Goal: Register for event/course

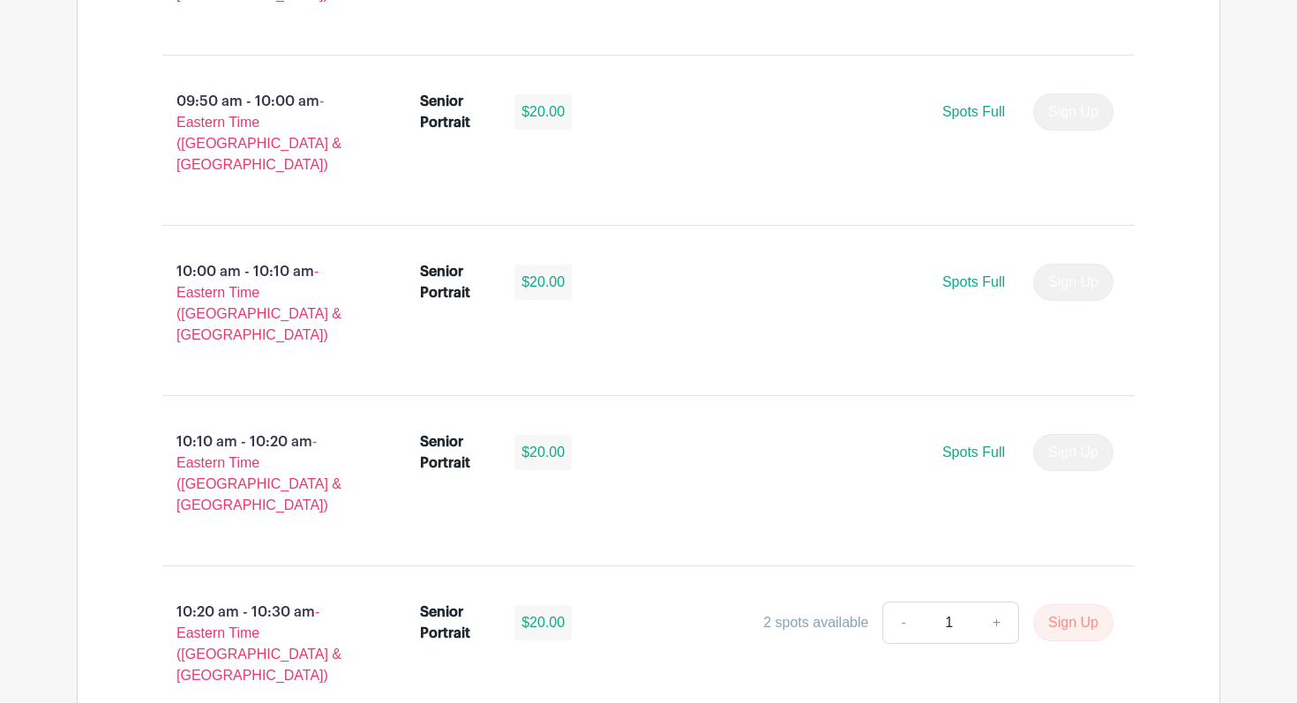
scroll to position [3099, 0]
click at [1065, 603] on button "Sign Up" at bounding box center [1073, 621] width 80 height 37
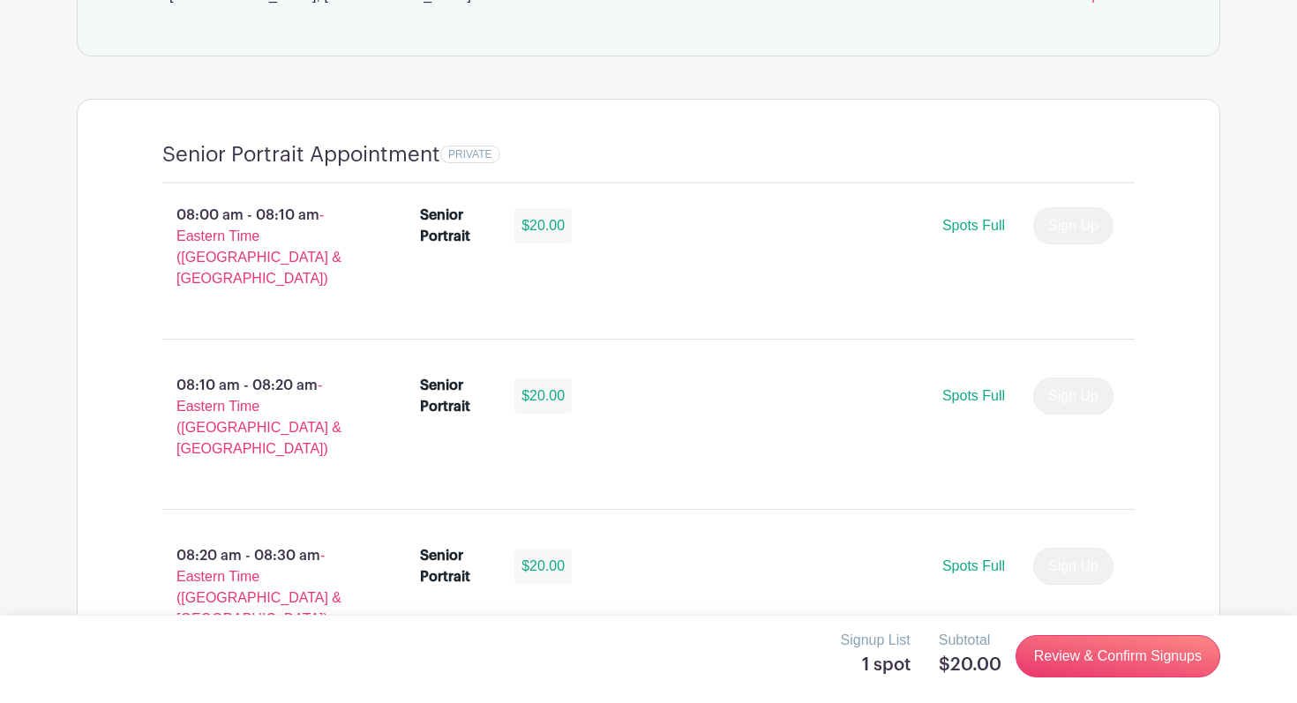
scroll to position [1115, 0]
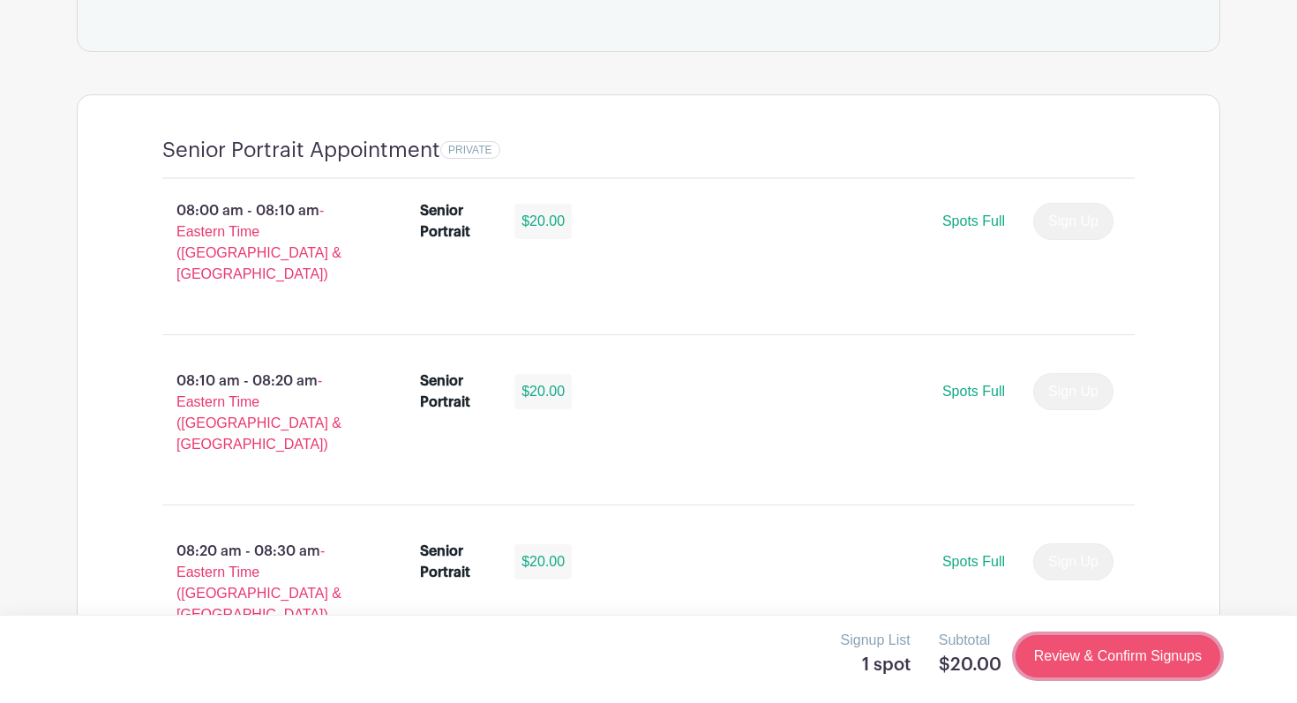
click at [1118, 648] on link "Review & Confirm Signups" at bounding box center [1117, 656] width 205 height 42
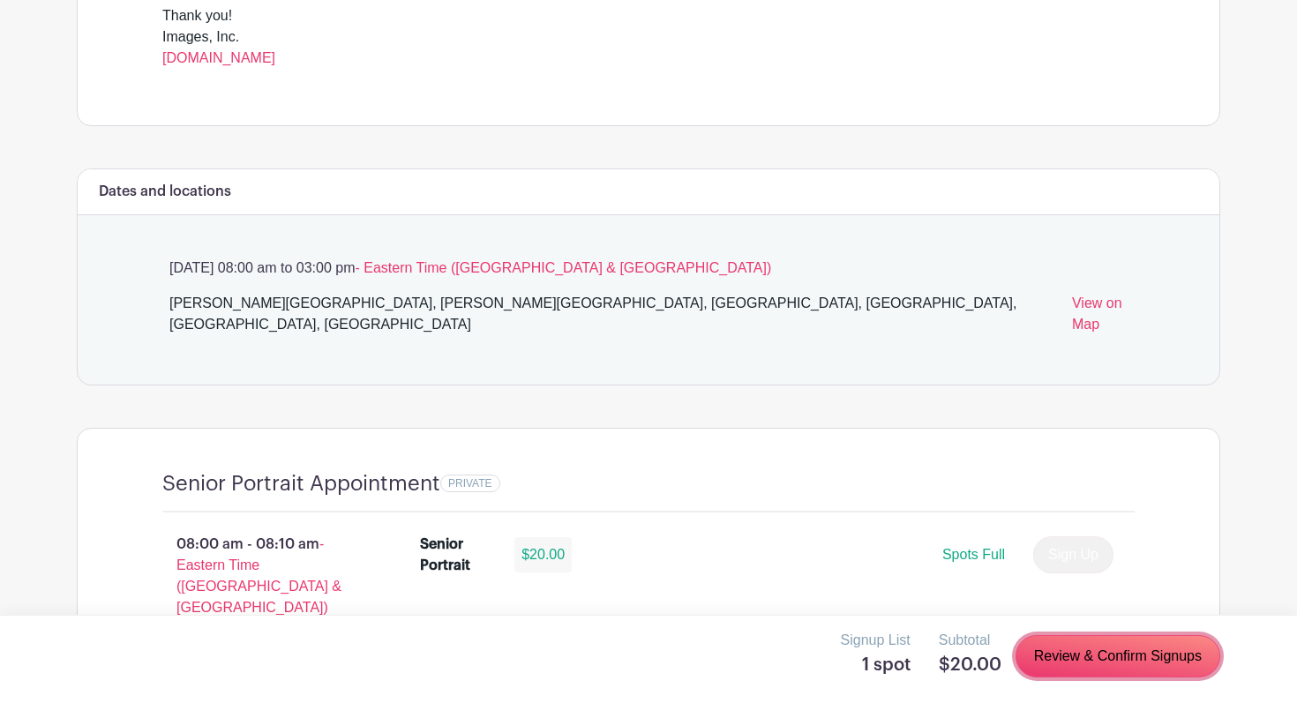
scroll to position [786, 0]
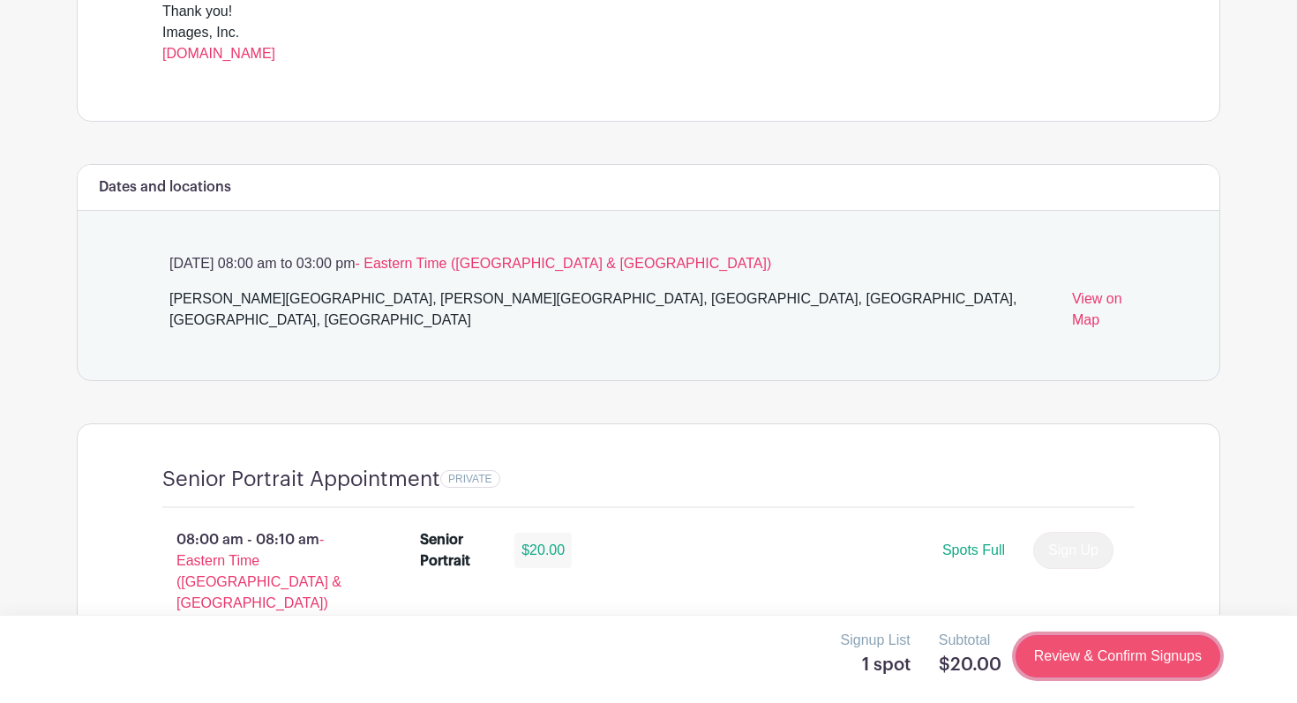
click at [1082, 662] on link "Review & Confirm Signups" at bounding box center [1117, 656] width 205 height 42
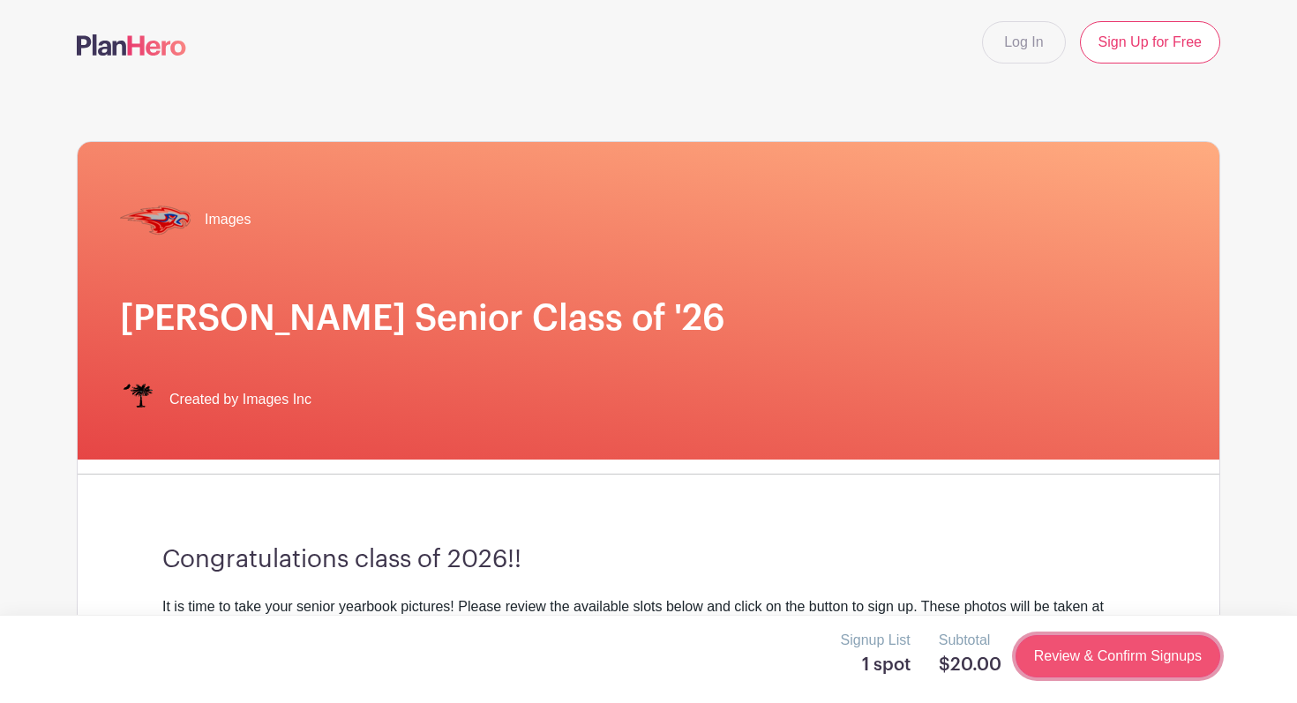
scroll to position [0, 0]
click at [1082, 662] on link "Review & Confirm Signups" at bounding box center [1117, 656] width 205 height 42
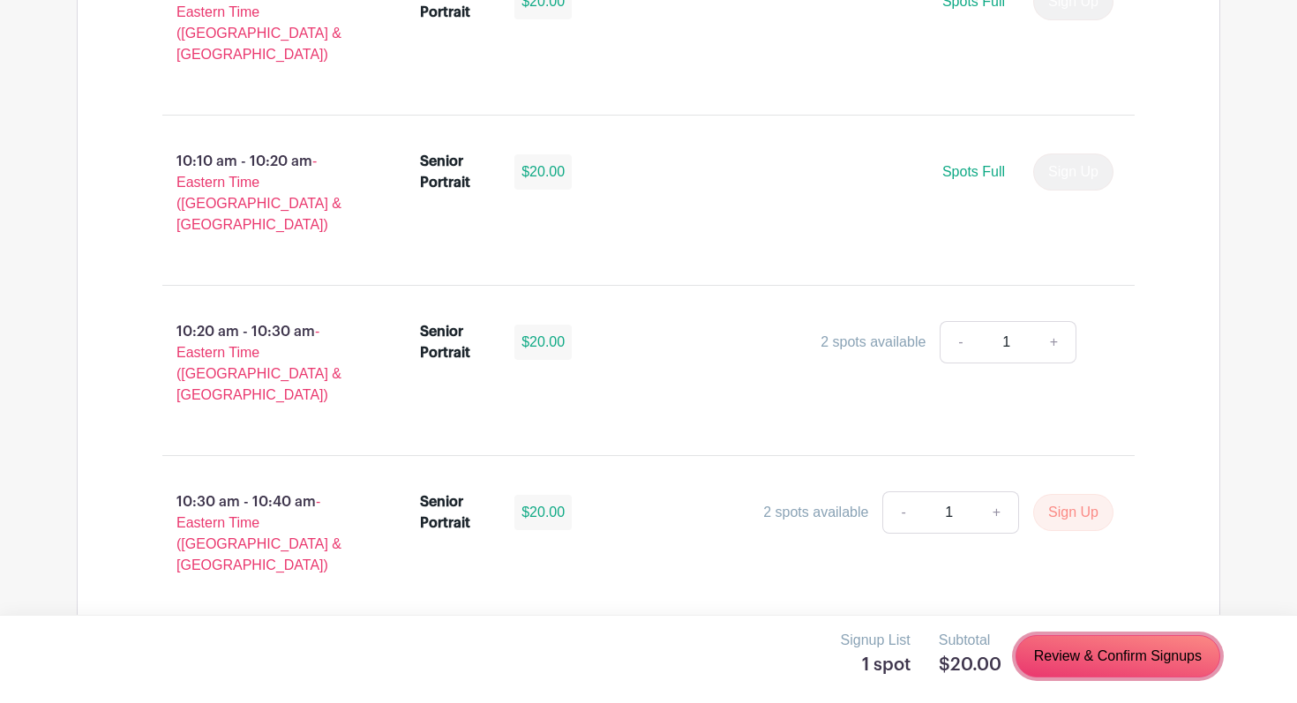
scroll to position [3385, 0]
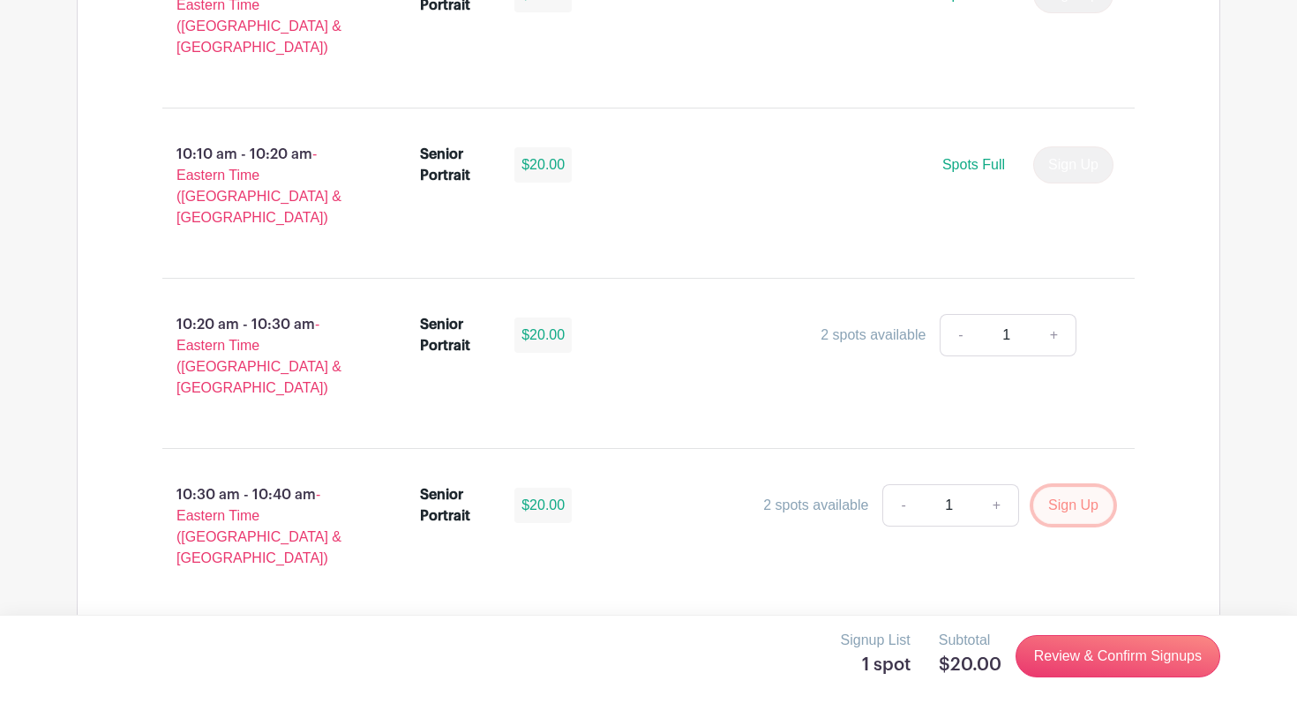
click at [1060, 487] on button "Sign Up" at bounding box center [1073, 505] width 80 height 37
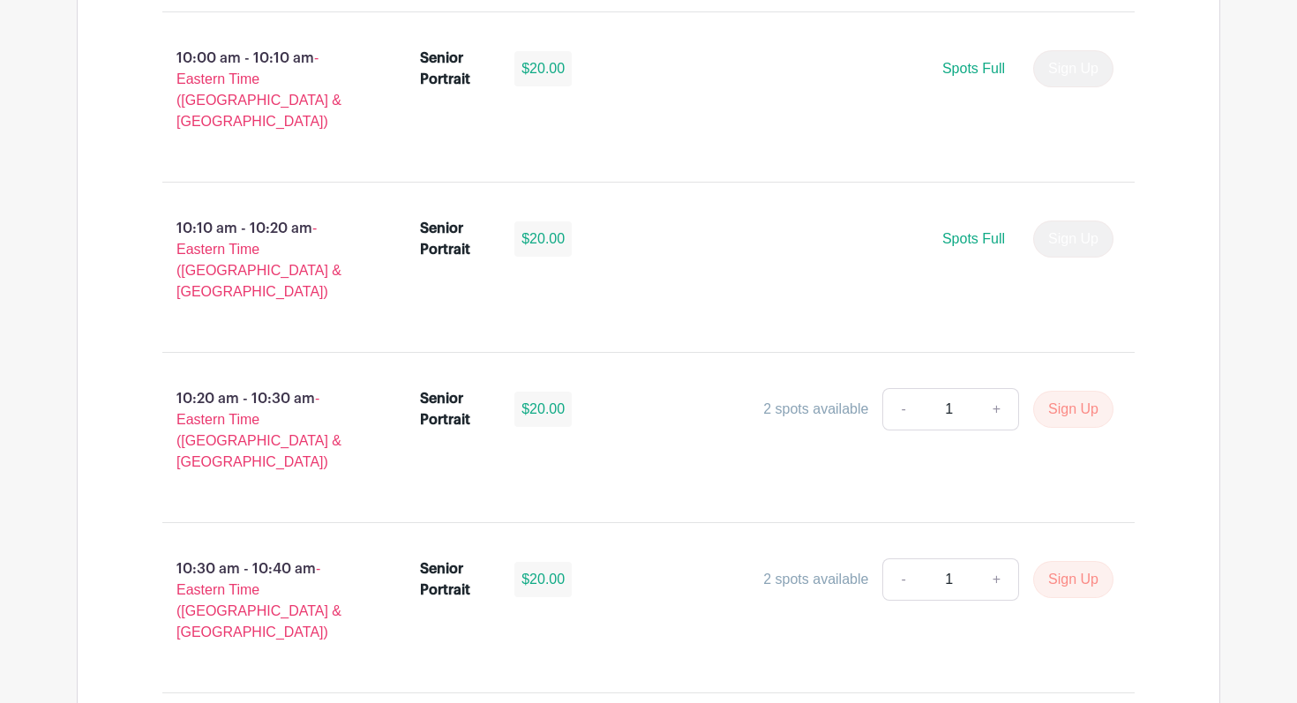
scroll to position [3310, 0]
click at [997, 559] on link "+" at bounding box center [997, 580] width 44 height 42
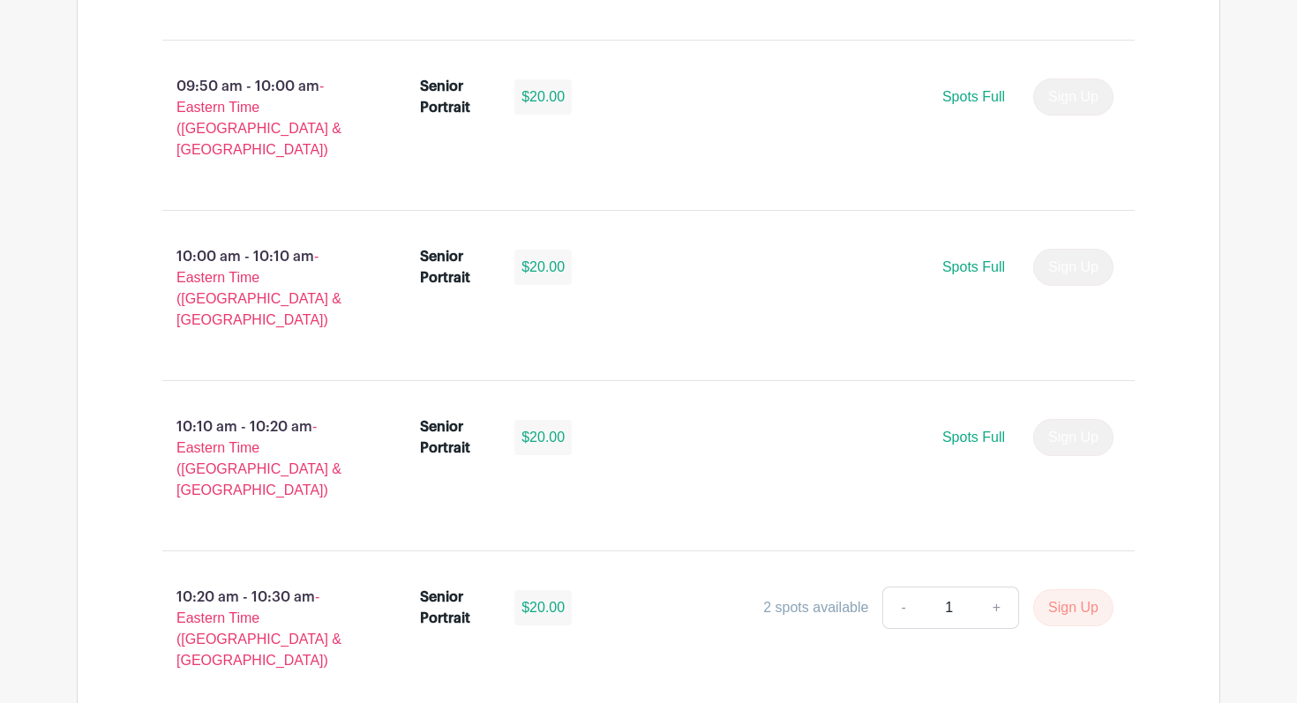
scroll to position [3127, 0]
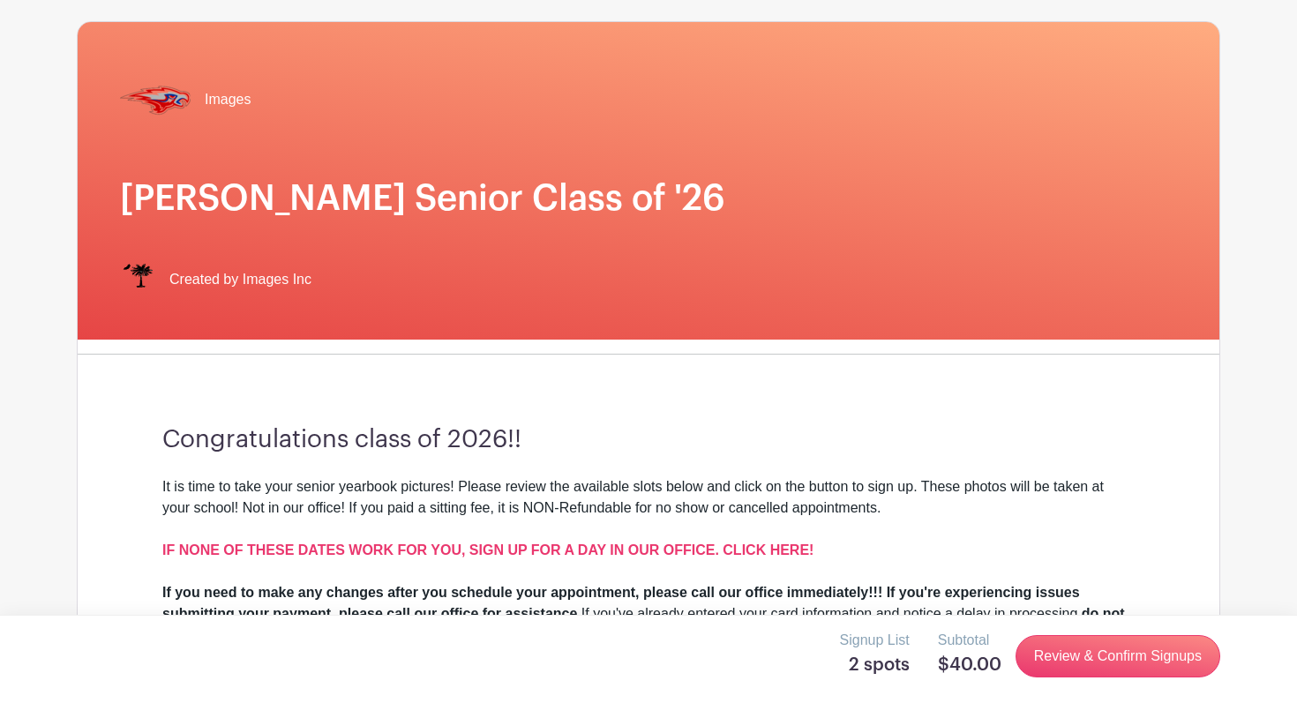
scroll to position [260, 0]
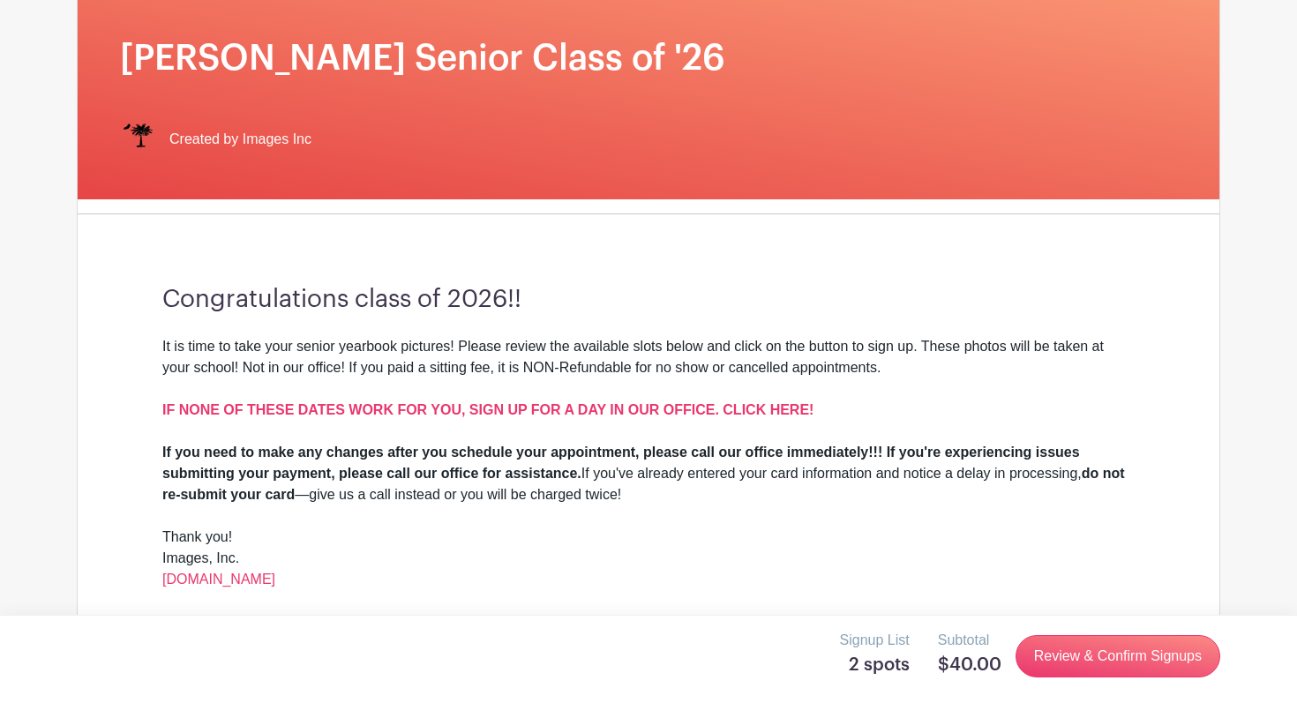
click at [962, 661] on h5 "$40.00" at bounding box center [970, 665] width 64 height 21
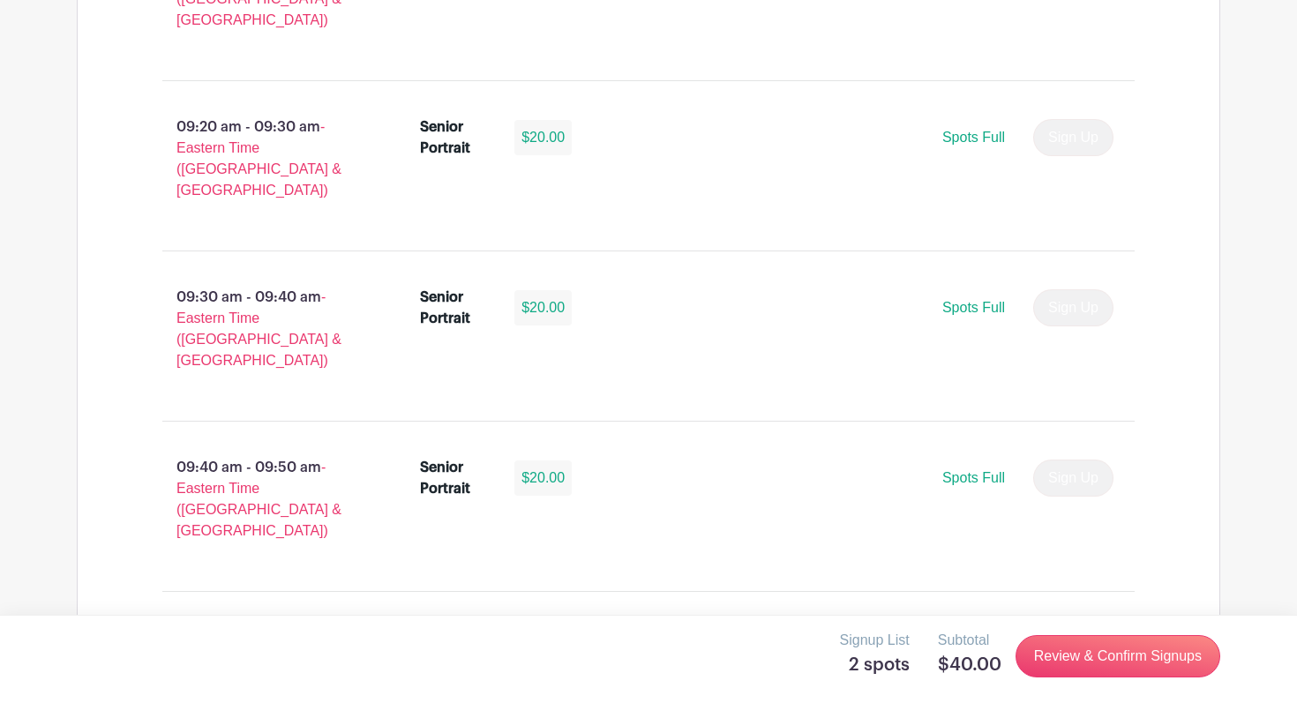
scroll to position [2494, 0]
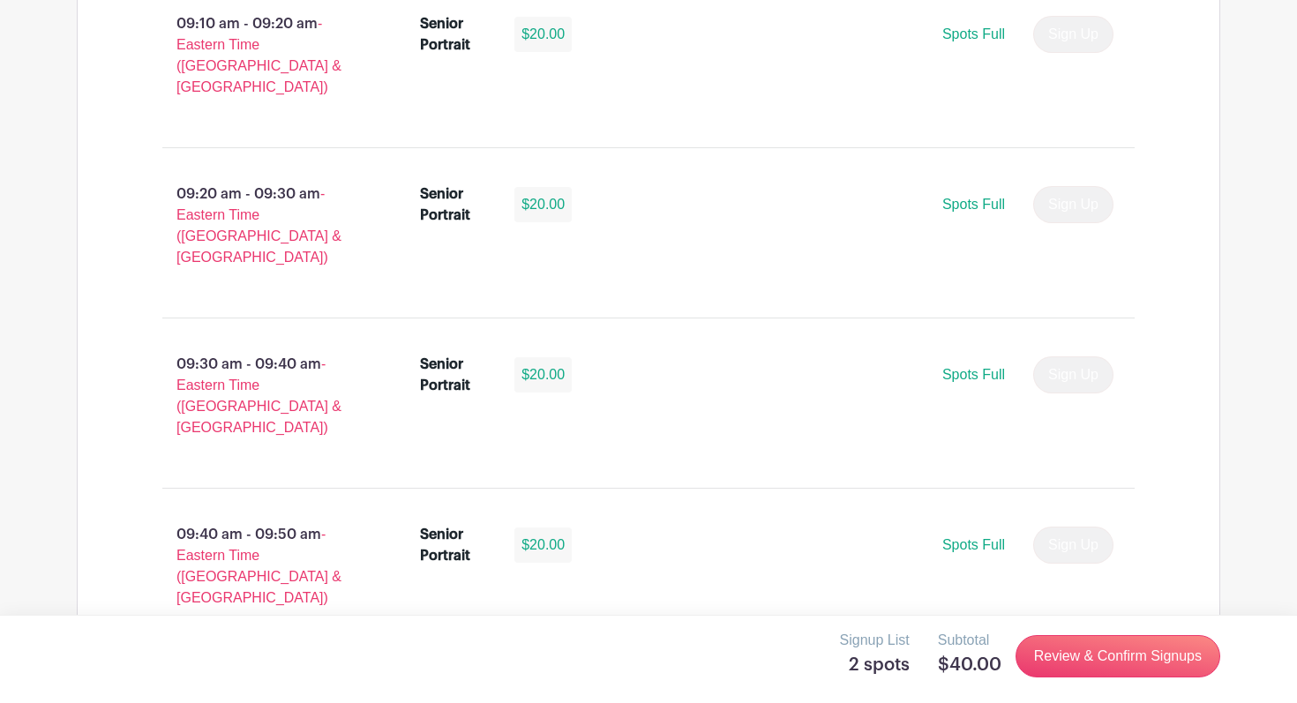
click at [895, 667] on h5 "2 spots" at bounding box center [875, 665] width 70 height 21
click at [1059, 655] on link "Review & Confirm Signups" at bounding box center [1117, 656] width 205 height 42
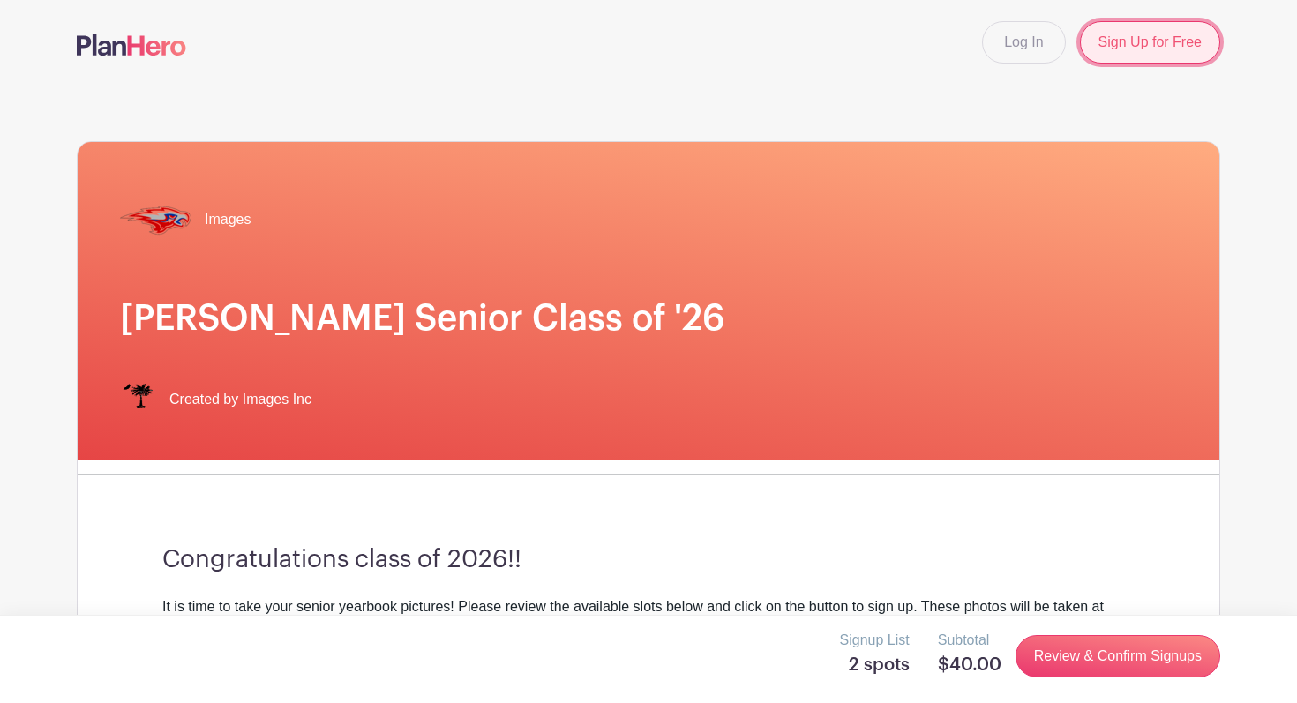
click at [1094, 36] on link "Sign Up for Free" at bounding box center [1150, 42] width 140 height 42
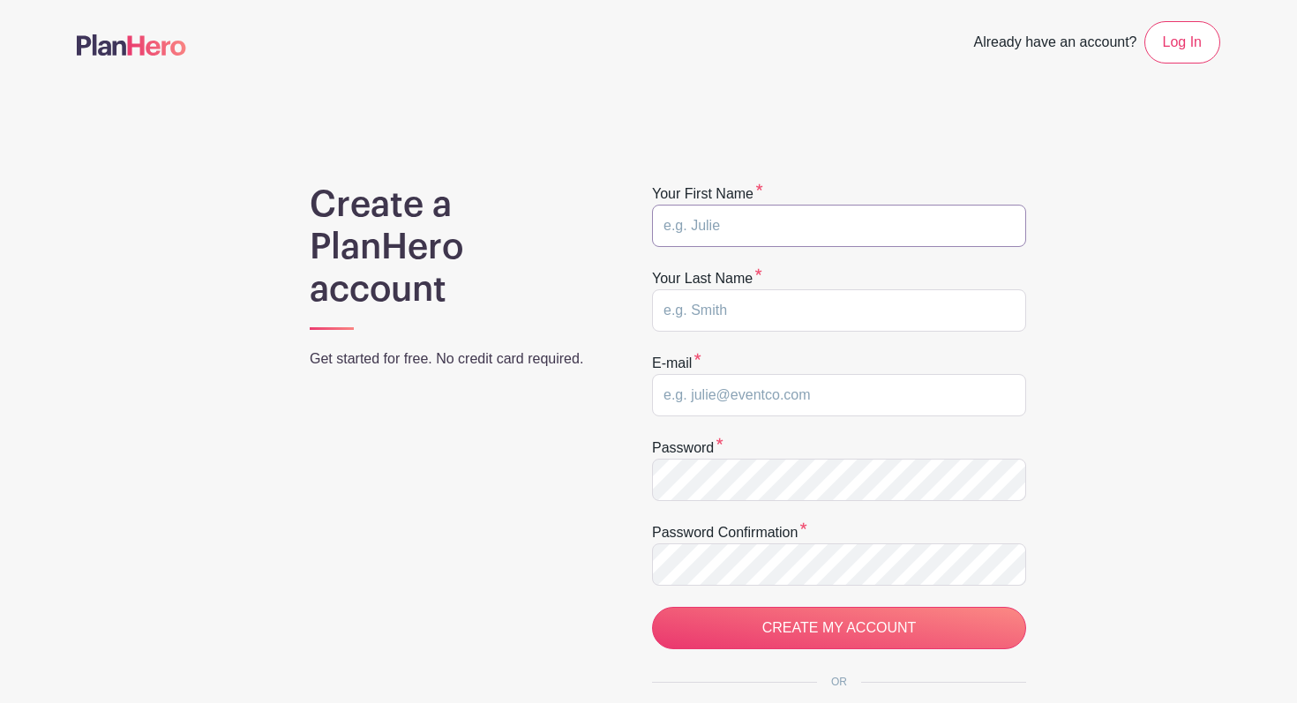
click at [770, 227] on input "text" at bounding box center [839, 226] width 374 height 42
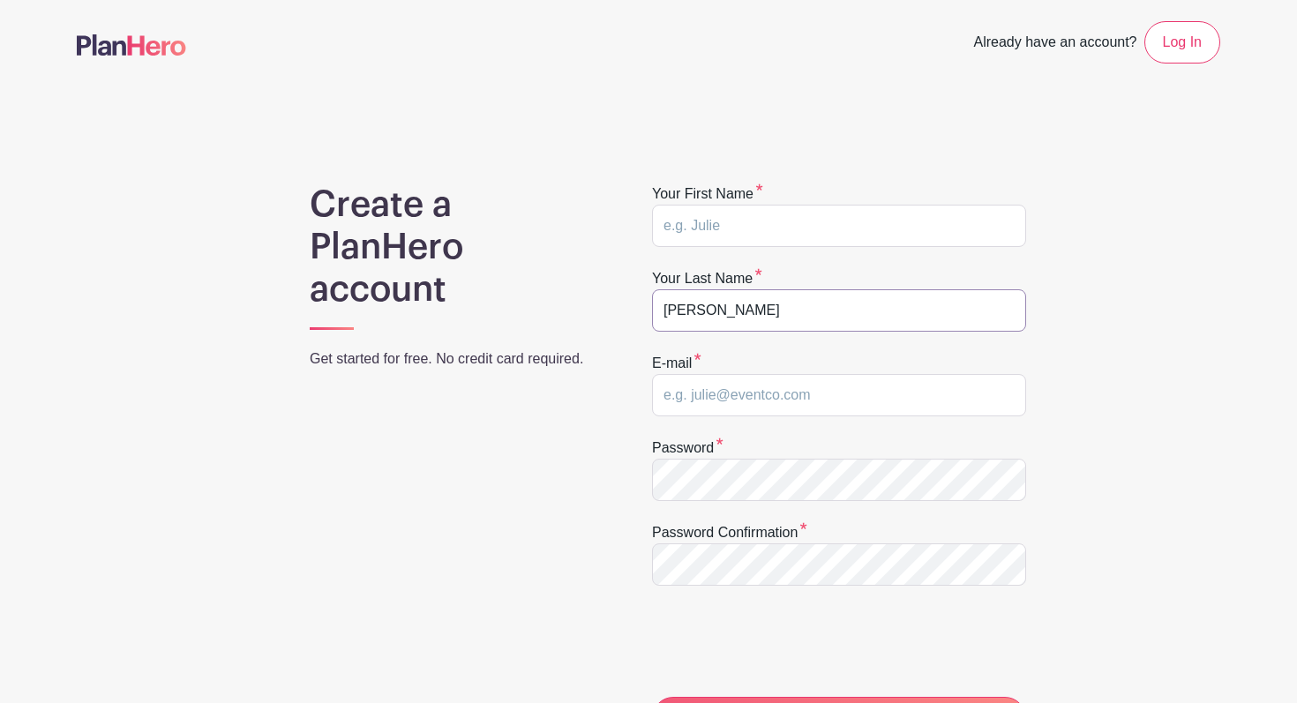
type input "J"
type input "[PERSON_NAME]"
click at [848, 206] on input "text" at bounding box center [839, 226] width 374 height 42
type input "Jauris"
click at [891, 388] on input "email" at bounding box center [839, 395] width 374 height 42
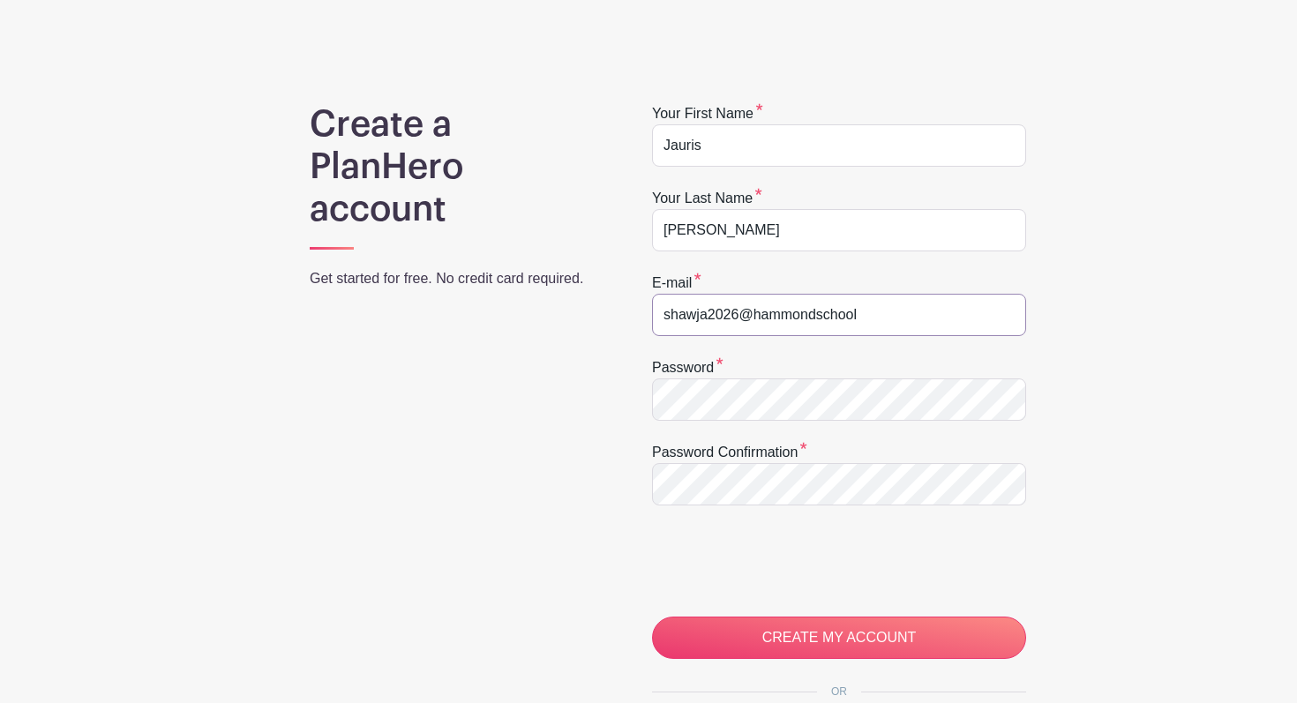
scroll to position [90, 0]
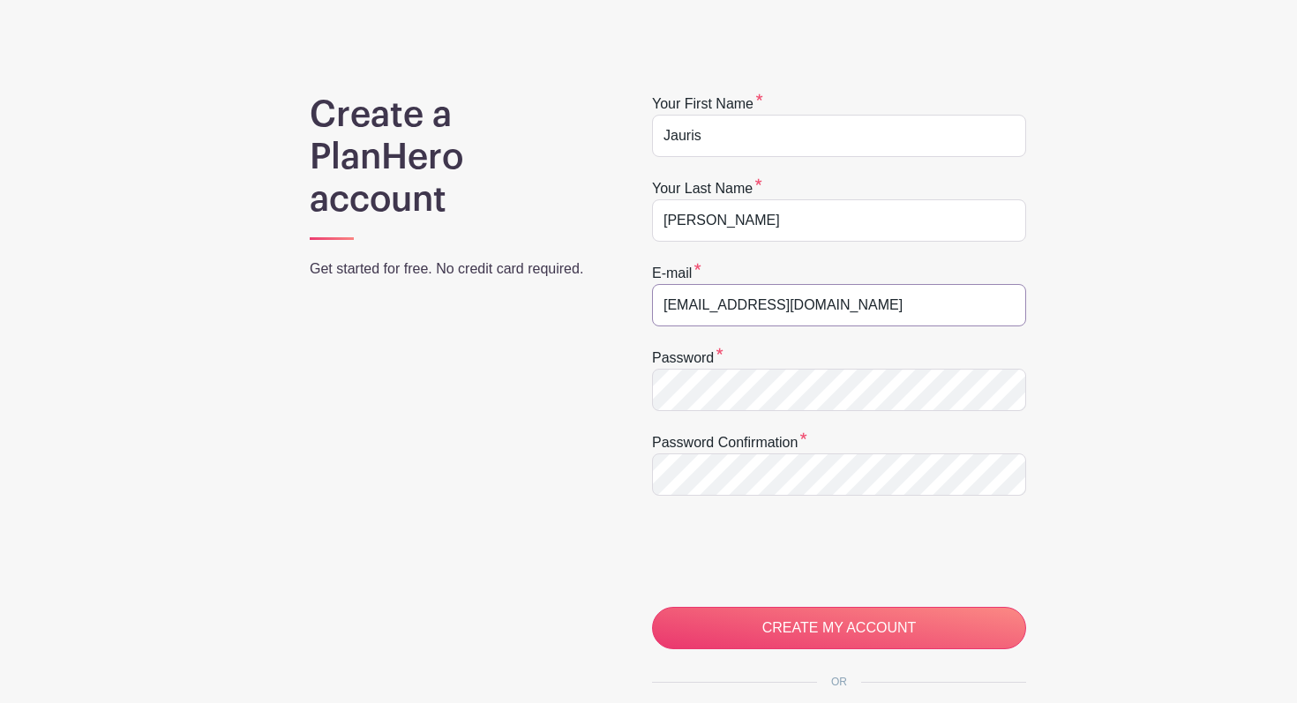
type input "[EMAIL_ADDRESS][DOMAIN_NAME]"
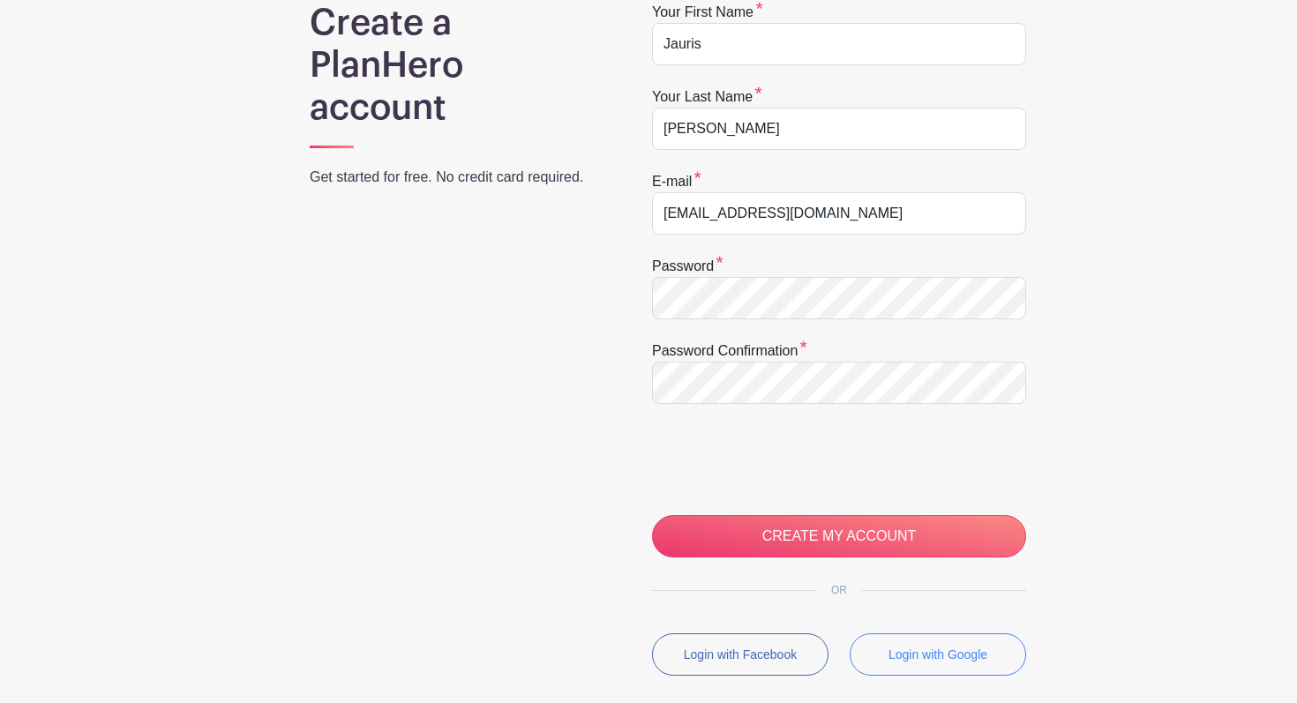
scroll to position [187, 0]
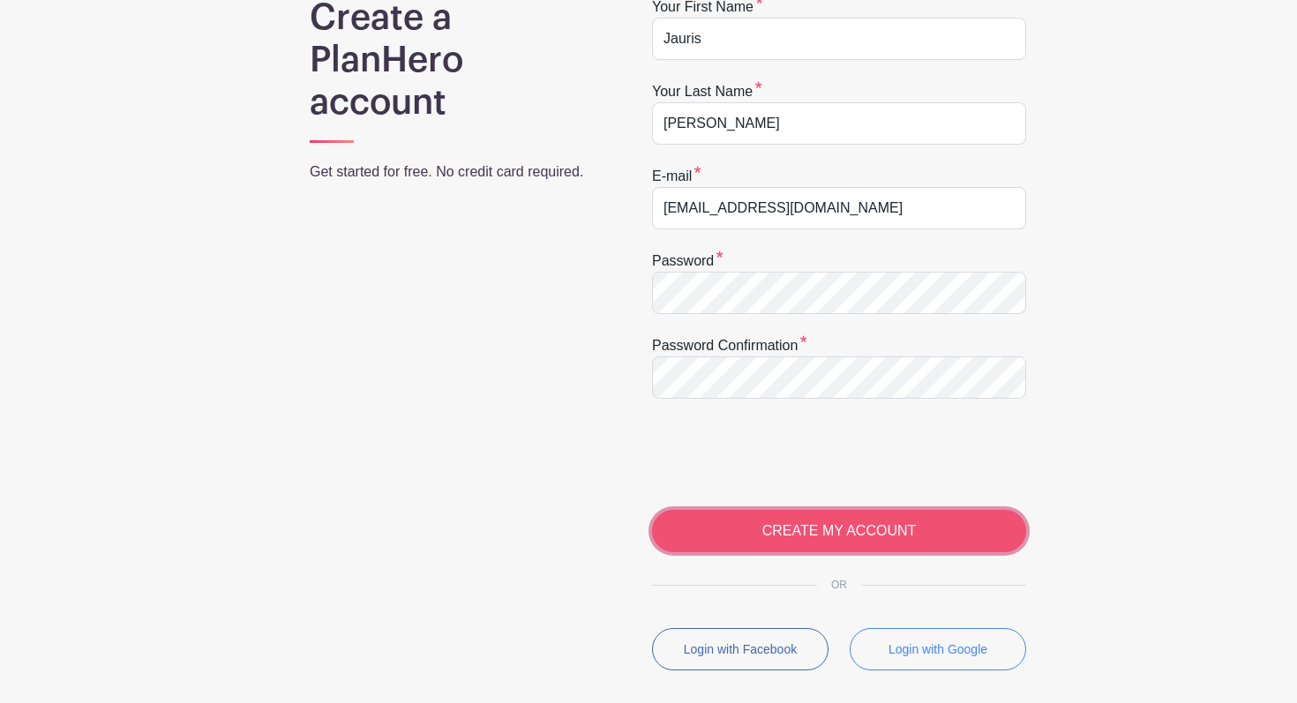
click at [732, 520] on input "CREATE MY ACCOUNT" at bounding box center [839, 531] width 374 height 42
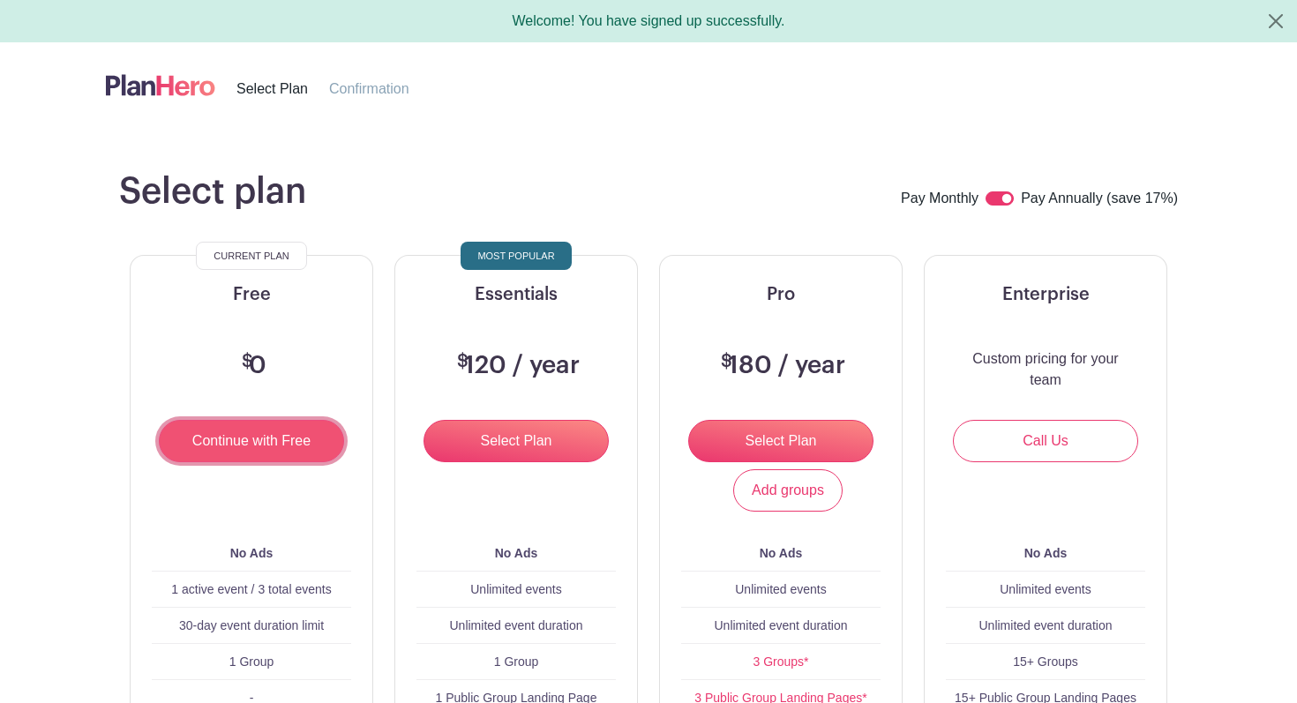
click at [314, 442] on input "Continue with Free" at bounding box center [251, 441] width 185 height 42
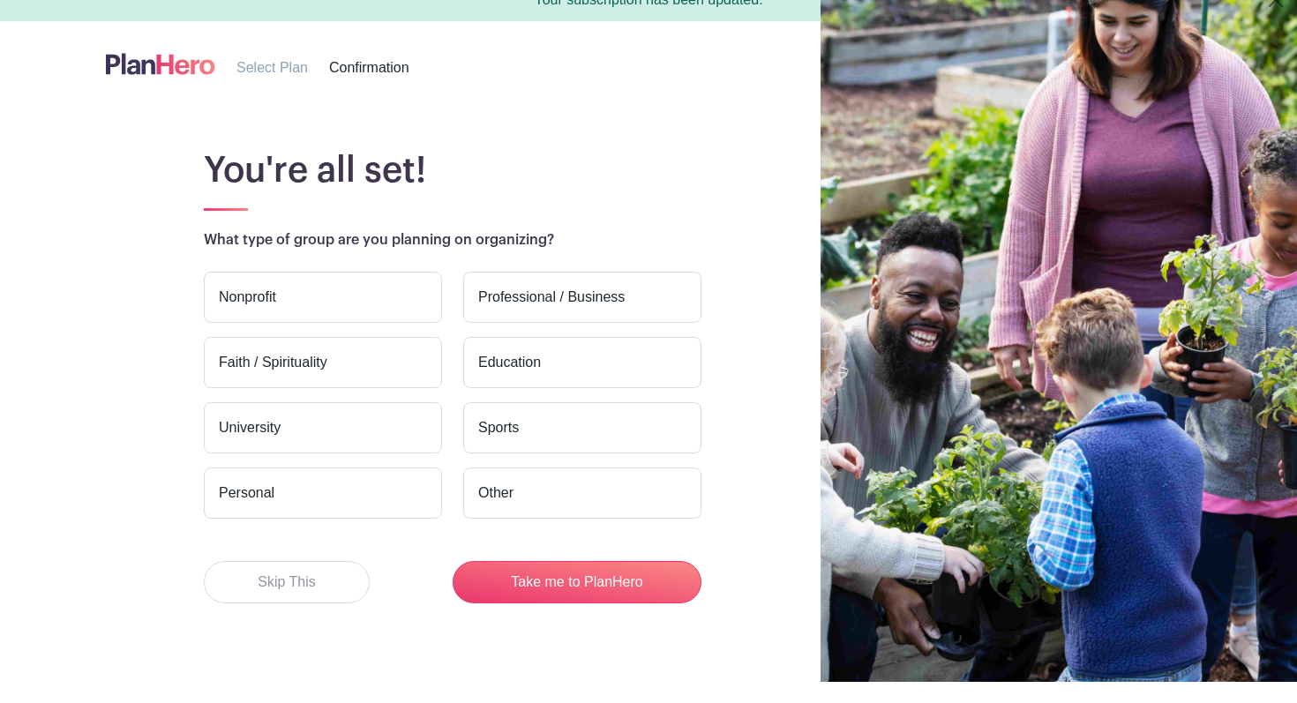
scroll to position [32, 0]
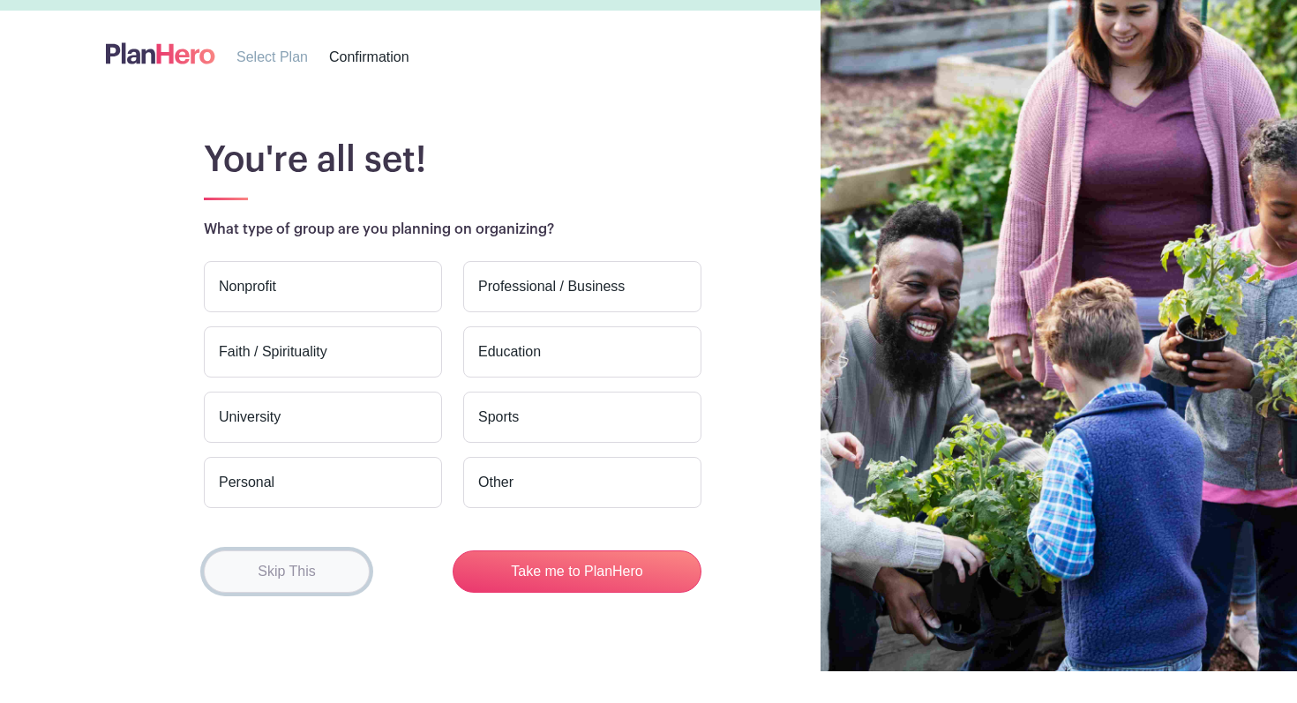
click at [262, 576] on button "Skip This" at bounding box center [287, 571] width 166 height 42
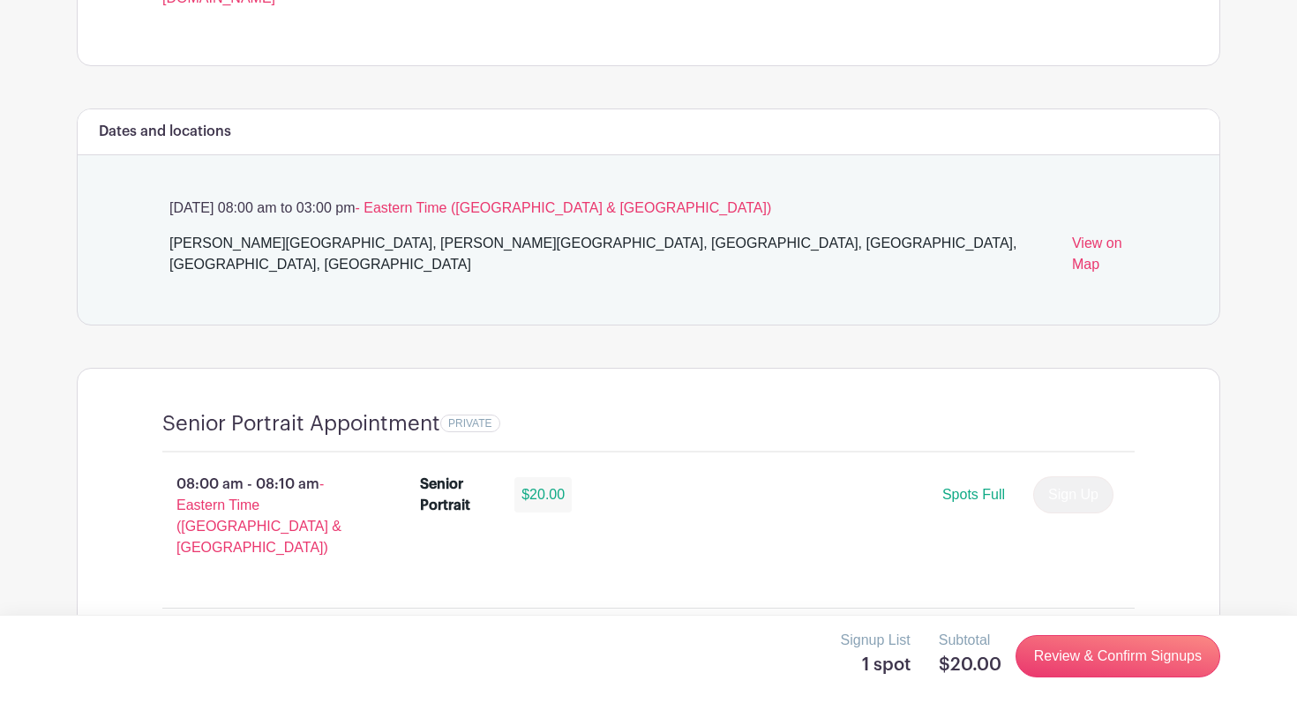
scroll to position [822, 0]
click at [1045, 650] on link "Review & Confirm Signups" at bounding box center [1117, 656] width 205 height 42
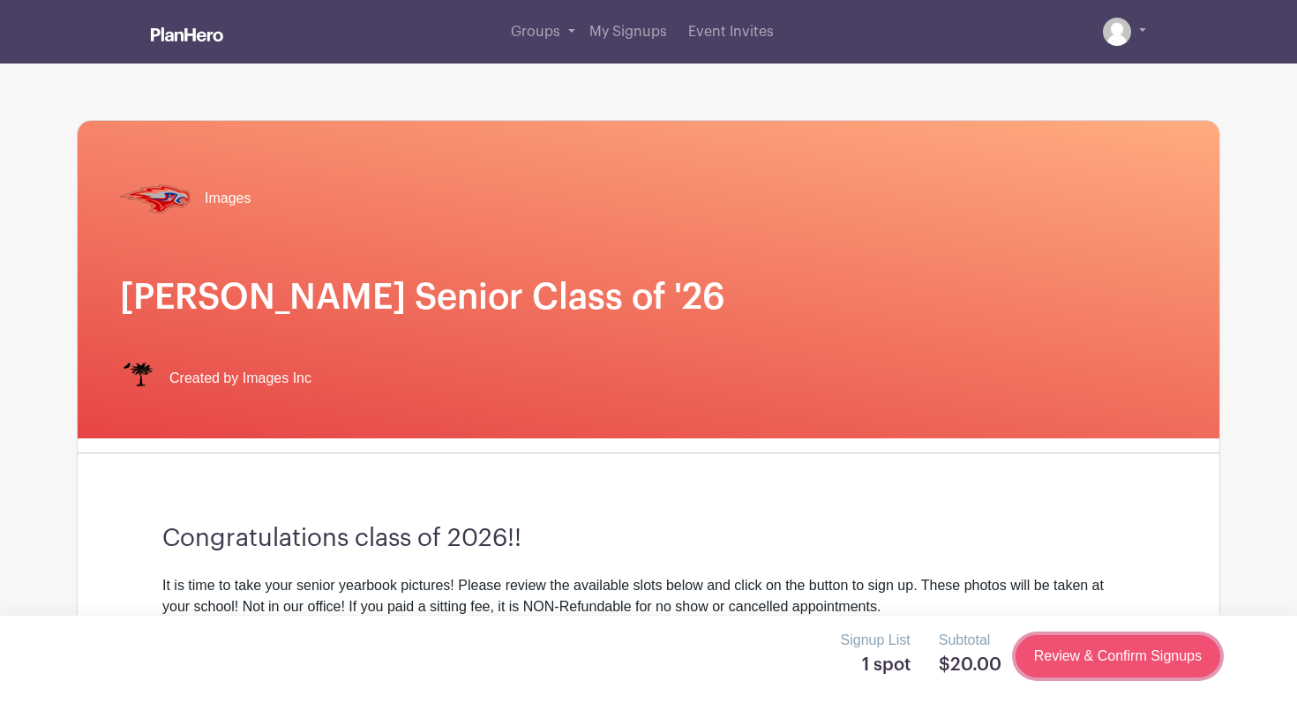
click at [1045, 649] on link "Review & Confirm Signups" at bounding box center [1117, 656] width 205 height 42
click at [565, 29] on link "Groups" at bounding box center [543, 32] width 79 height 64
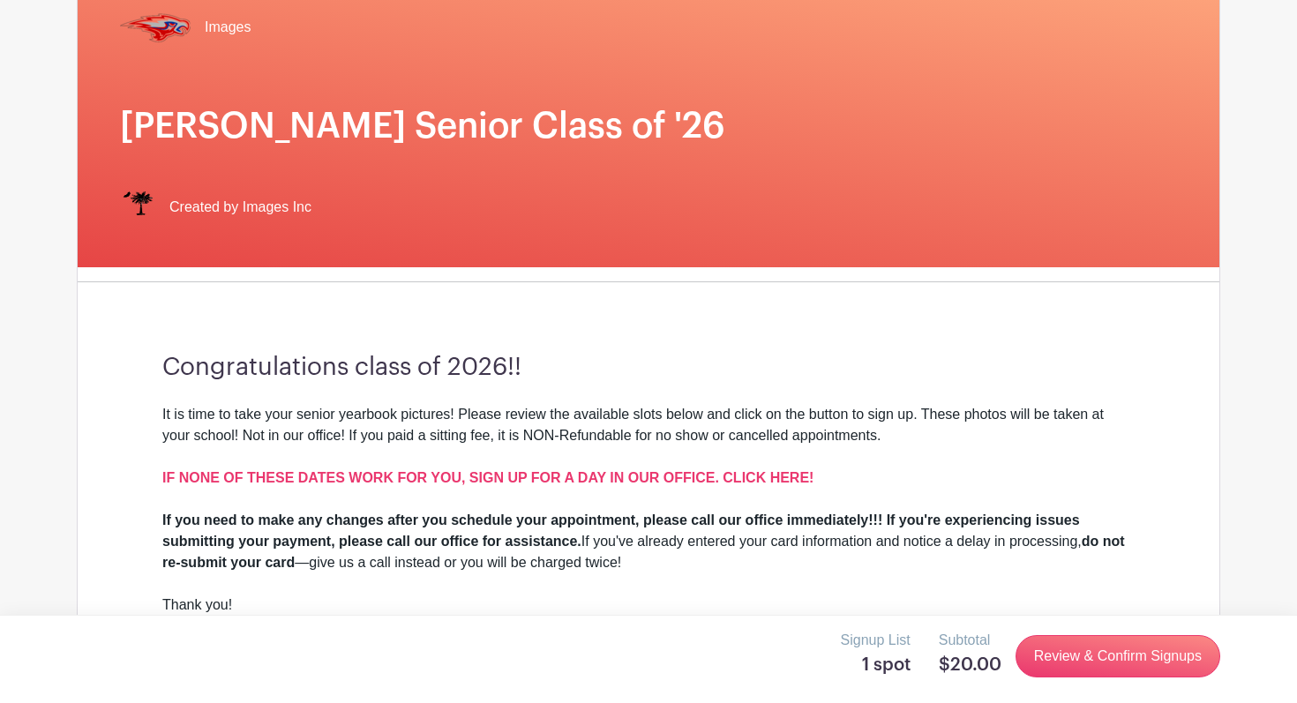
scroll to position [179, 0]
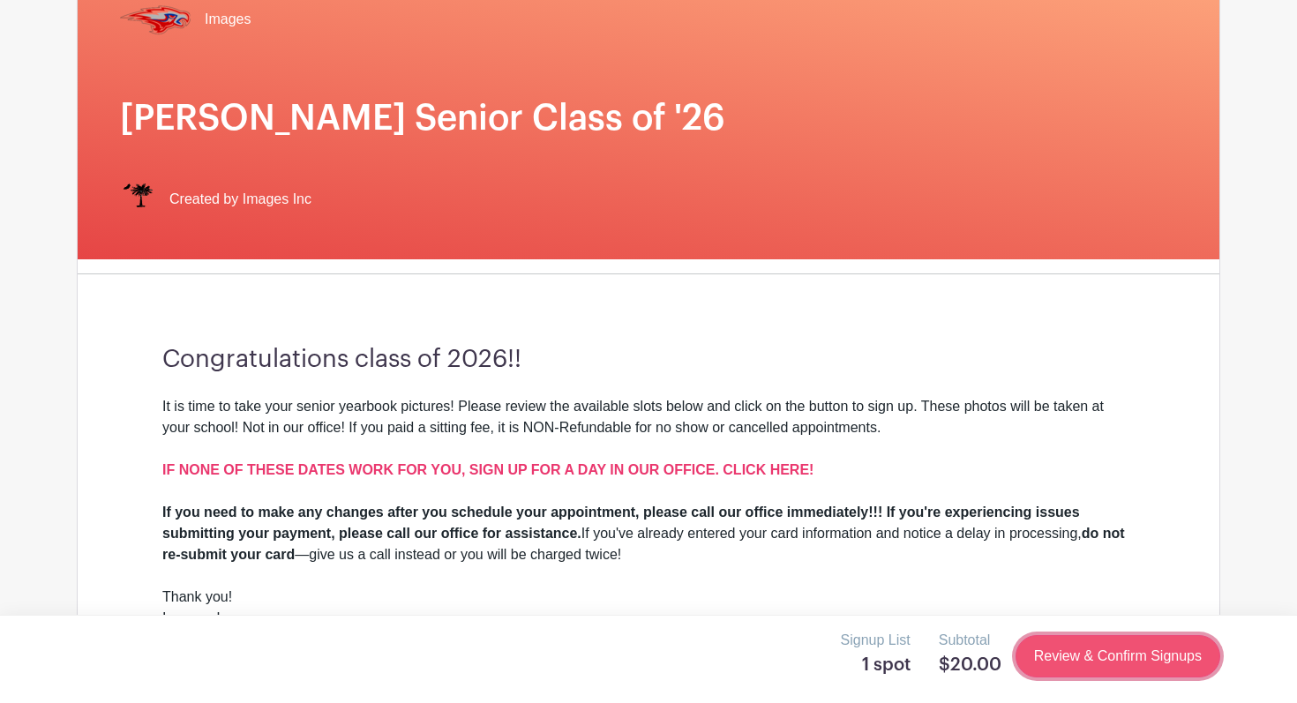
click at [1082, 669] on link "Review & Confirm Signups" at bounding box center [1117, 656] width 205 height 42
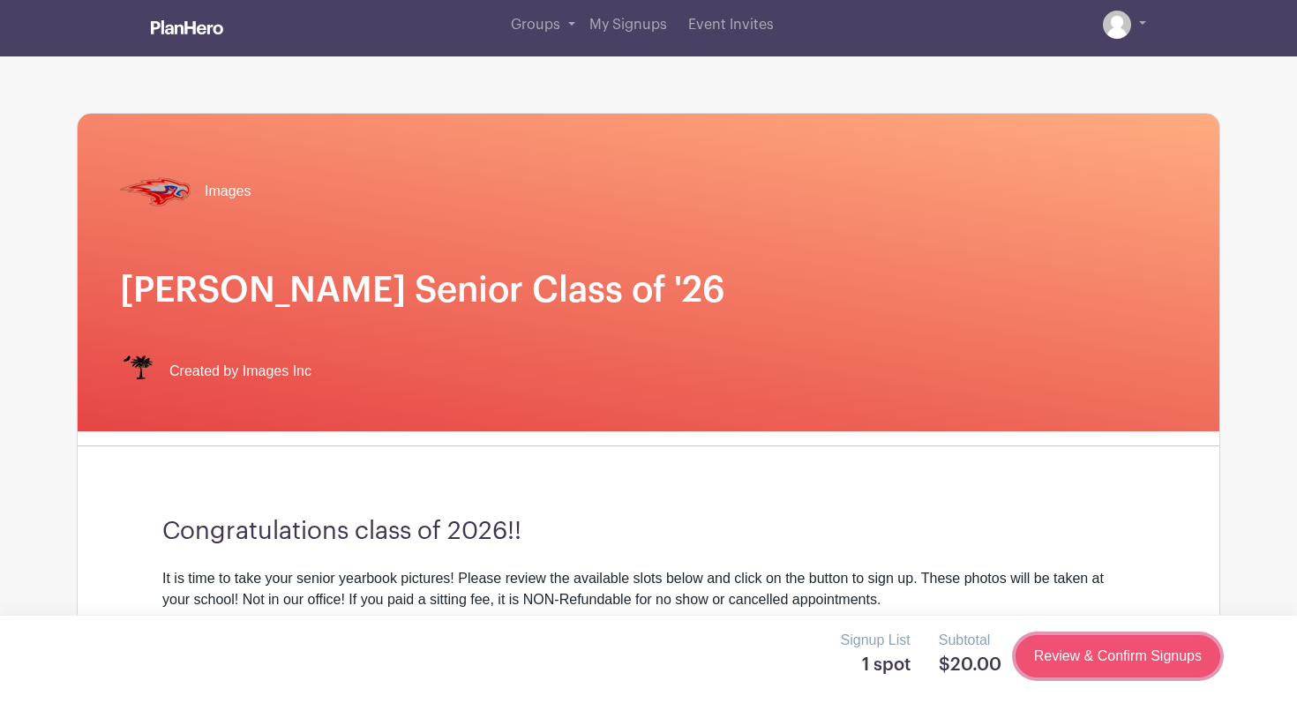
scroll to position [0, 0]
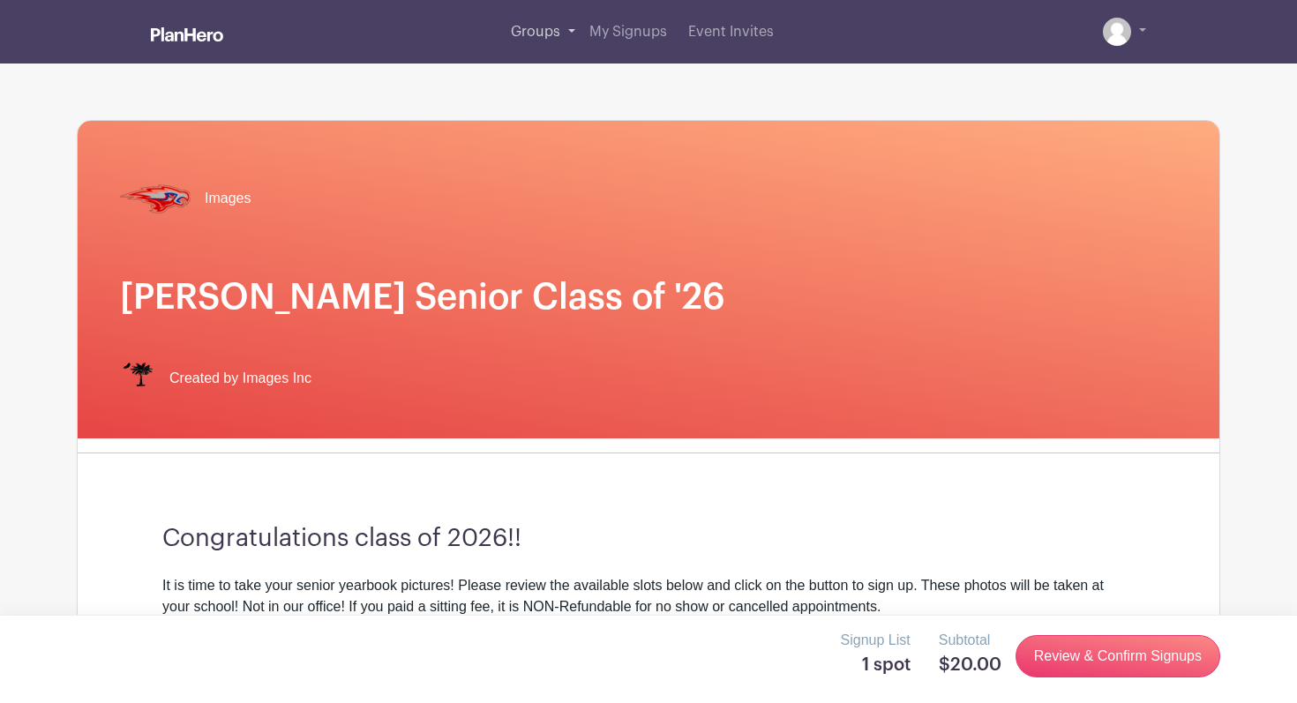
click at [571, 28] on link "Groups" at bounding box center [543, 32] width 79 height 64
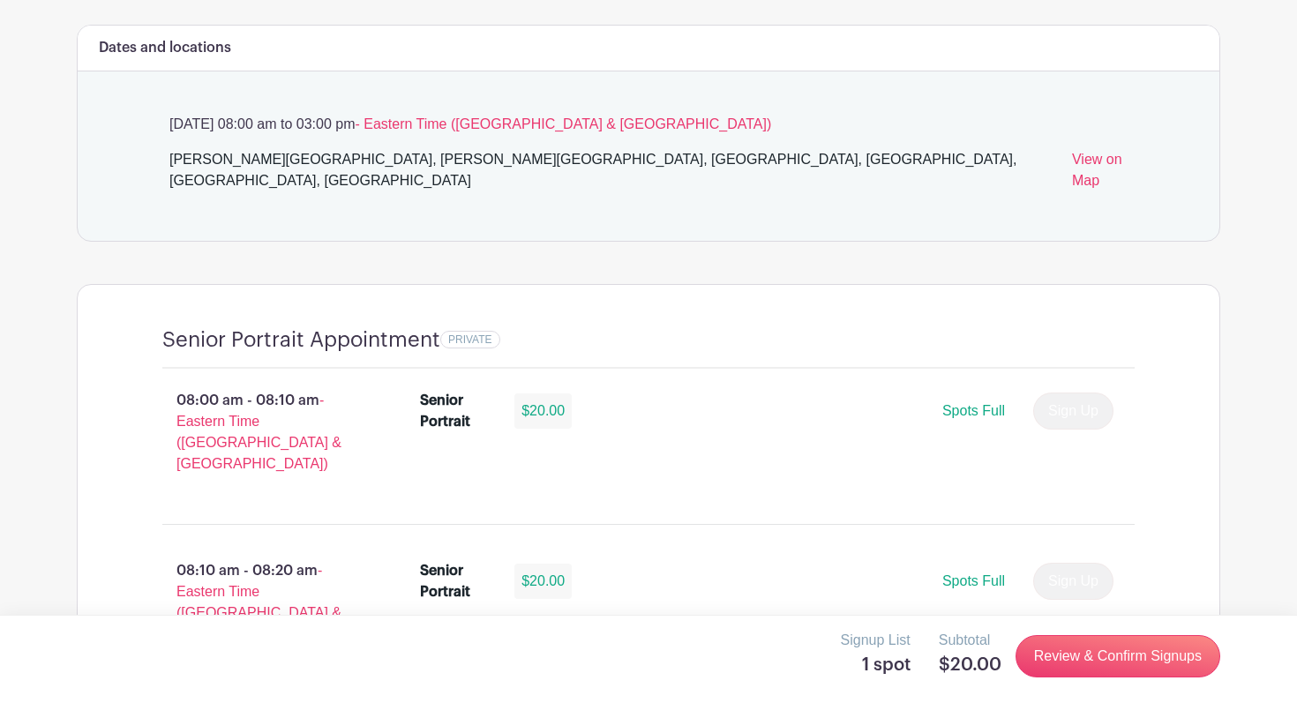
scroll to position [942, 0]
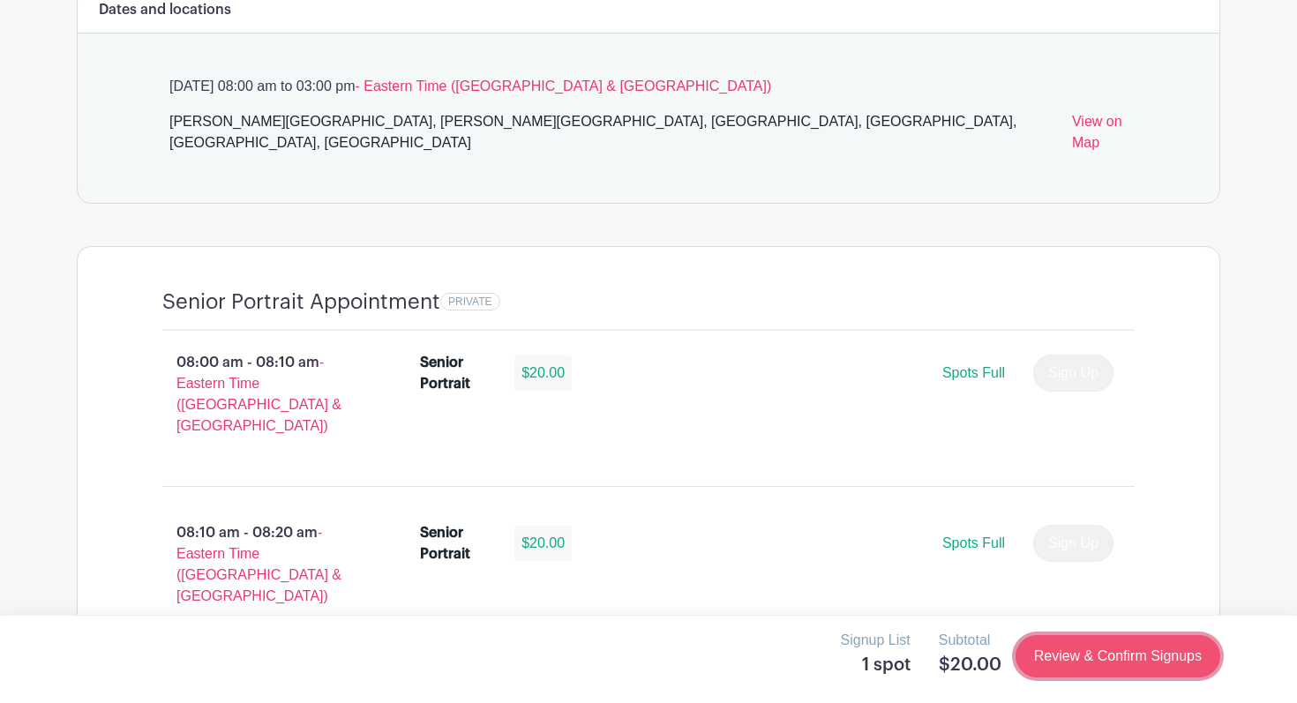
click at [1039, 656] on link "Review & Confirm Signups" at bounding box center [1117, 656] width 205 height 42
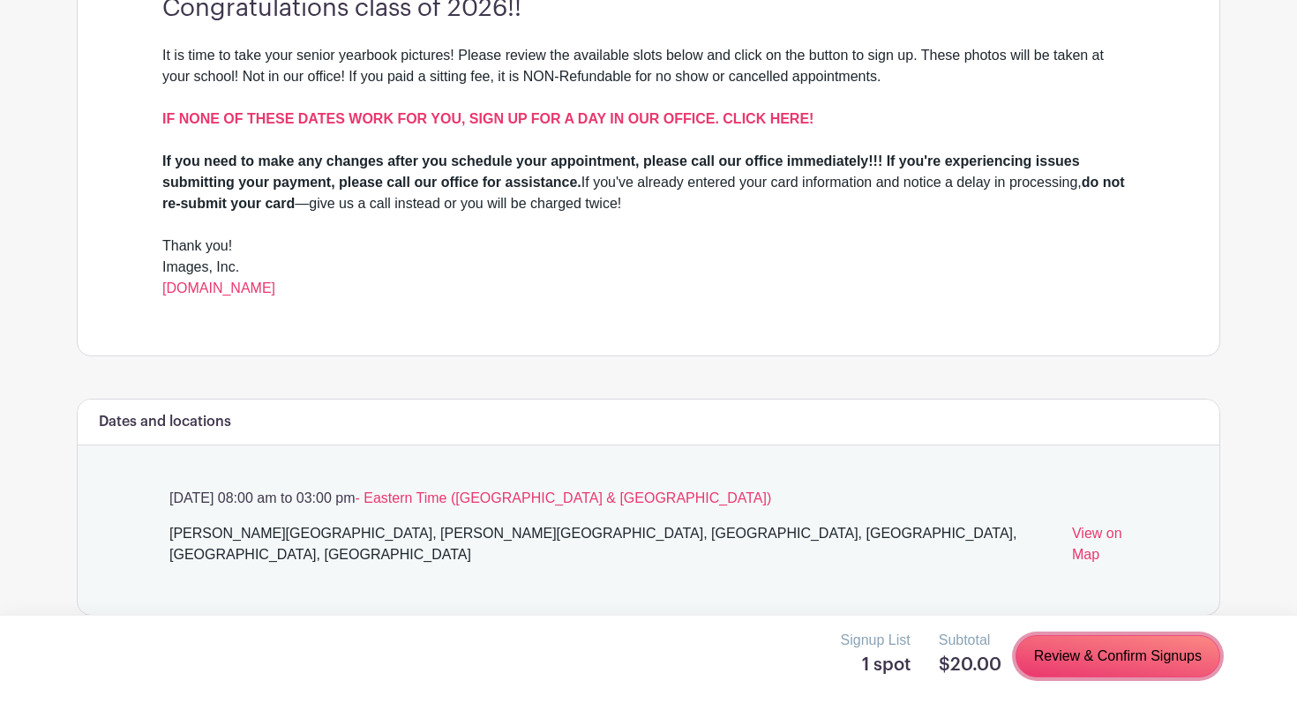
scroll to position [535, 0]
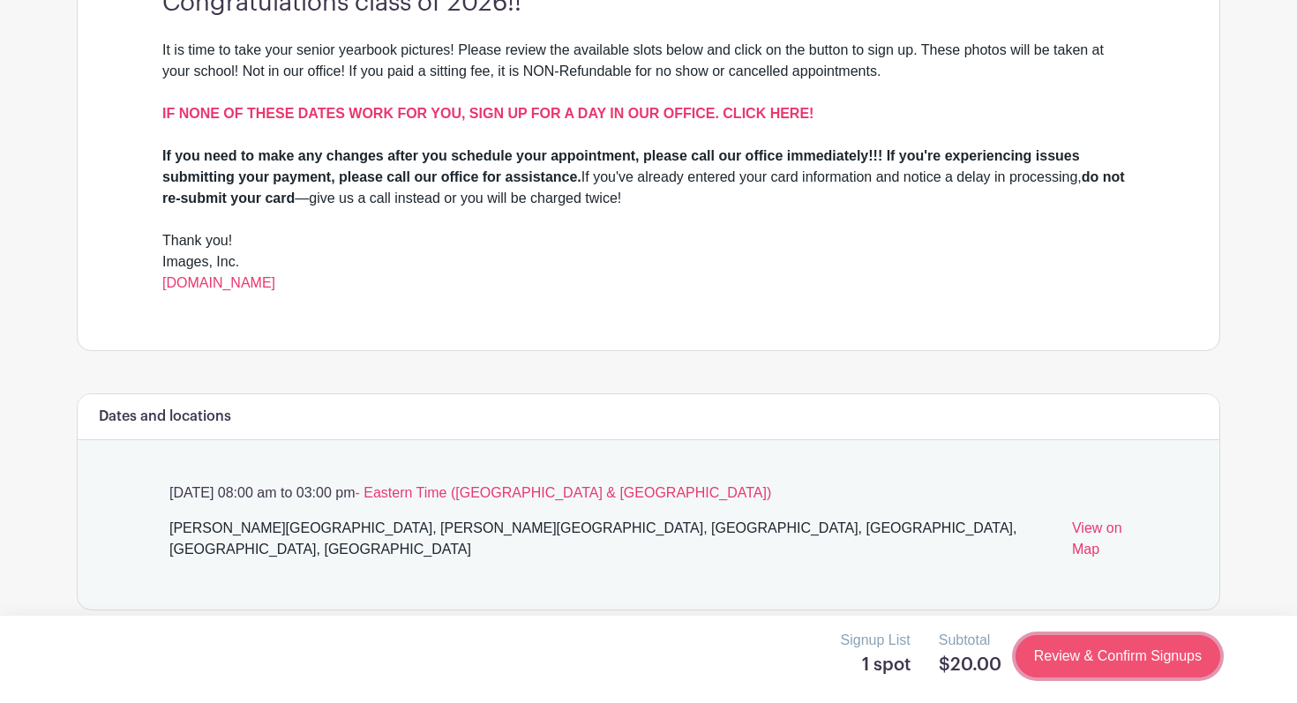
click at [1037, 660] on link "Review & Confirm Signups" at bounding box center [1117, 656] width 205 height 42
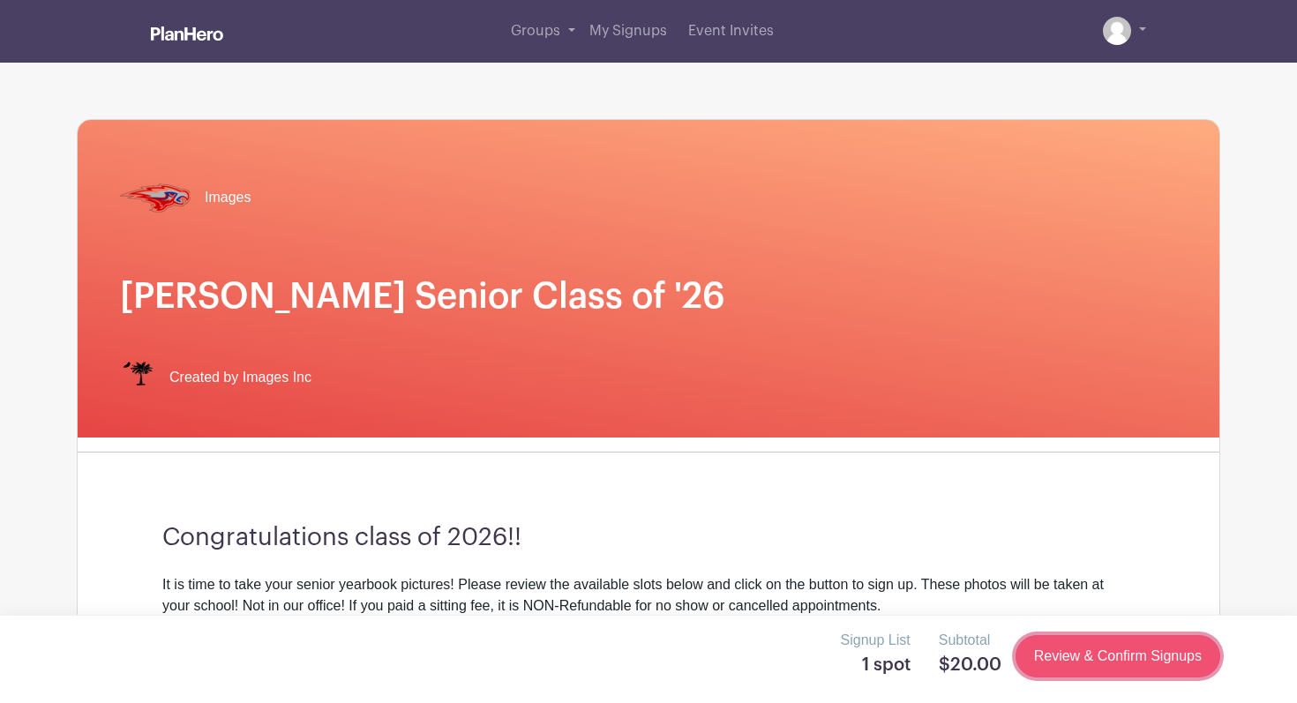
scroll to position [0, 0]
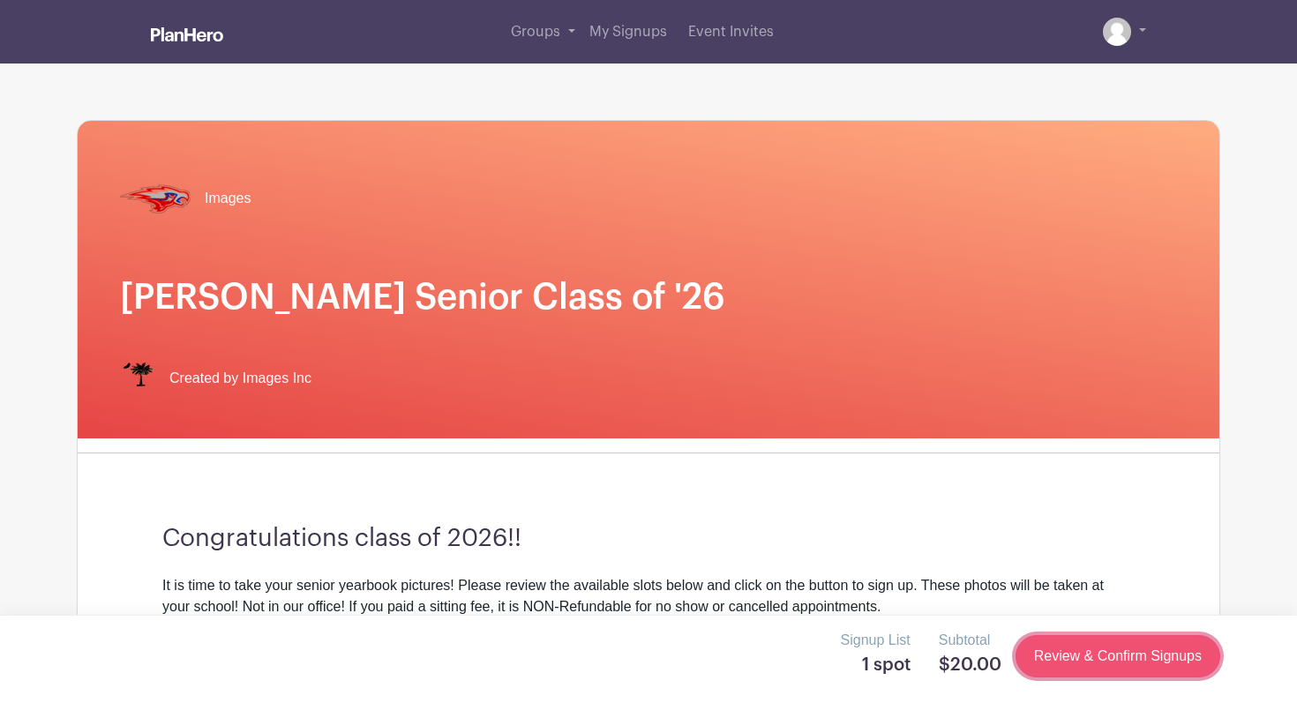
click at [1037, 660] on link "Review & Confirm Signups" at bounding box center [1117, 656] width 205 height 42
click at [1036, 659] on link "Review & Confirm Signups" at bounding box center [1117, 656] width 205 height 42
click at [1130, 43] on link at bounding box center [1124, 32] width 43 height 28
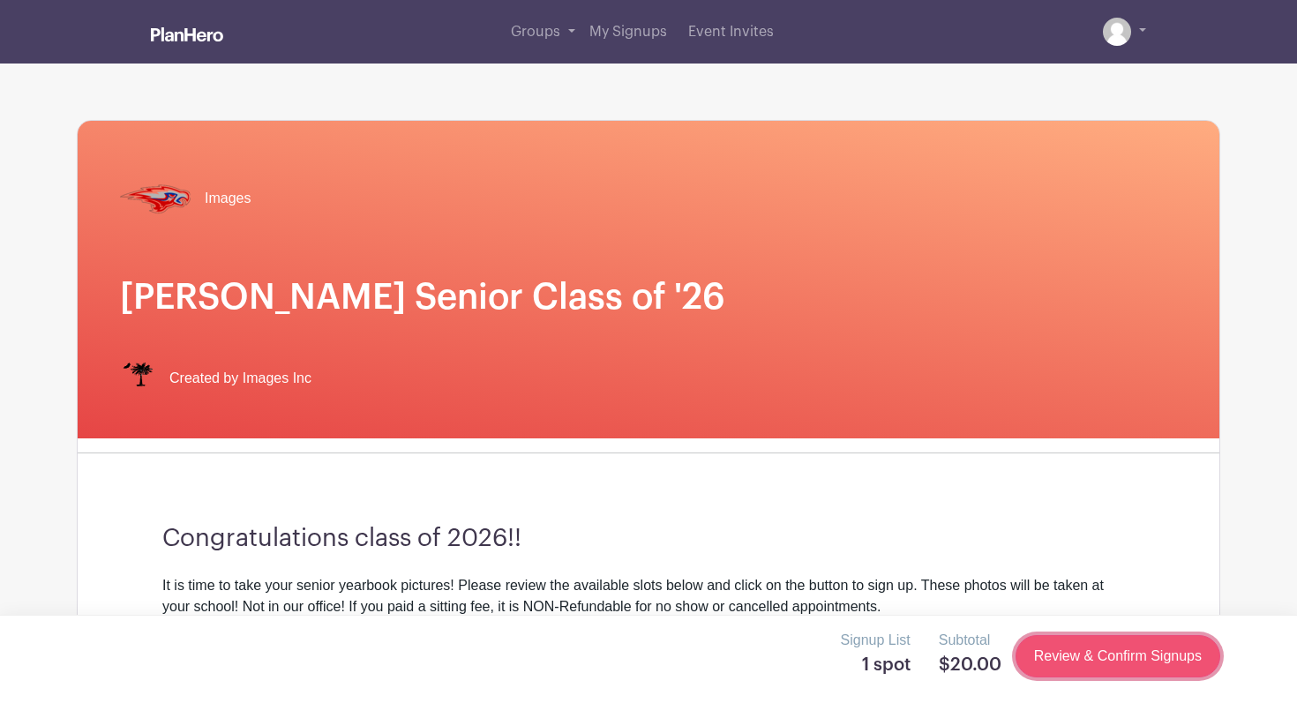
click at [1080, 657] on link "Review & Confirm Signups" at bounding box center [1117, 656] width 205 height 42
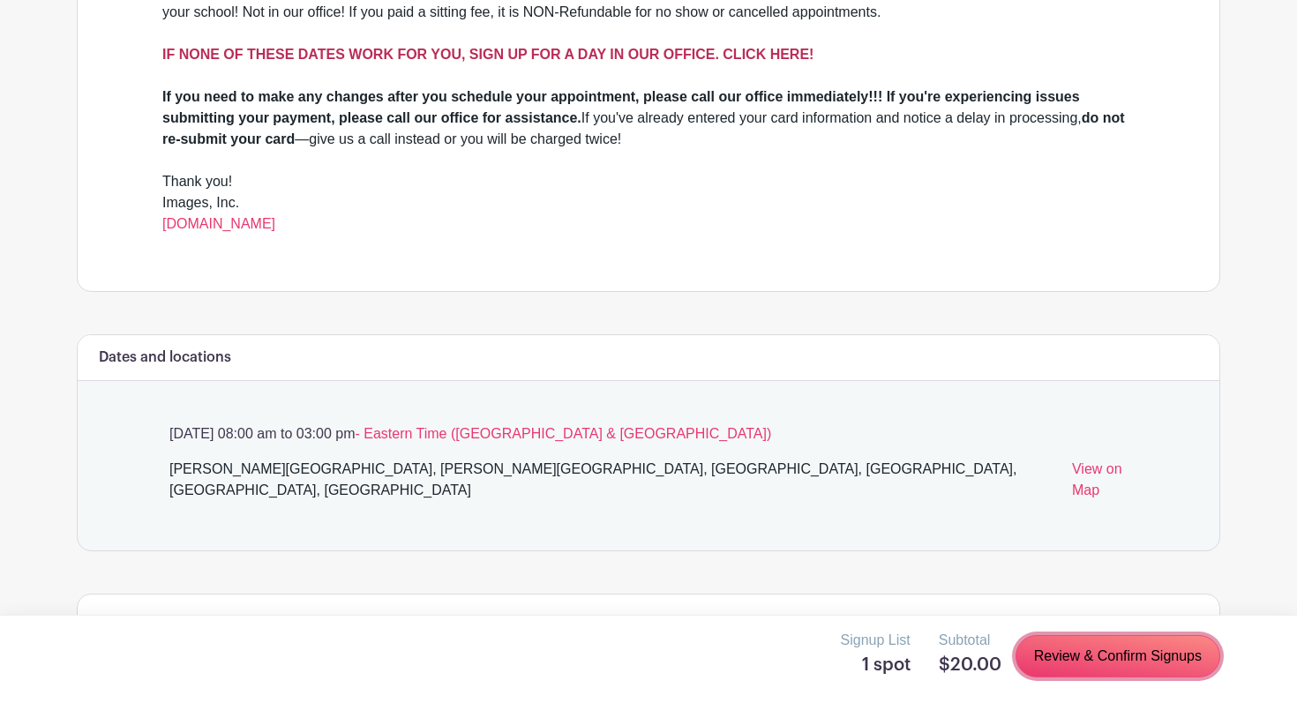
scroll to position [954, 0]
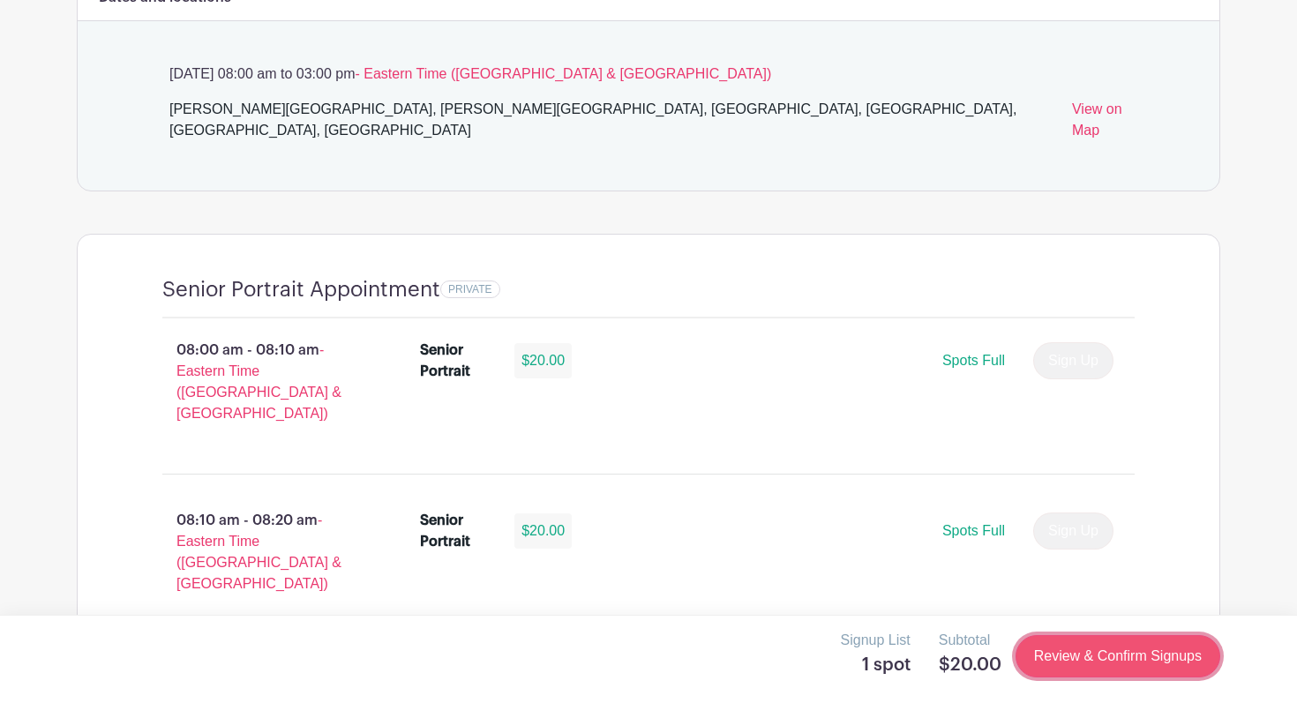
click at [1097, 653] on link "Review & Confirm Signups" at bounding box center [1117, 656] width 205 height 42
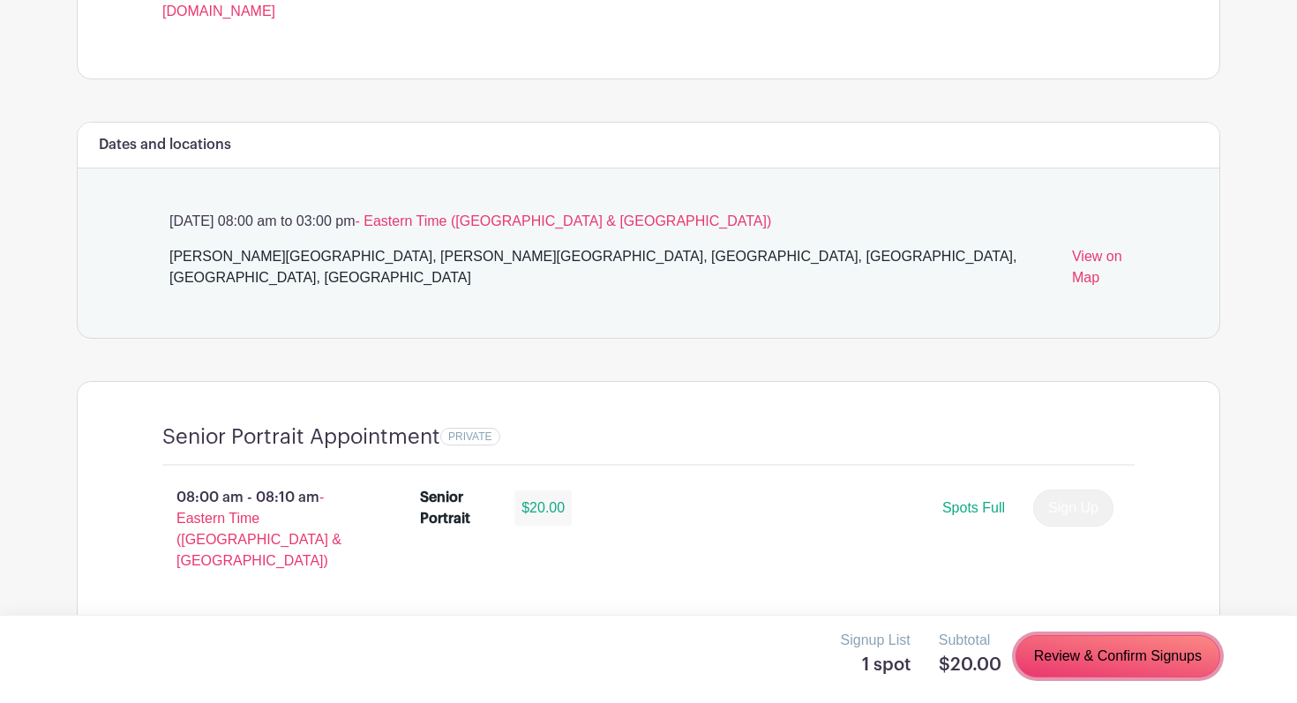
scroll to position [821, 0]
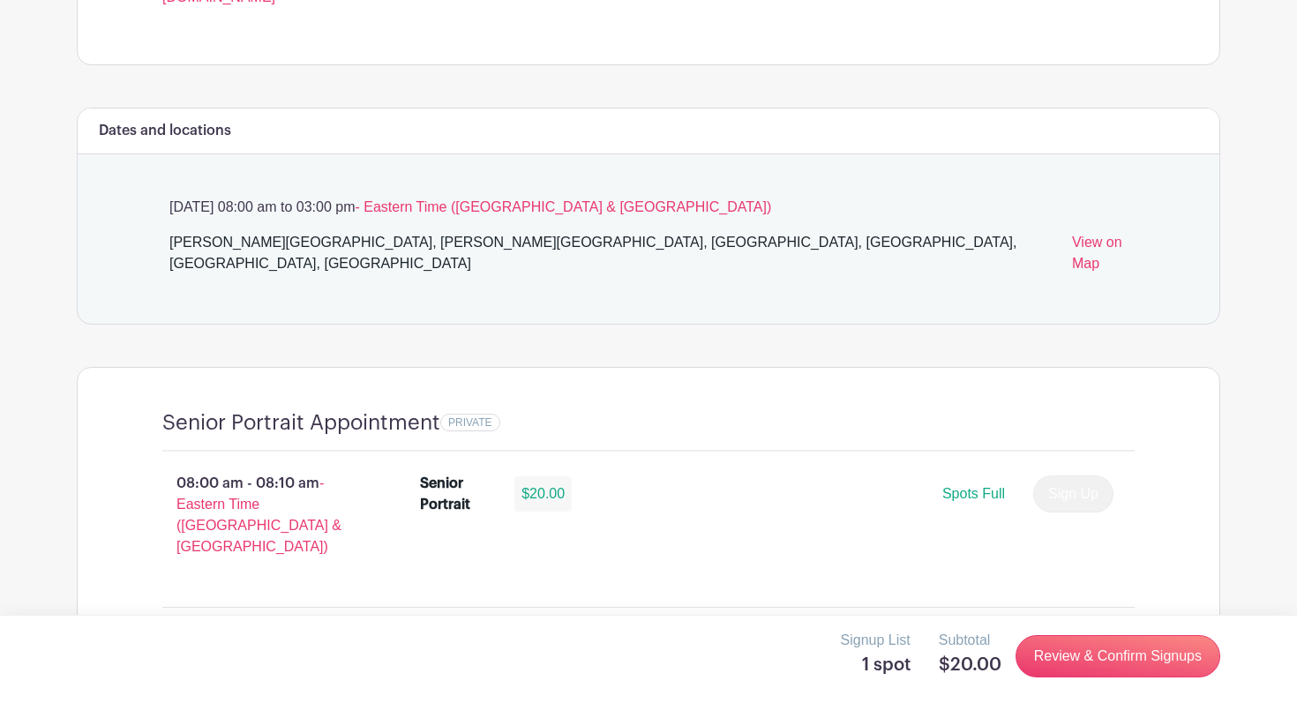
click at [1061, 687] on div "Signup List 1 spot Subtotal $20.00 Review & Confirm Signups" at bounding box center [648, 659] width 1297 height 88
click at [1075, 650] on link "Review & Confirm Signups" at bounding box center [1117, 656] width 205 height 42
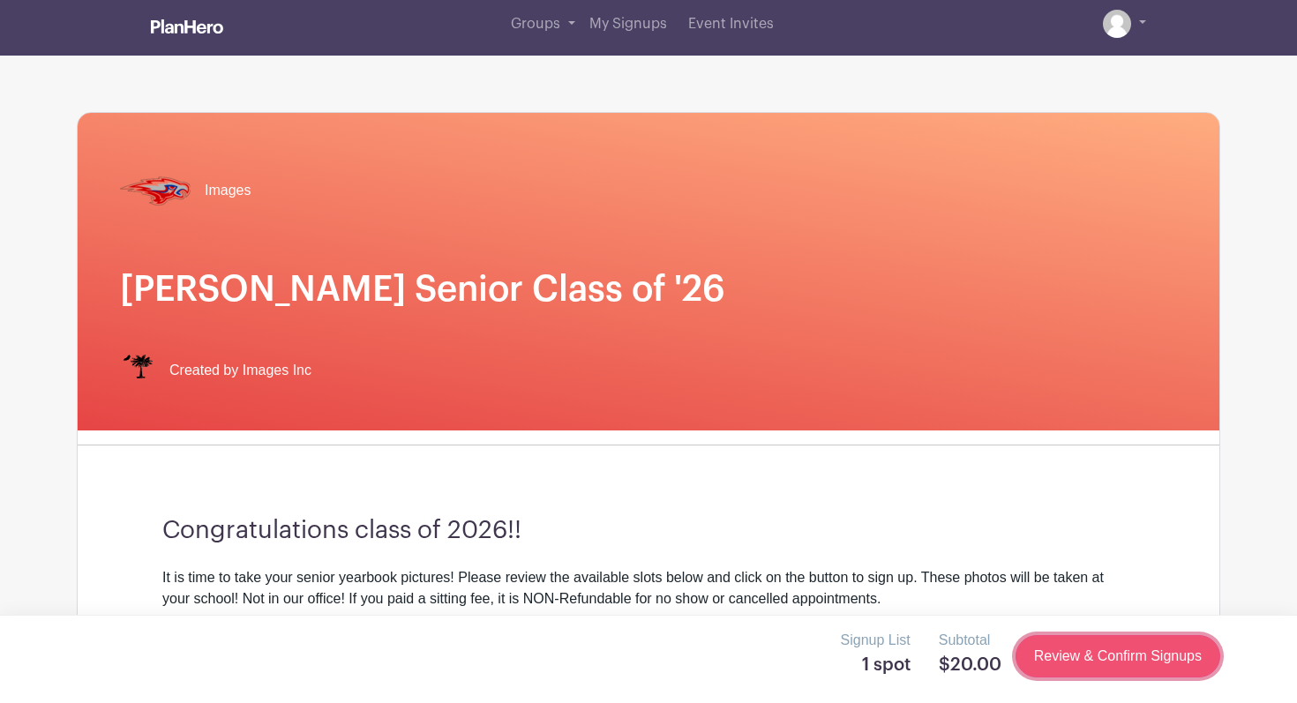
scroll to position [0, 0]
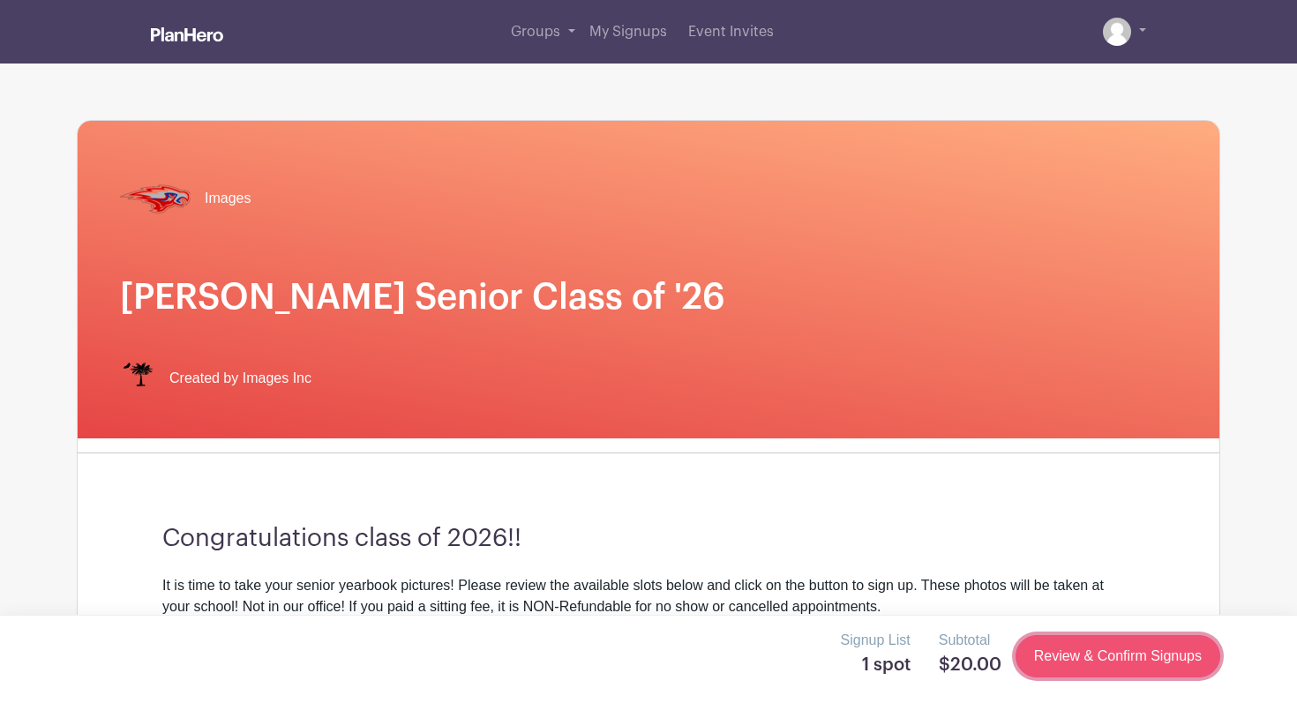
click at [1073, 646] on link "Review & Confirm Signups" at bounding box center [1117, 656] width 205 height 42
click at [1071, 651] on link "Review & Confirm Signups" at bounding box center [1117, 656] width 205 height 42
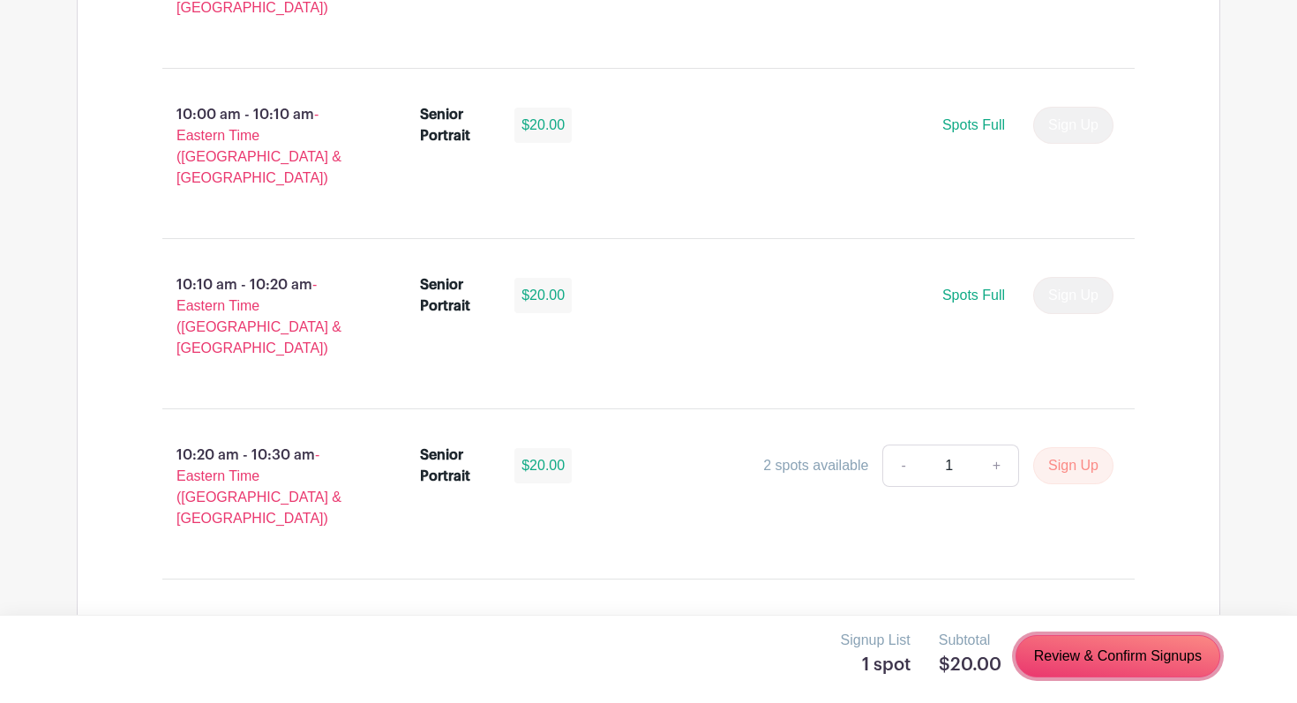
scroll to position [3239, 0]
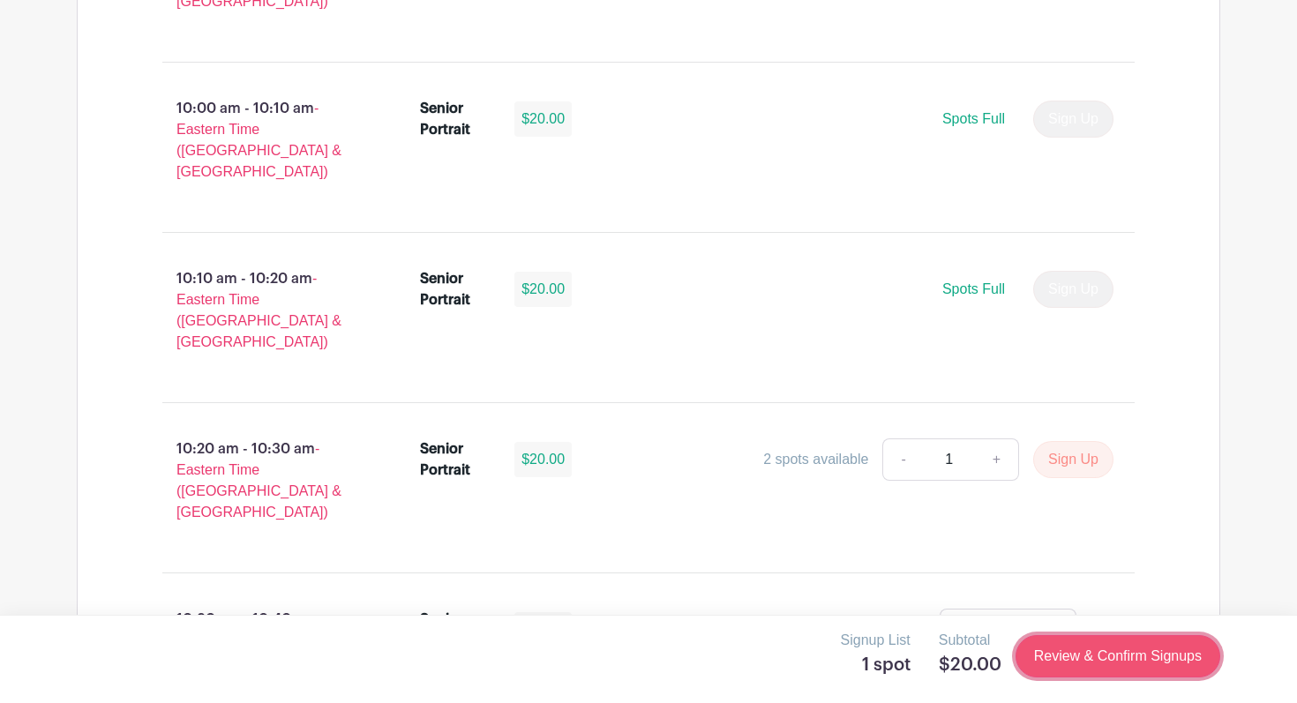
click at [1114, 655] on link "Review & Confirm Signups" at bounding box center [1117, 656] width 205 height 42
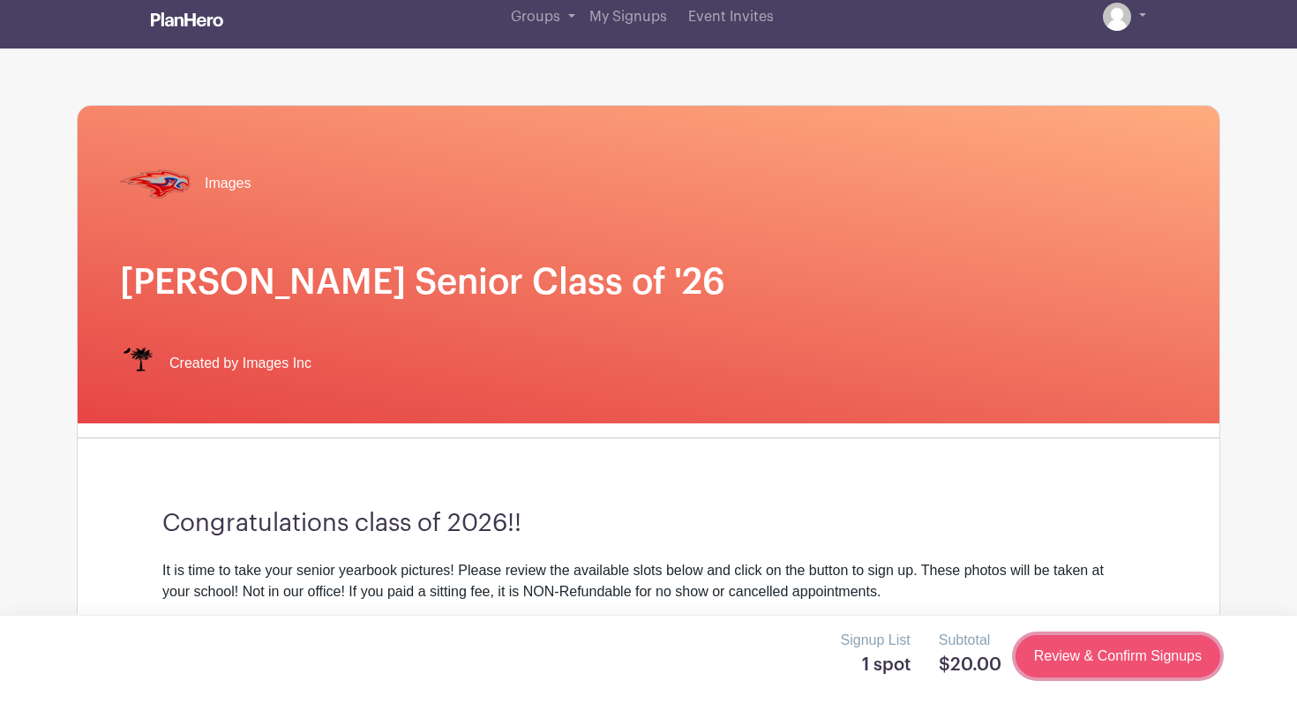
scroll to position [0, 0]
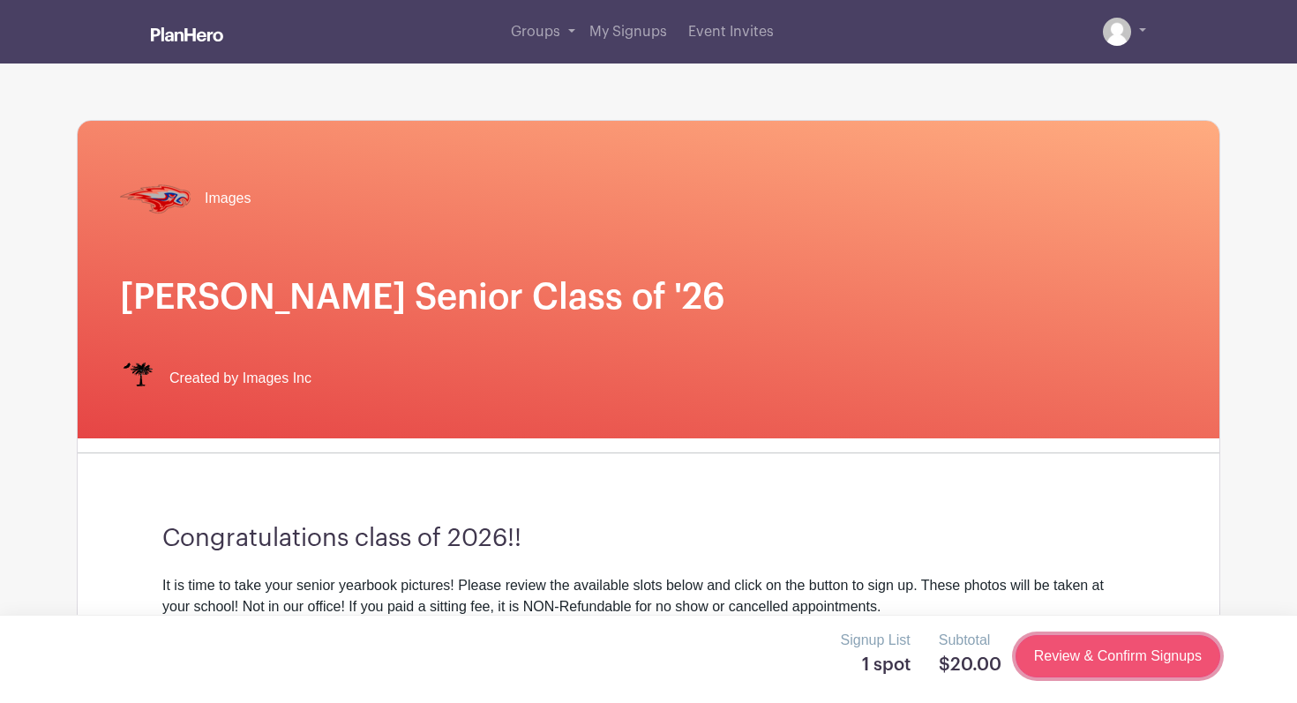
click at [1105, 660] on link "Review & Confirm Signups" at bounding box center [1117, 656] width 205 height 42
click at [540, 29] on span "Groups" at bounding box center [535, 32] width 49 height 14
click at [565, 27] on link "Groups" at bounding box center [543, 32] width 79 height 64
click at [655, 29] on span "My Signups" at bounding box center [628, 32] width 78 height 14
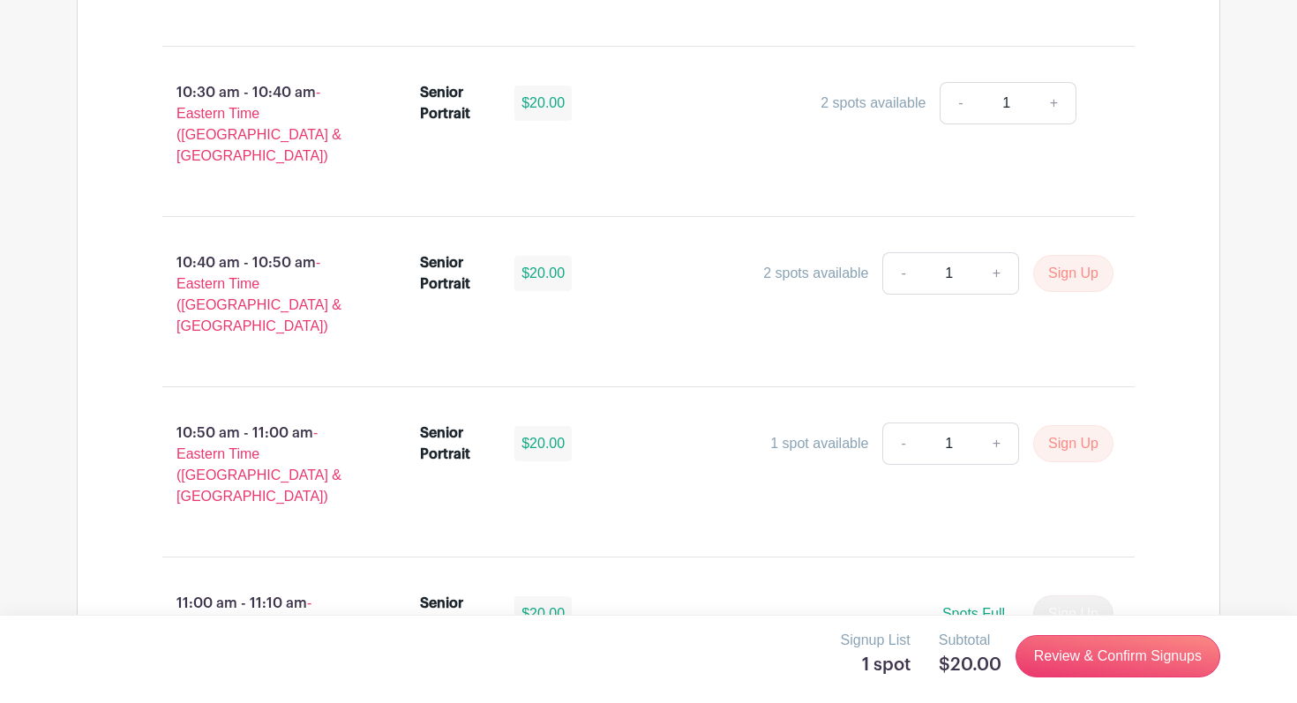
scroll to position [2934, 0]
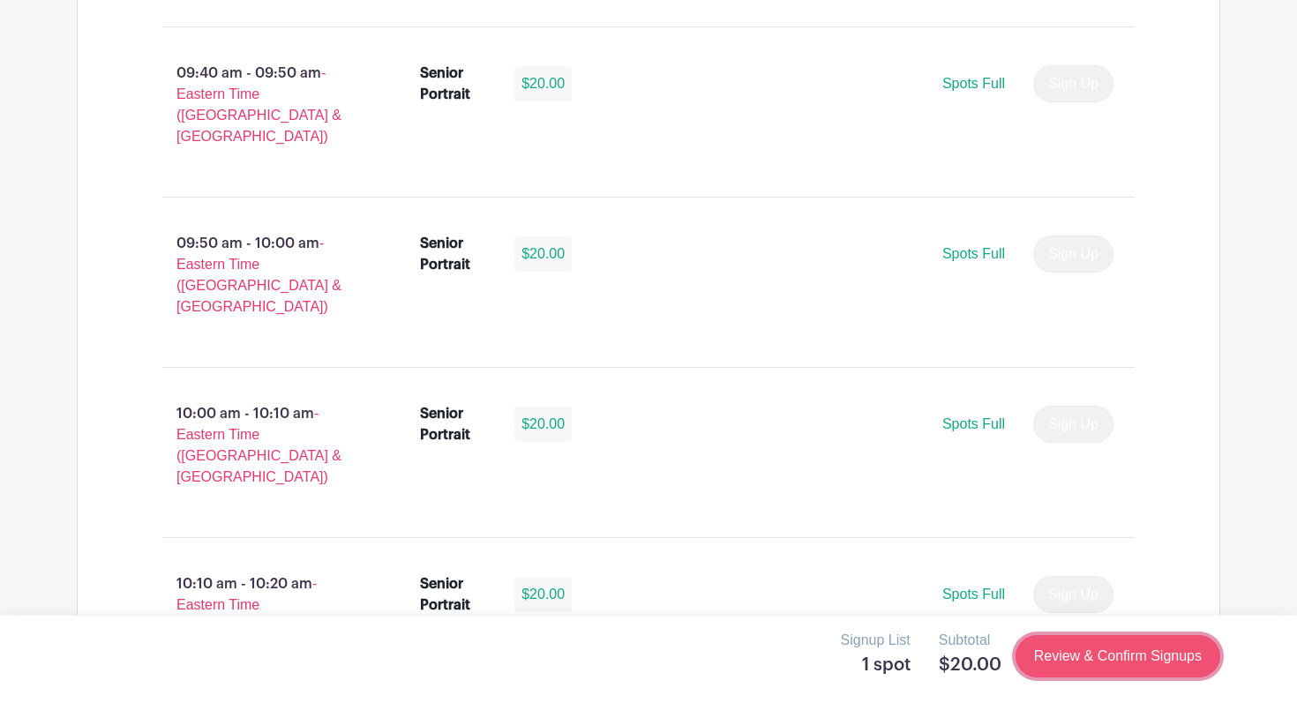
click at [1179, 655] on link "Review & Confirm Signups" at bounding box center [1117, 656] width 205 height 42
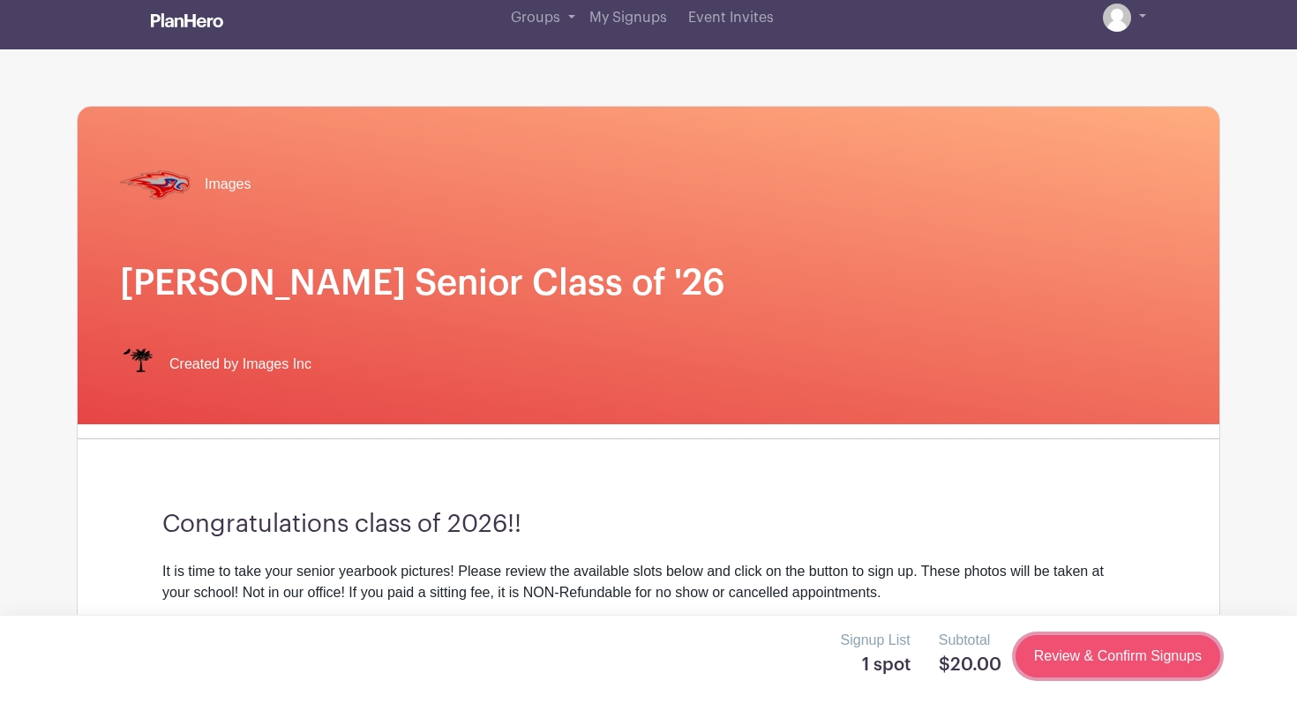
scroll to position [0, 0]
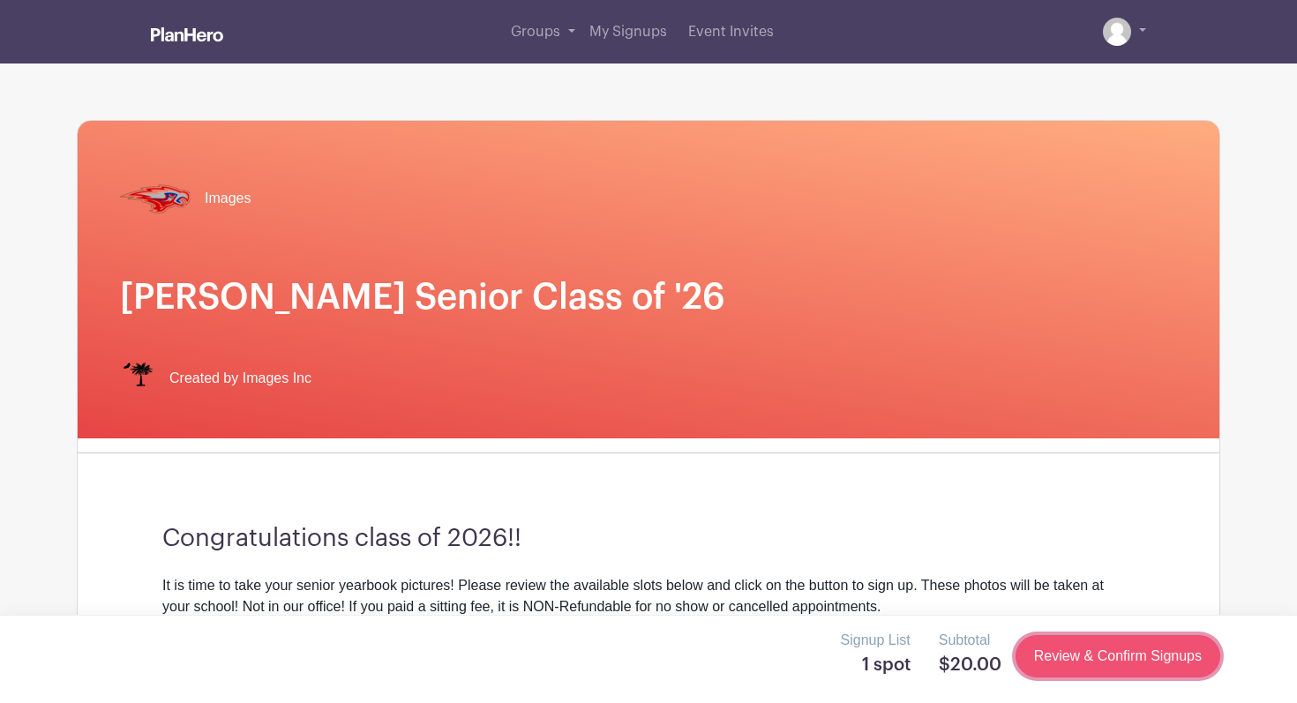
click at [1177, 655] on link "Review & Confirm Signups" at bounding box center [1117, 656] width 205 height 42
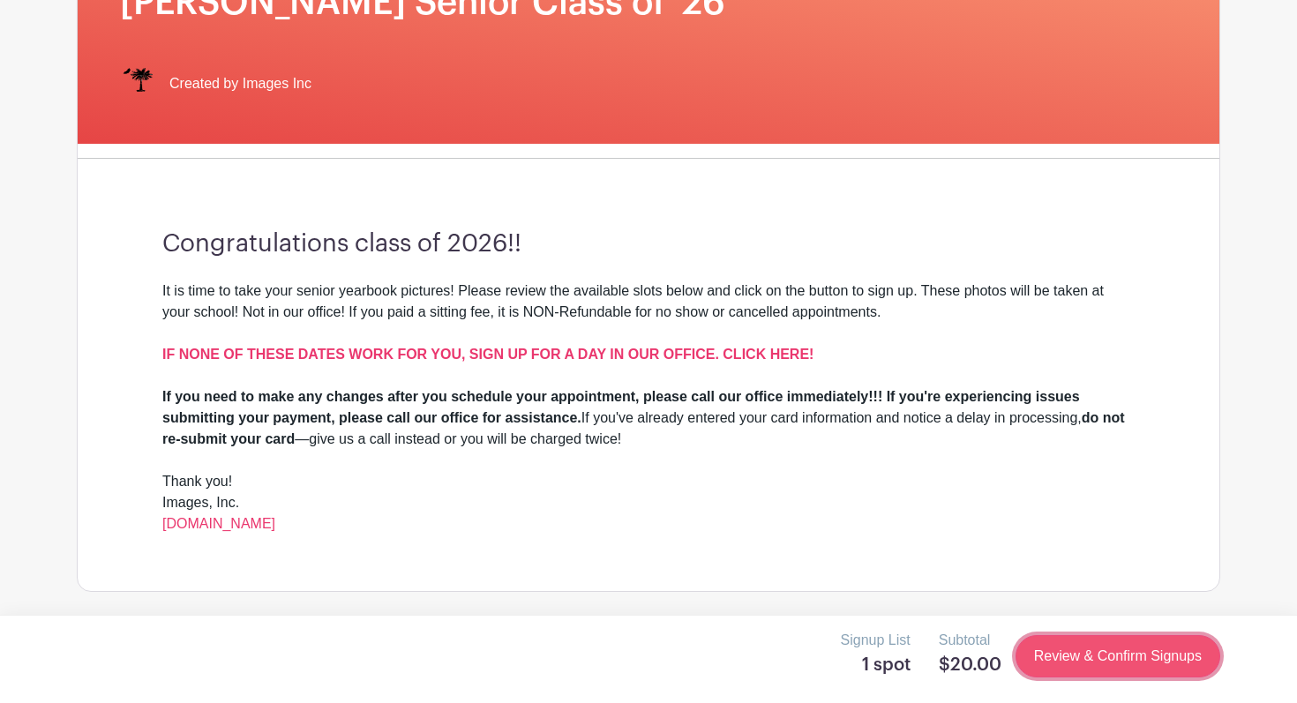
scroll to position [432, 0]
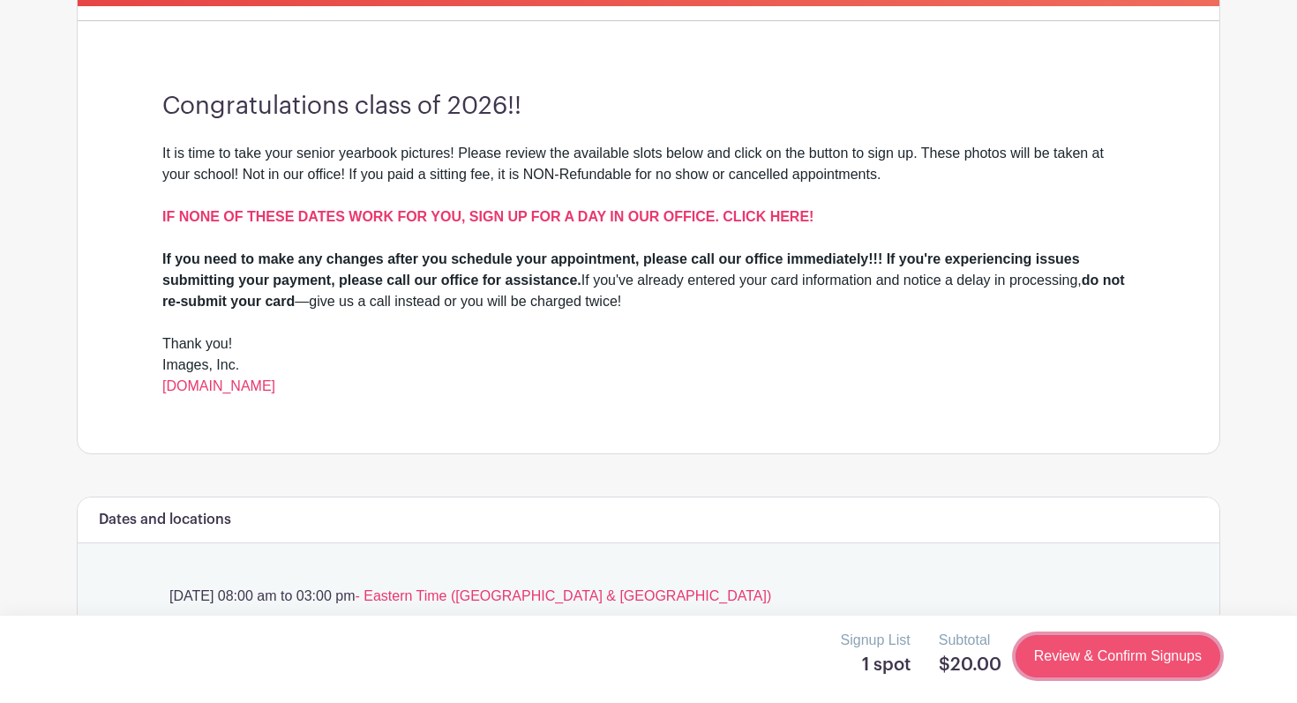
click at [1156, 653] on link "Review & Confirm Signups" at bounding box center [1117, 656] width 205 height 42
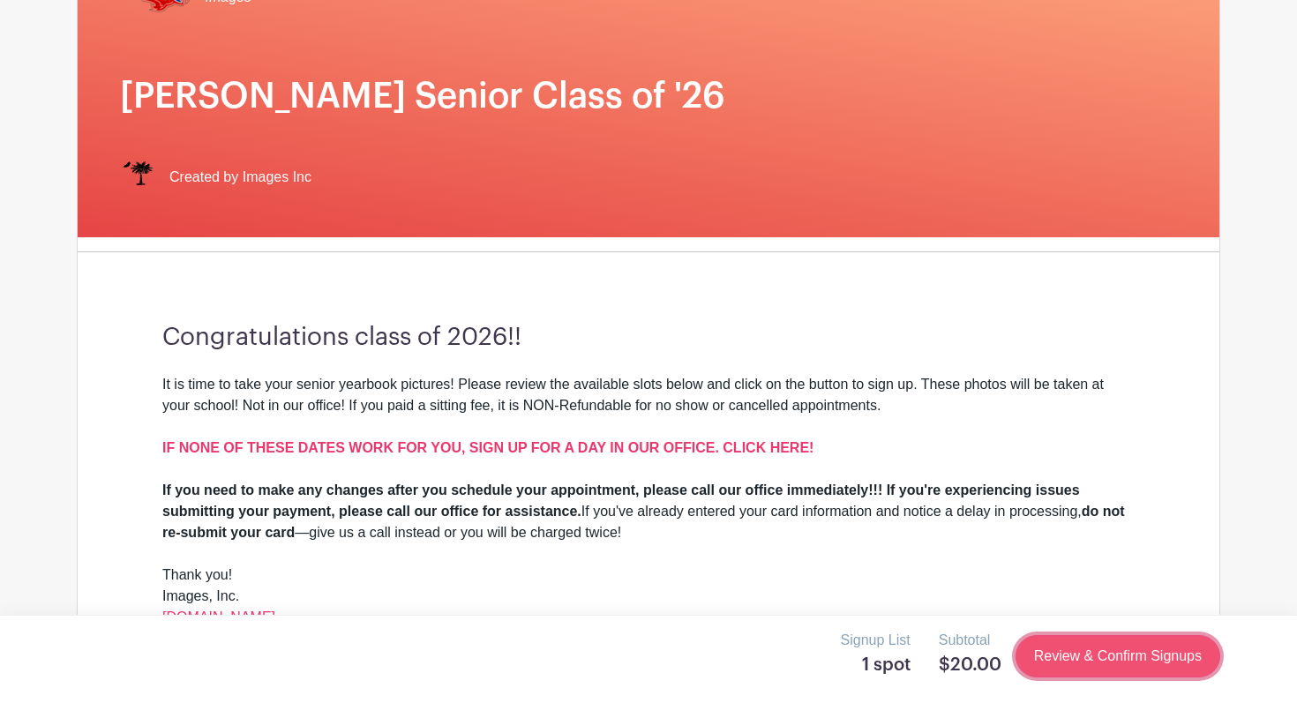
scroll to position [236, 0]
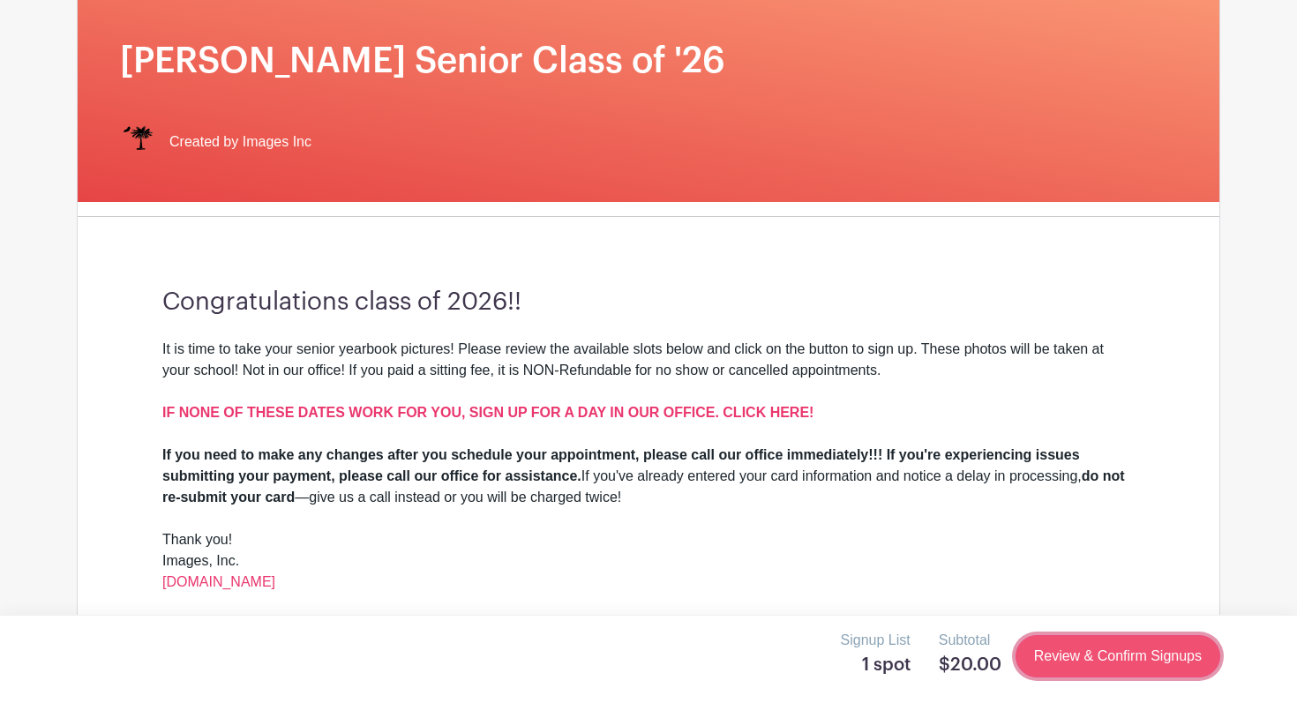
click at [1127, 659] on link "Review & Confirm Signups" at bounding box center [1117, 656] width 205 height 42
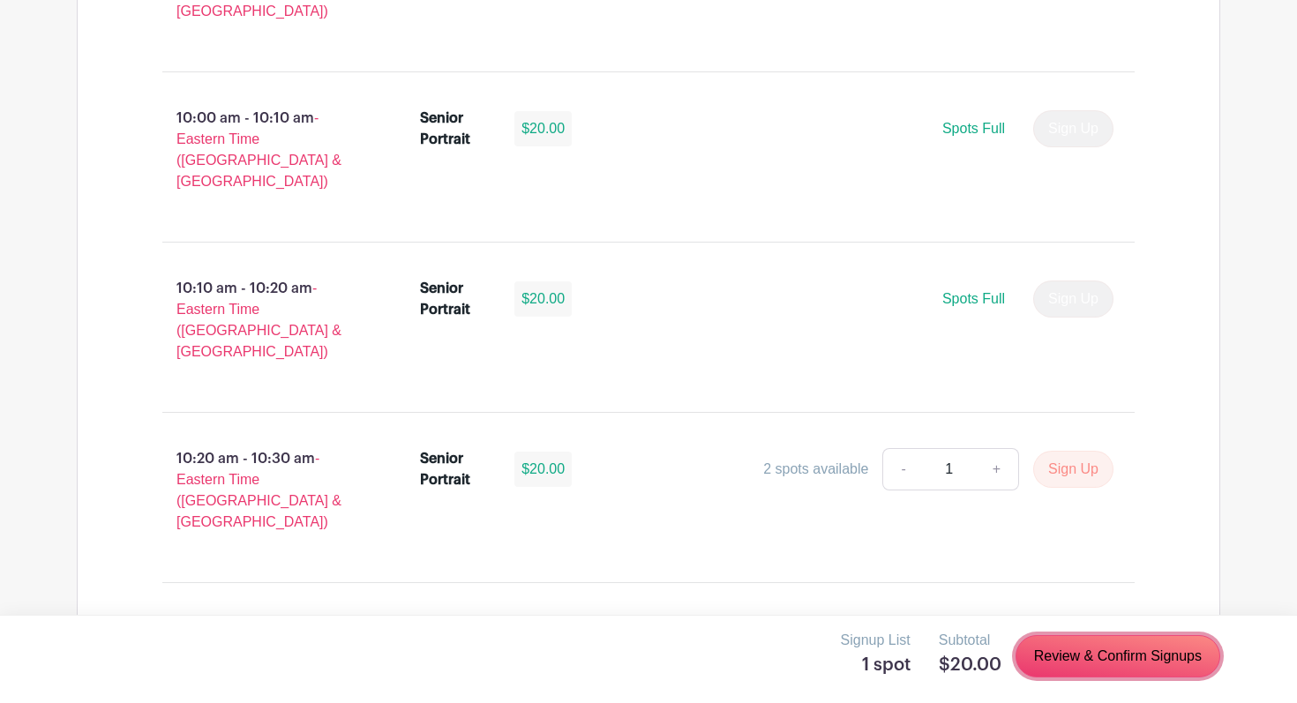
scroll to position [3299, 0]
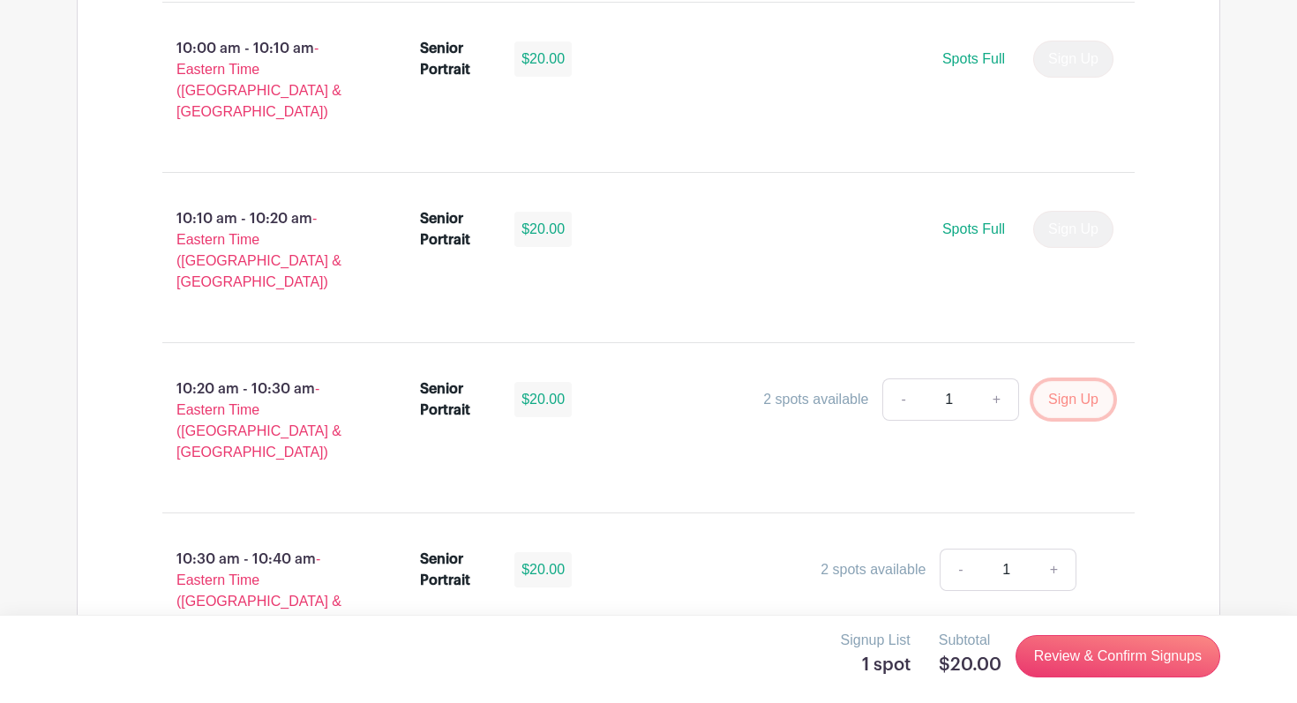
click at [1074, 381] on button "Sign Up" at bounding box center [1073, 399] width 80 height 37
click at [1073, 381] on button "Sign Up" at bounding box center [1073, 399] width 80 height 37
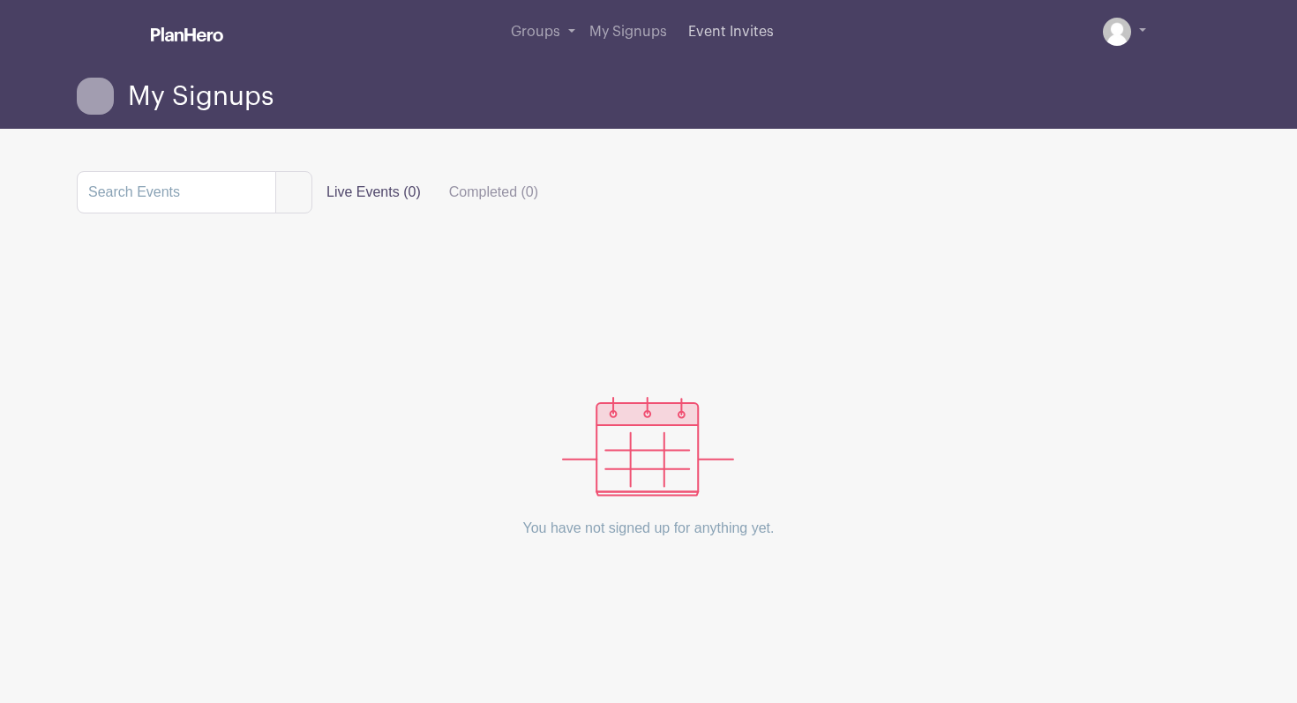
click at [737, 45] on link "Event Invites" at bounding box center [731, 32] width 100 height 64
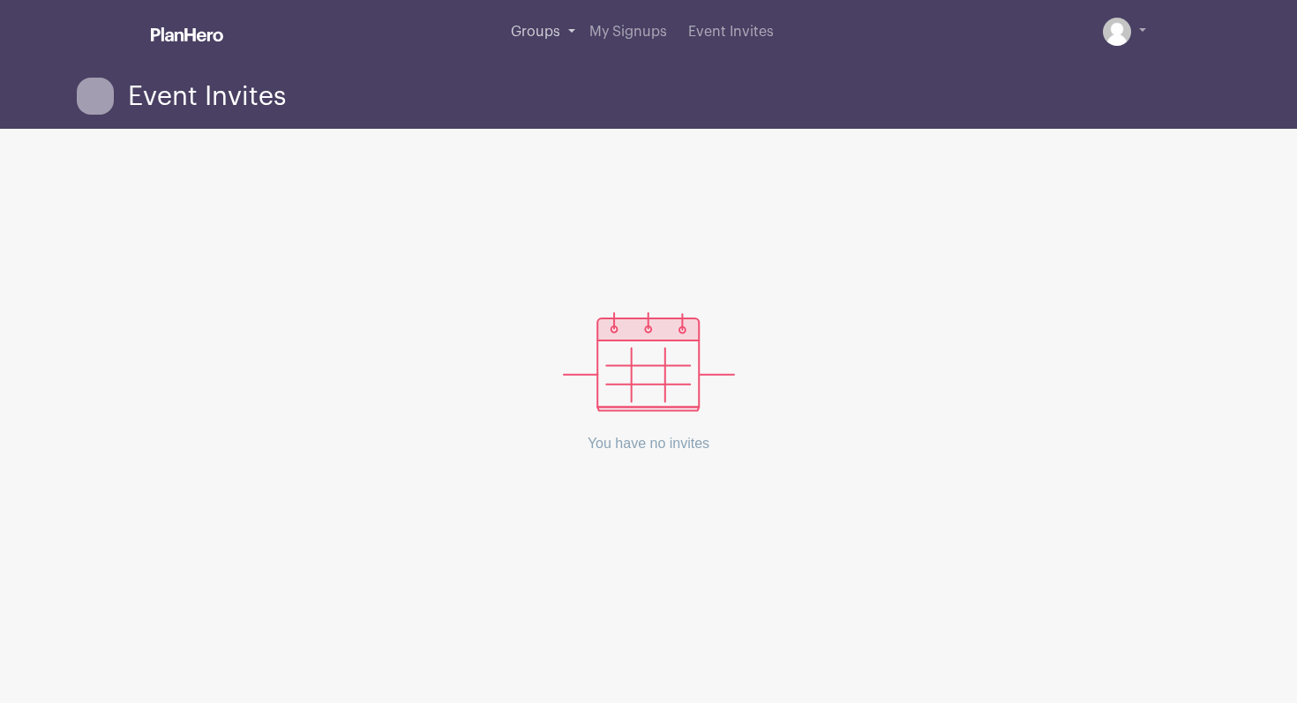
click at [525, 19] on link "Groups" at bounding box center [543, 32] width 79 height 64
click at [535, 35] on span "Groups" at bounding box center [535, 32] width 49 height 14
click at [599, 37] on span "My Signups" at bounding box center [628, 32] width 78 height 14
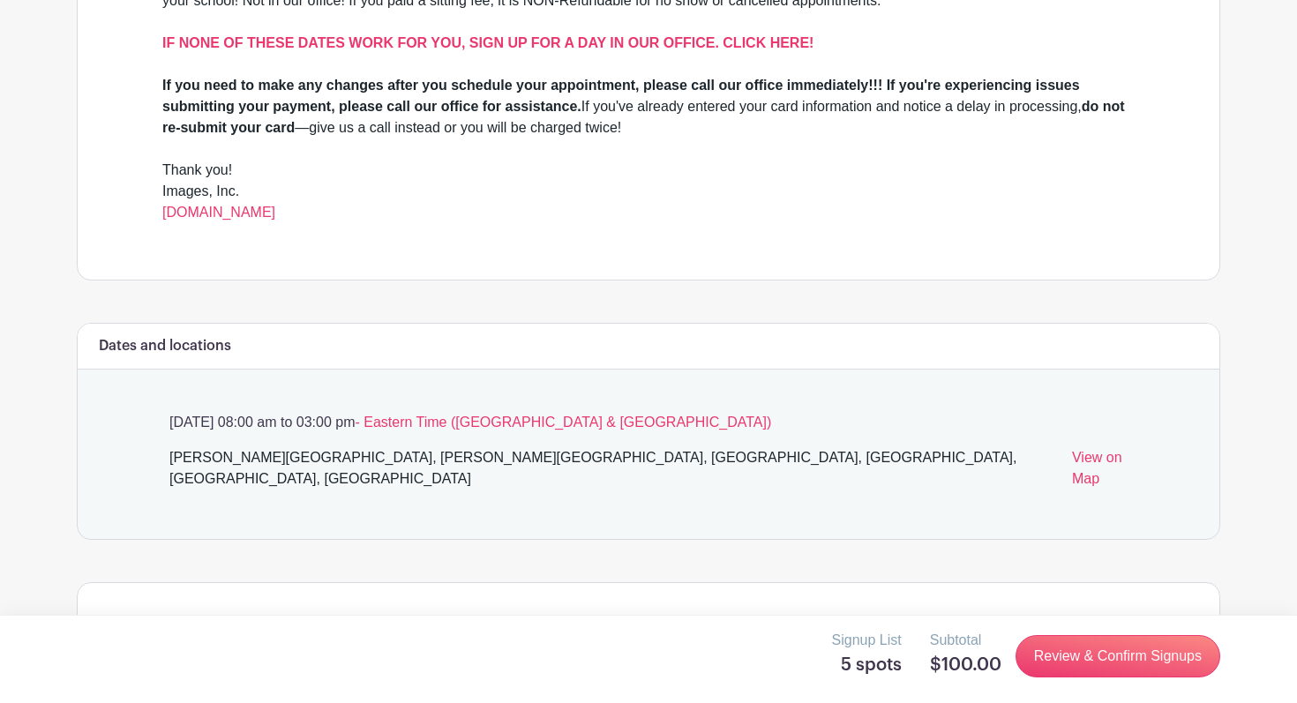
scroll to position [715, 0]
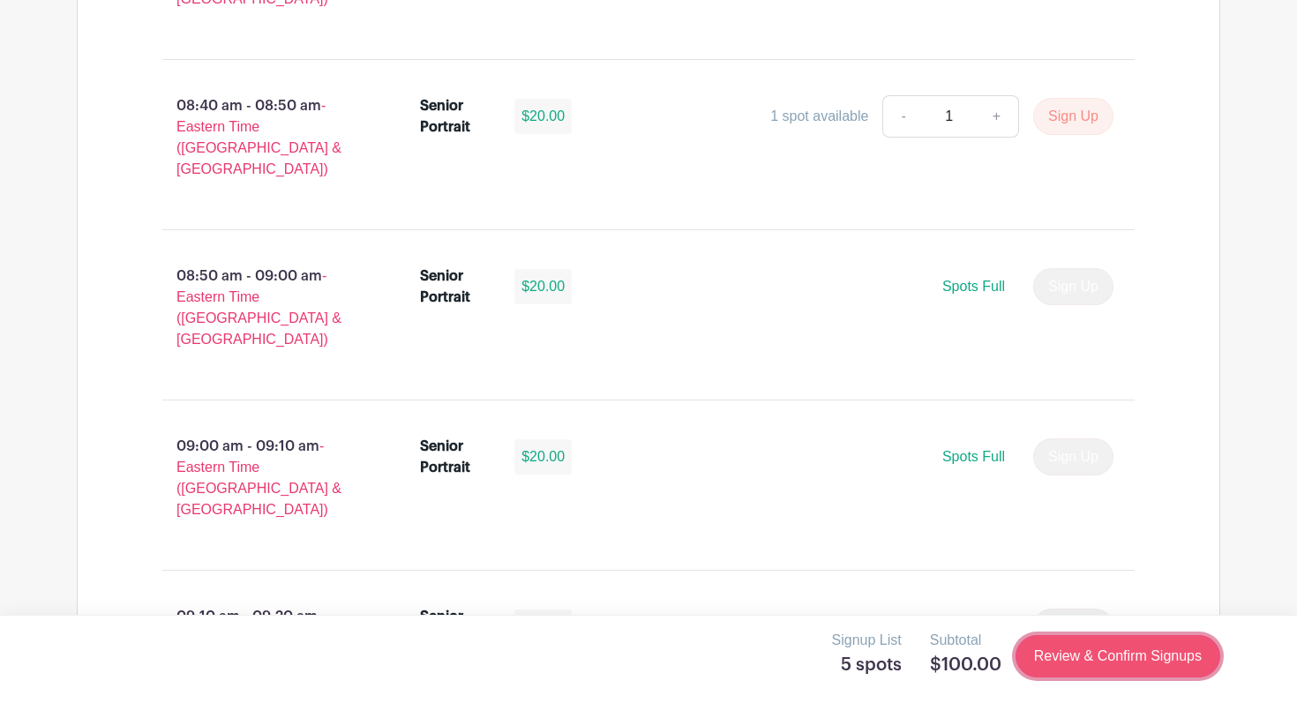
click at [1055, 662] on link "Review & Confirm Signups" at bounding box center [1117, 656] width 205 height 42
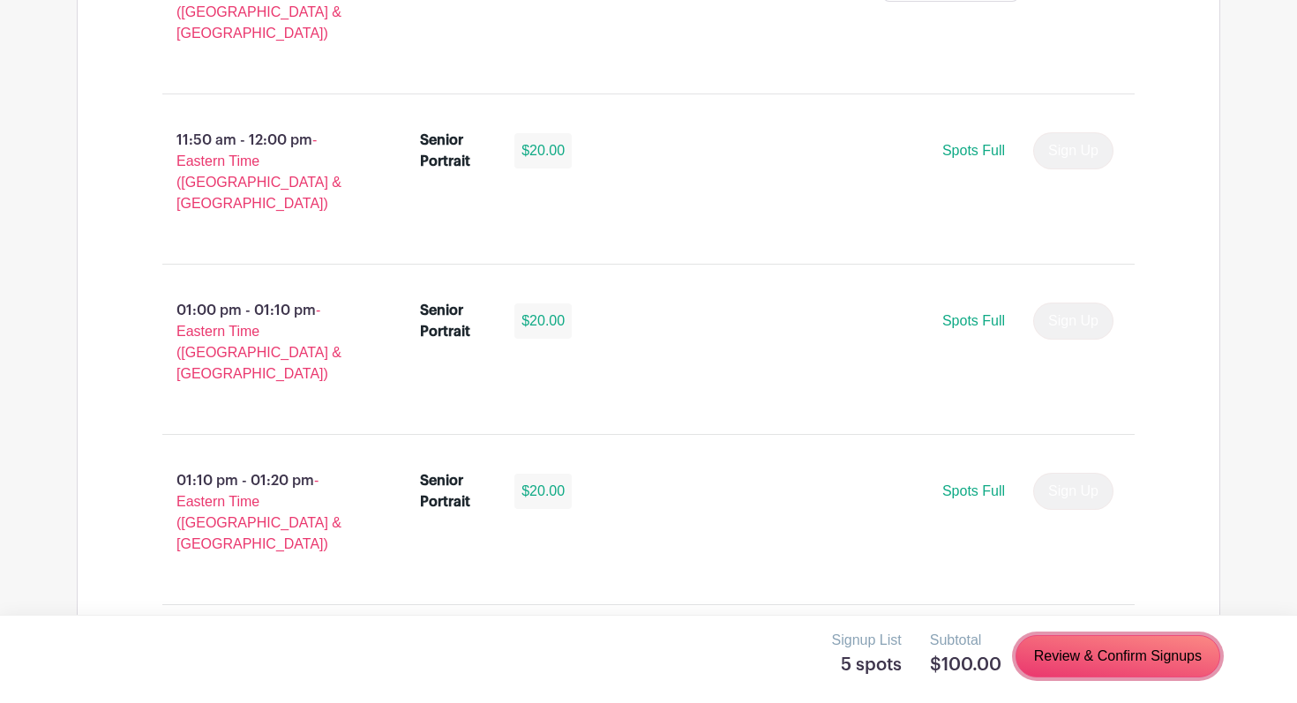
scroll to position [5268, 0]
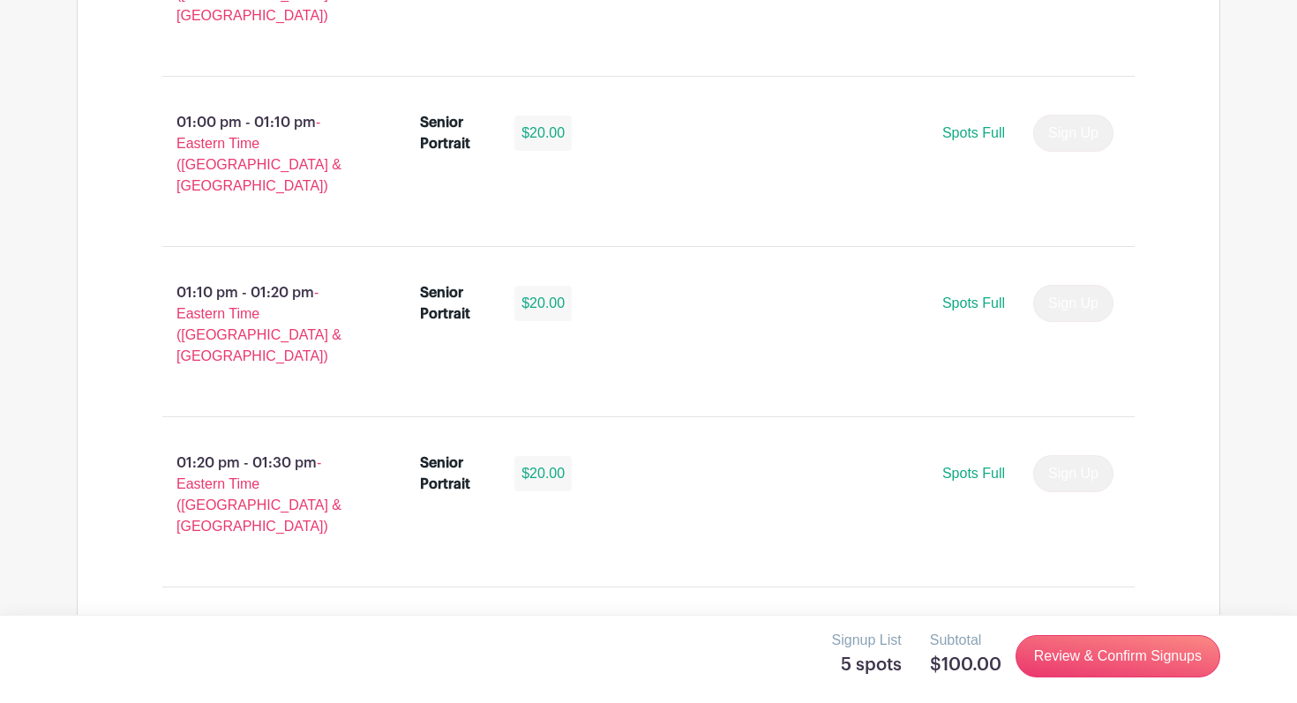
click at [915, 652] on div "Signup List 5 spots Subtotal $100.00 Review & Confirm Signups" at bounding box center [648, 656] width 1143 height 53
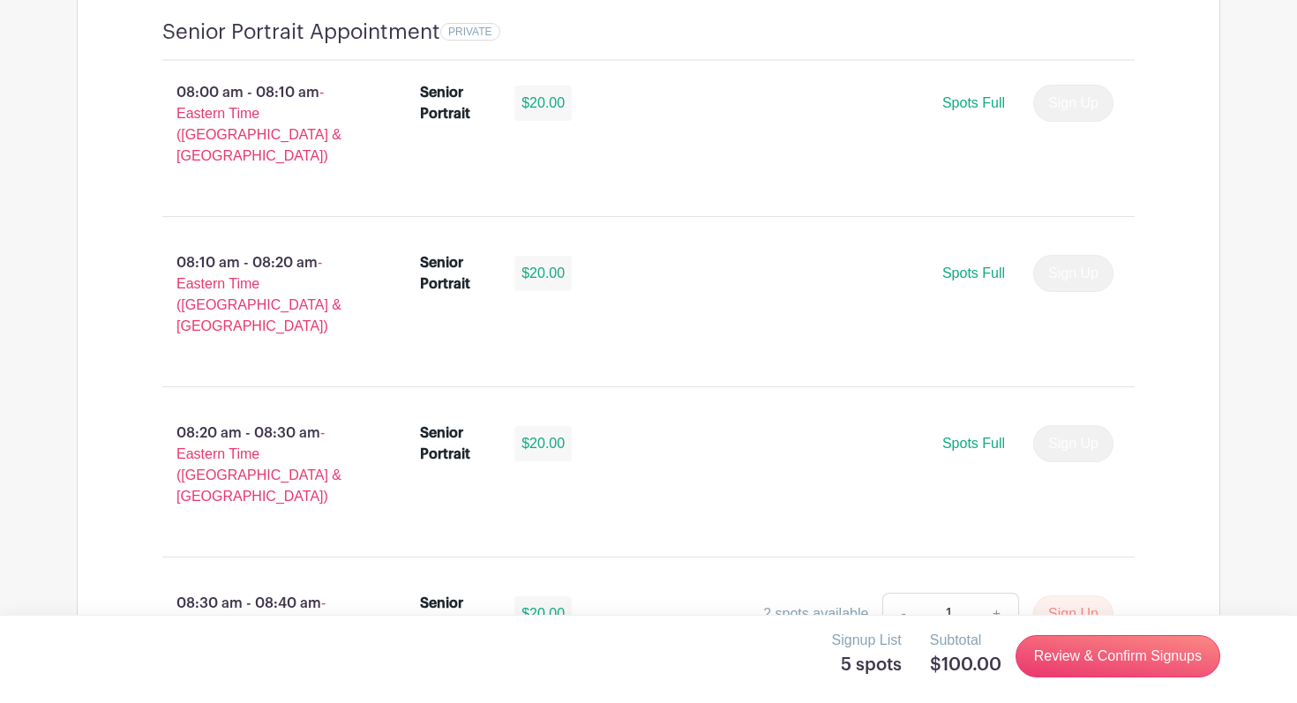
scroll to position [1489, 0]
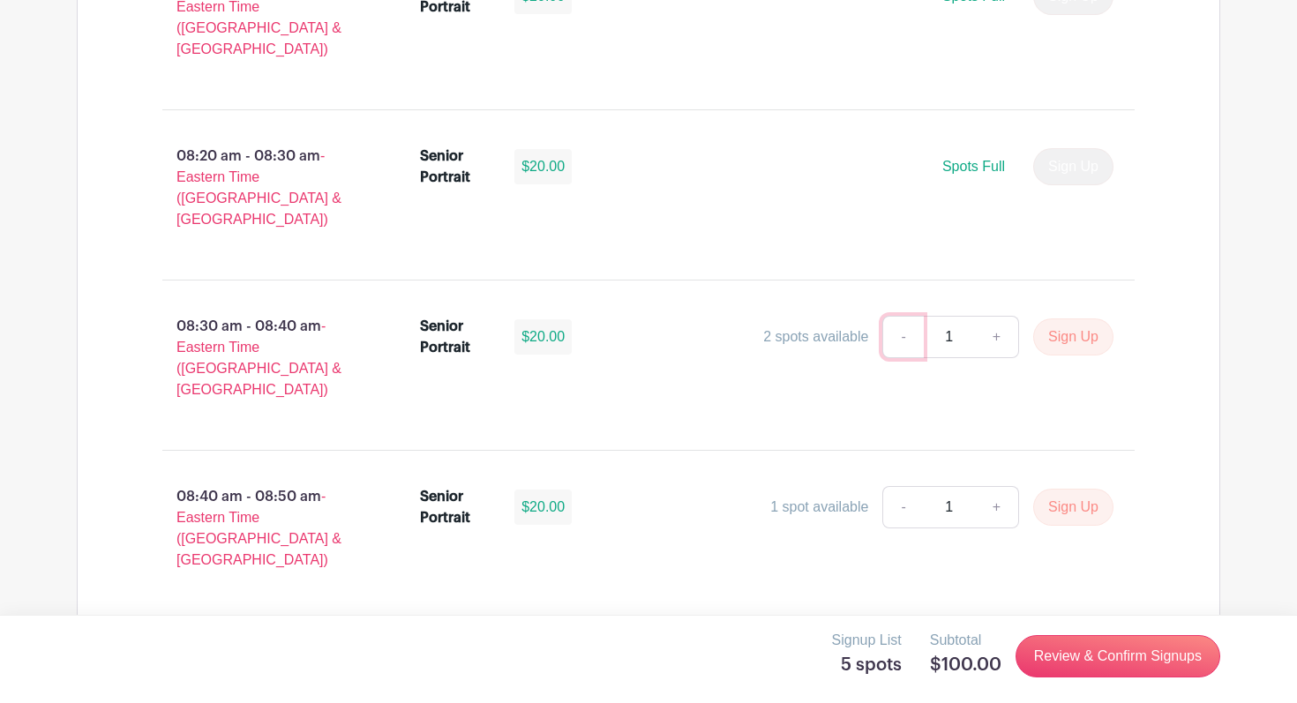
click at [902, 316] on link "-" at bounding box center [902, 337] width 41 height 42
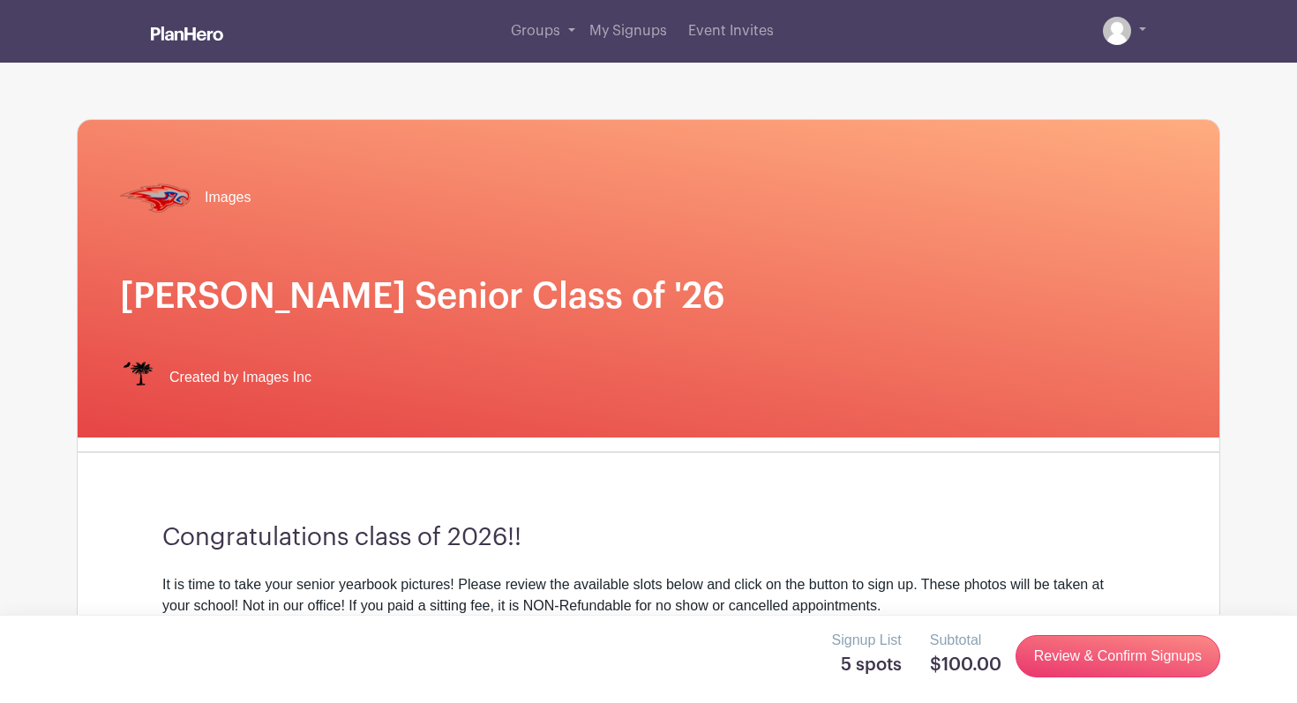
scroll to position [0, 0]
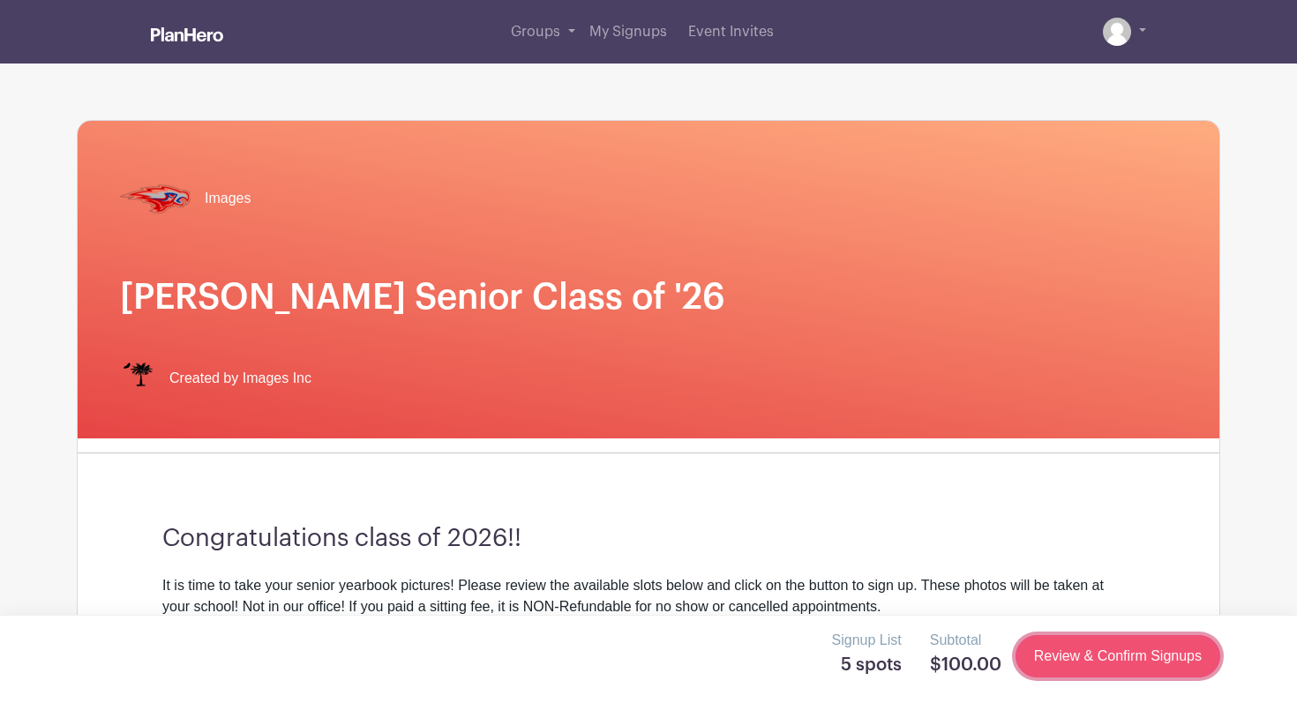
click at [1052, 652] on link "Review & Confirm Signups" at bounding box center [1117, 656] width 205 height 42
click at [1047, 662] on link "Review & Confirm Signups" at bounding box center [1117, 656] width 205 height 42
click at [1061, 659] on link "Review & Confirm Signups" at bounding box center [1117, 656] width 205 height 42
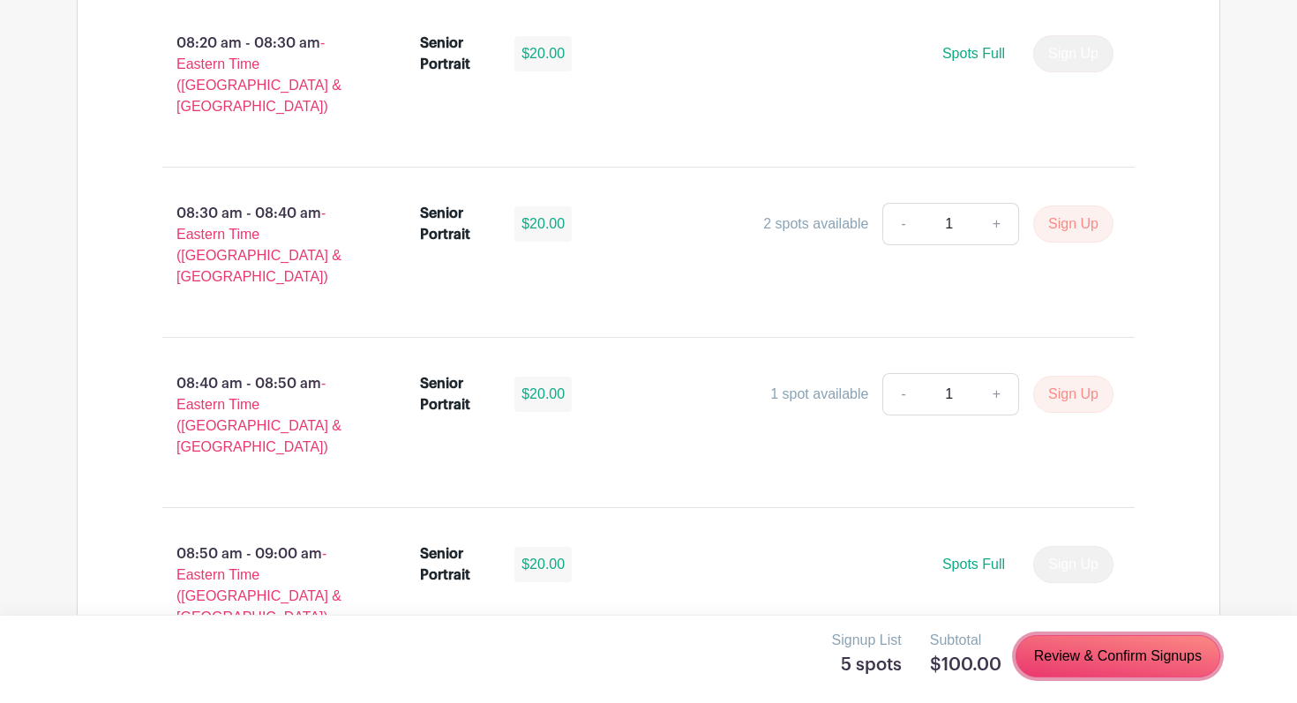
scroll to position [1838, 0]
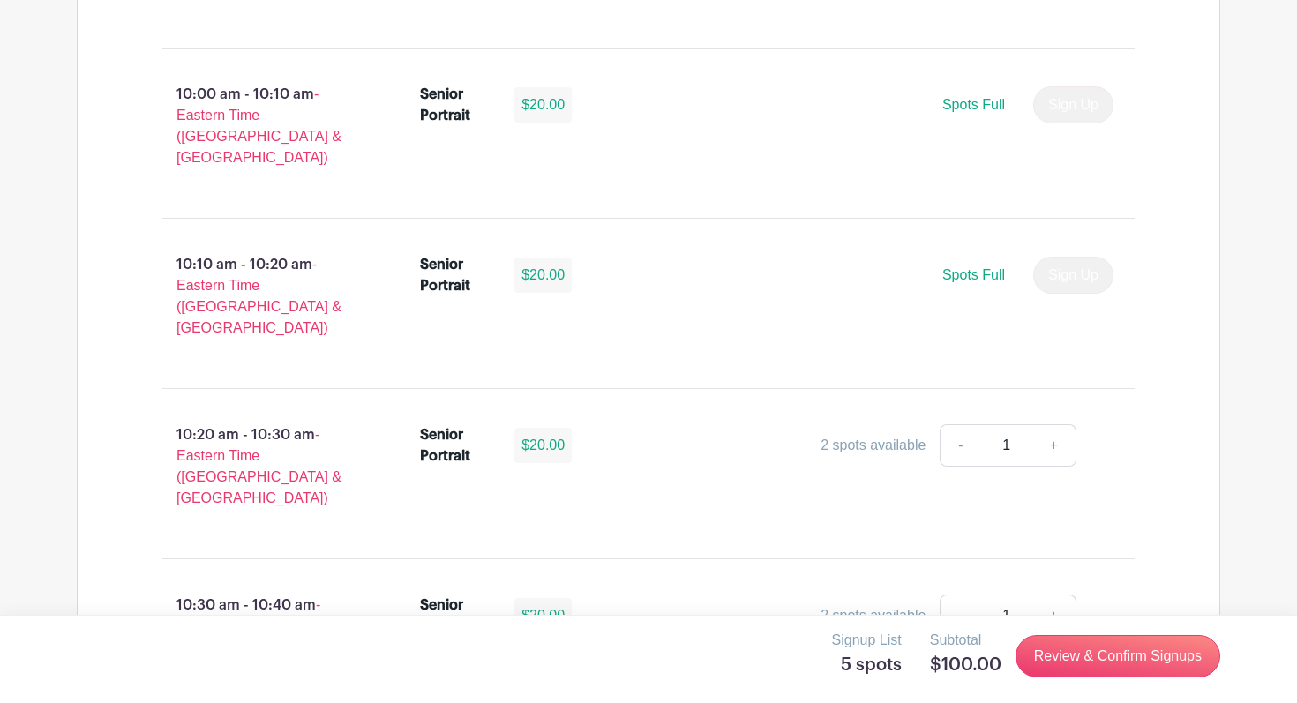
scroll to position [3231, 0]
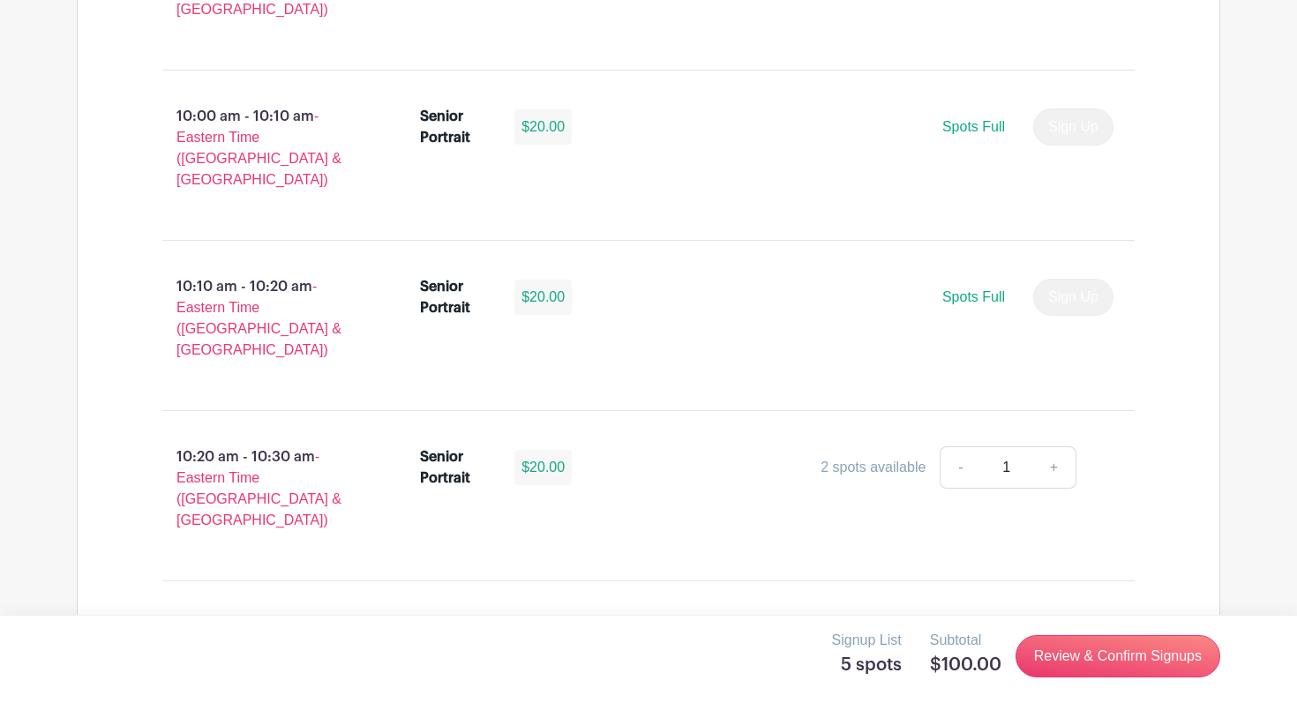
click at [971, 652] on div "Subtotal $100.00" at bounding box center [965, 656] width 71 height 53
click at [1046, 647] on link "Review & Confirm Signups" at bounding box center [1117, 656] width 205 height 42
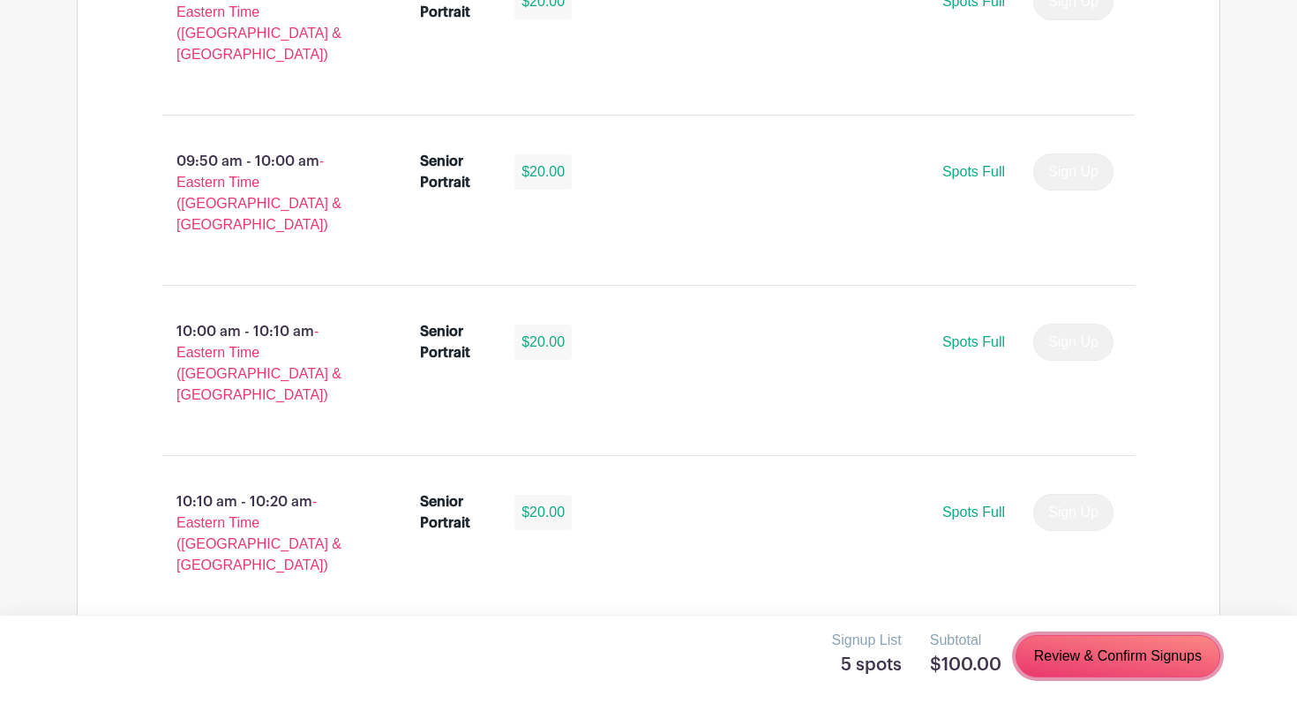
scroll to position [3129, 0]
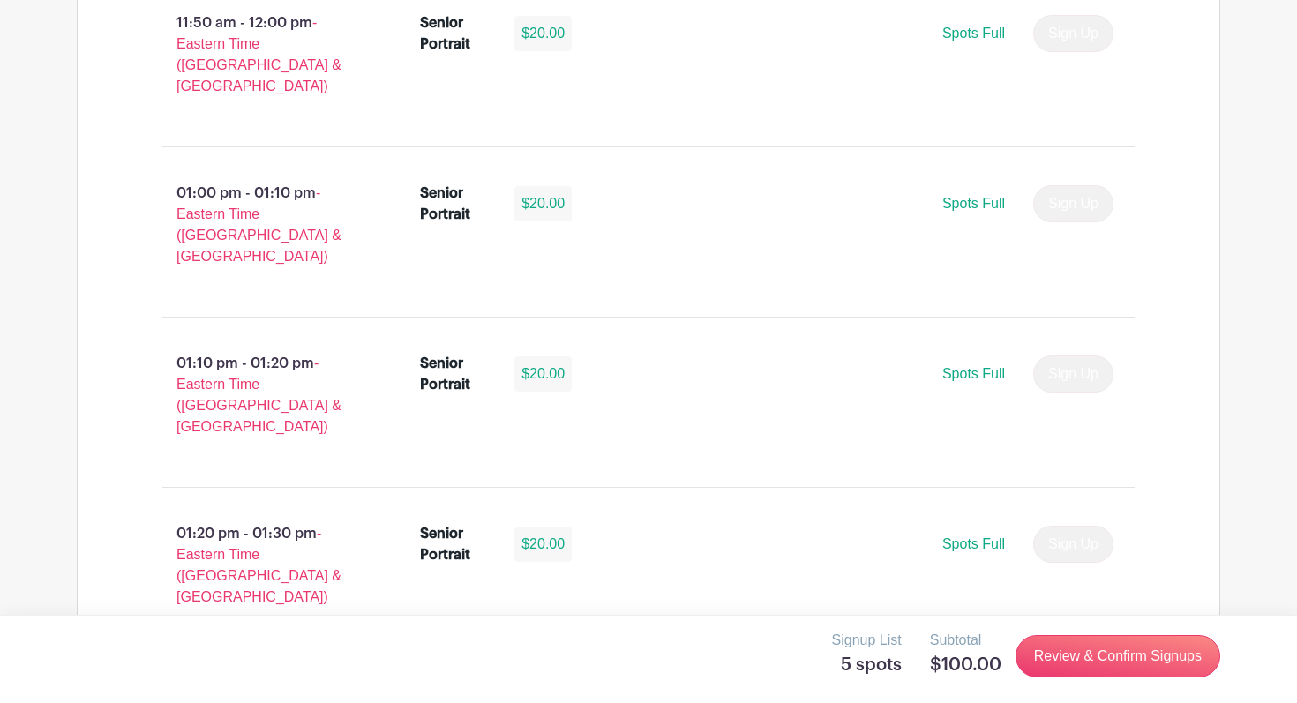
scroll to position [5268, 0]
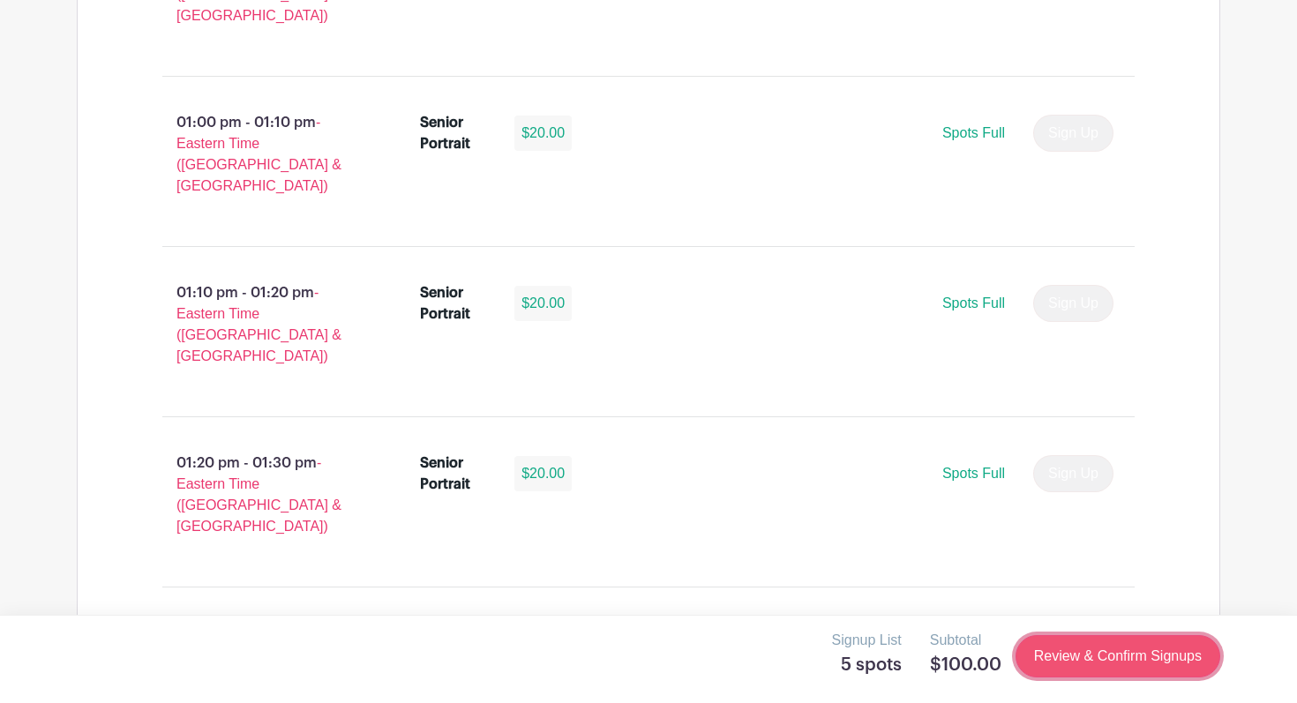
click at [1066, 647] on link "Review & Confirm Signups" at bounding box center [1117, 656] width 205 height 42
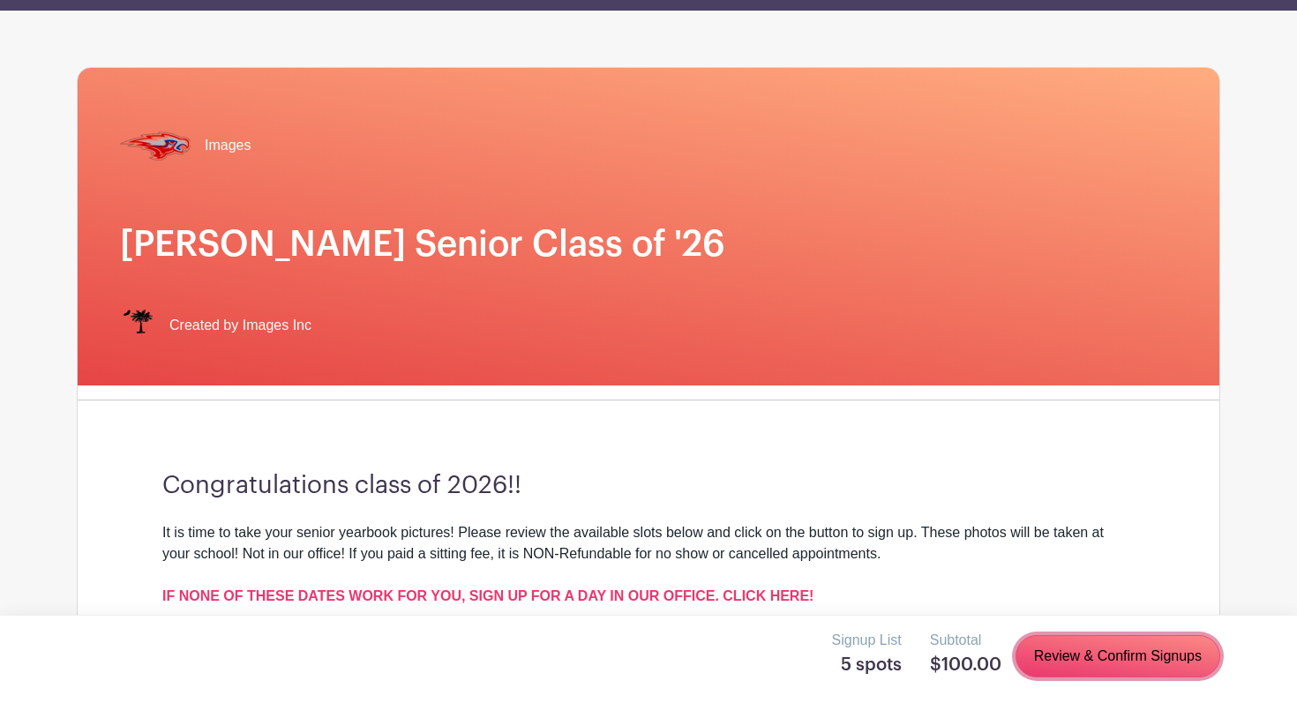
scroll to position [0, 0]
